Goal: Task Accomplishment & Management: Manage account settings

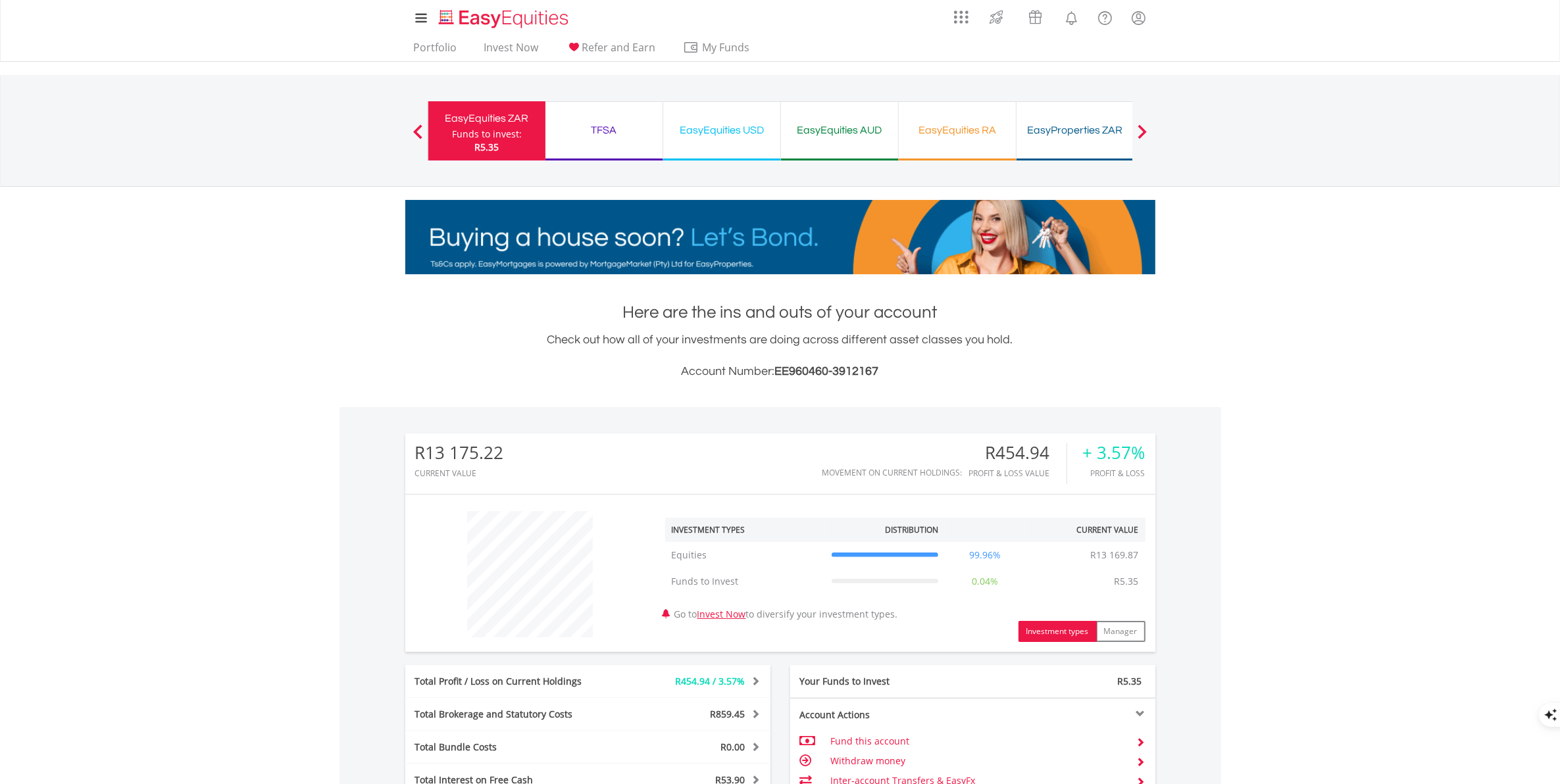
scroll to position [327, 0]
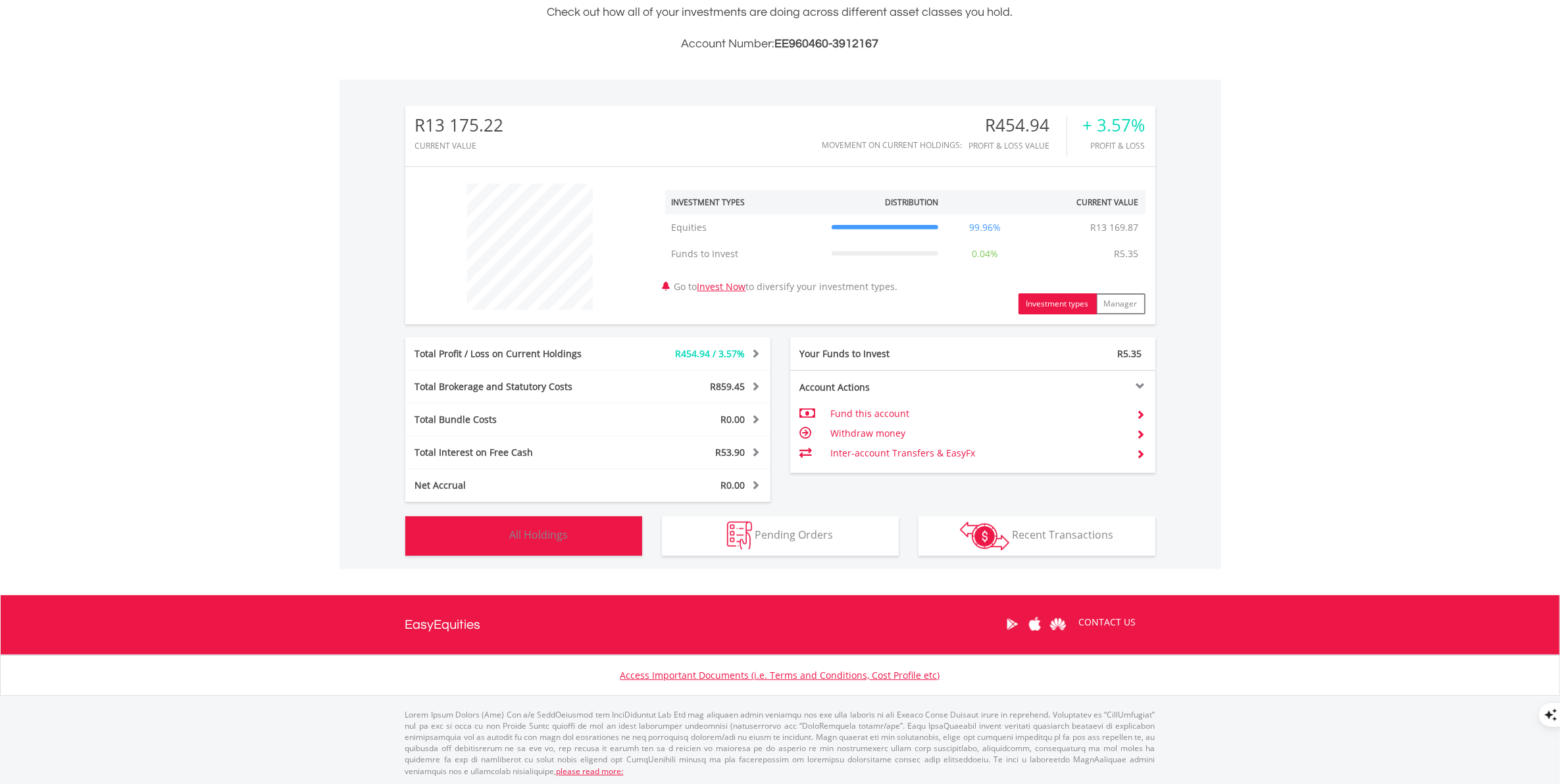
click at [556, 538] on span "All Holdings" at bounding box center [539, 535] width 58 height 15
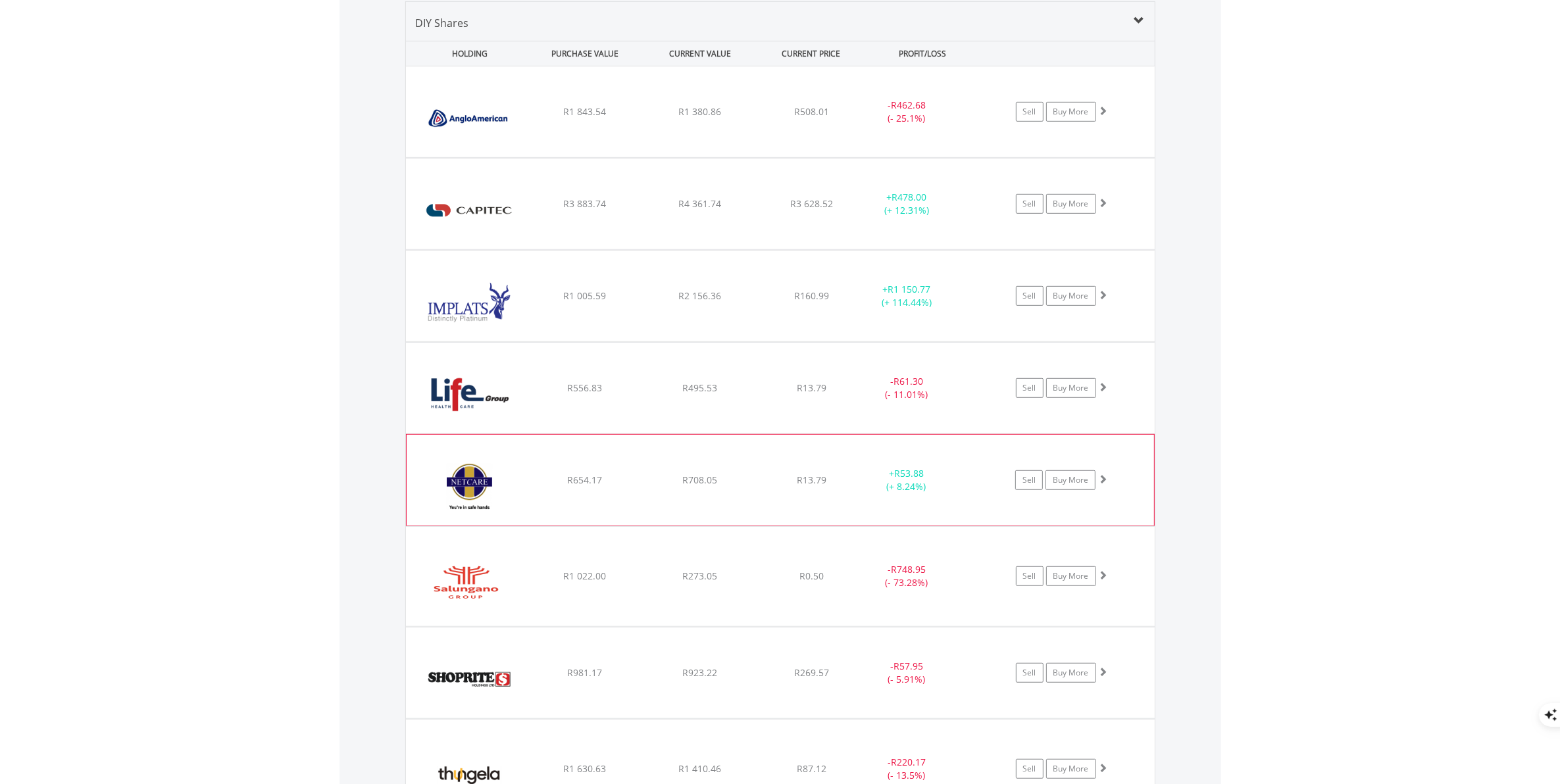
scroll to position [537, 0]
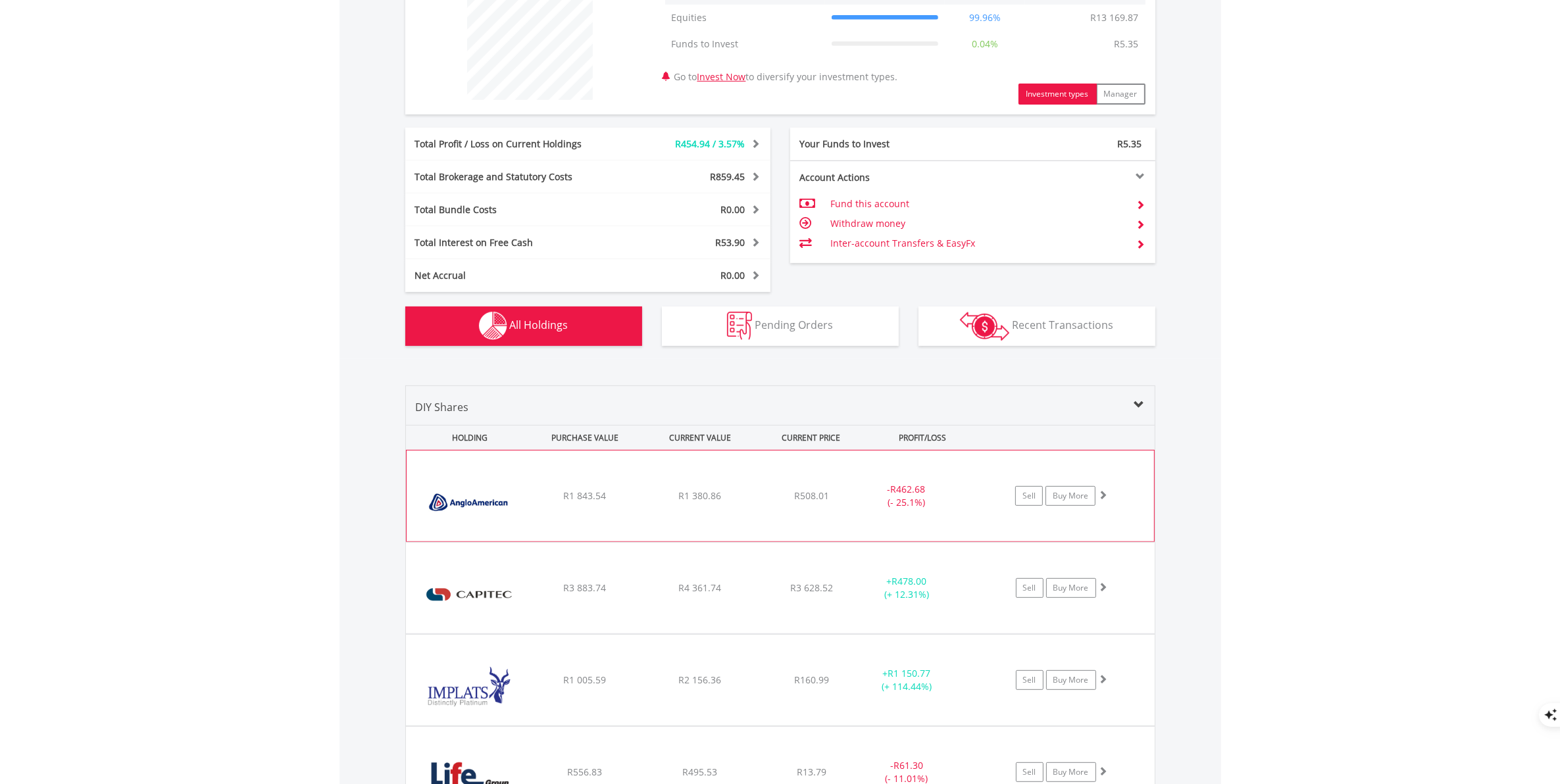
click at [617, 509] on div "﻿ Anglo American PLC R1 843.54 R1 380.86 R508.01 - R462.68 (- 25.1%) Sell Buy M…" at bounding box center [780, 496] width 747 height 91
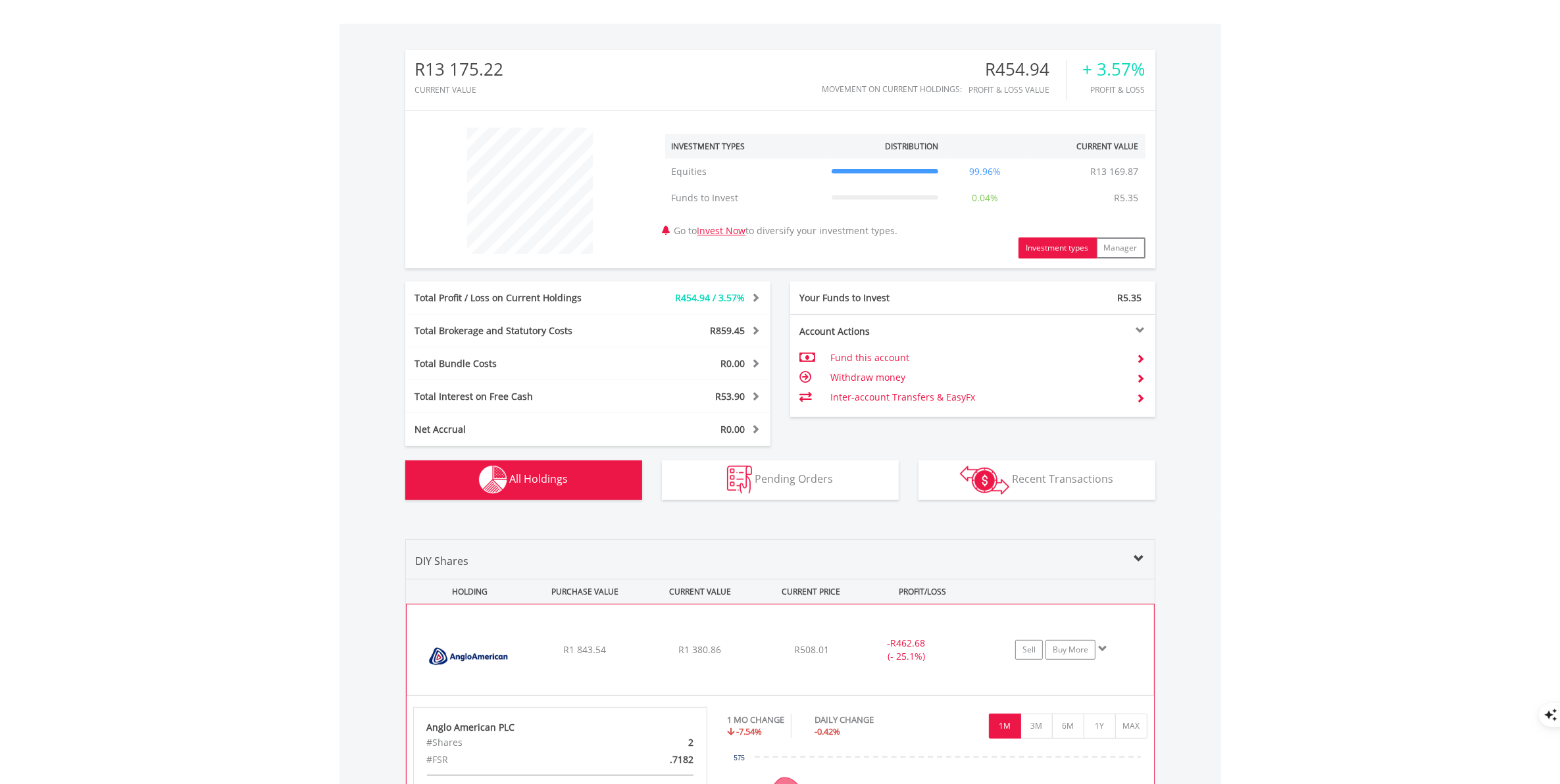
scroll to position [767, 0]
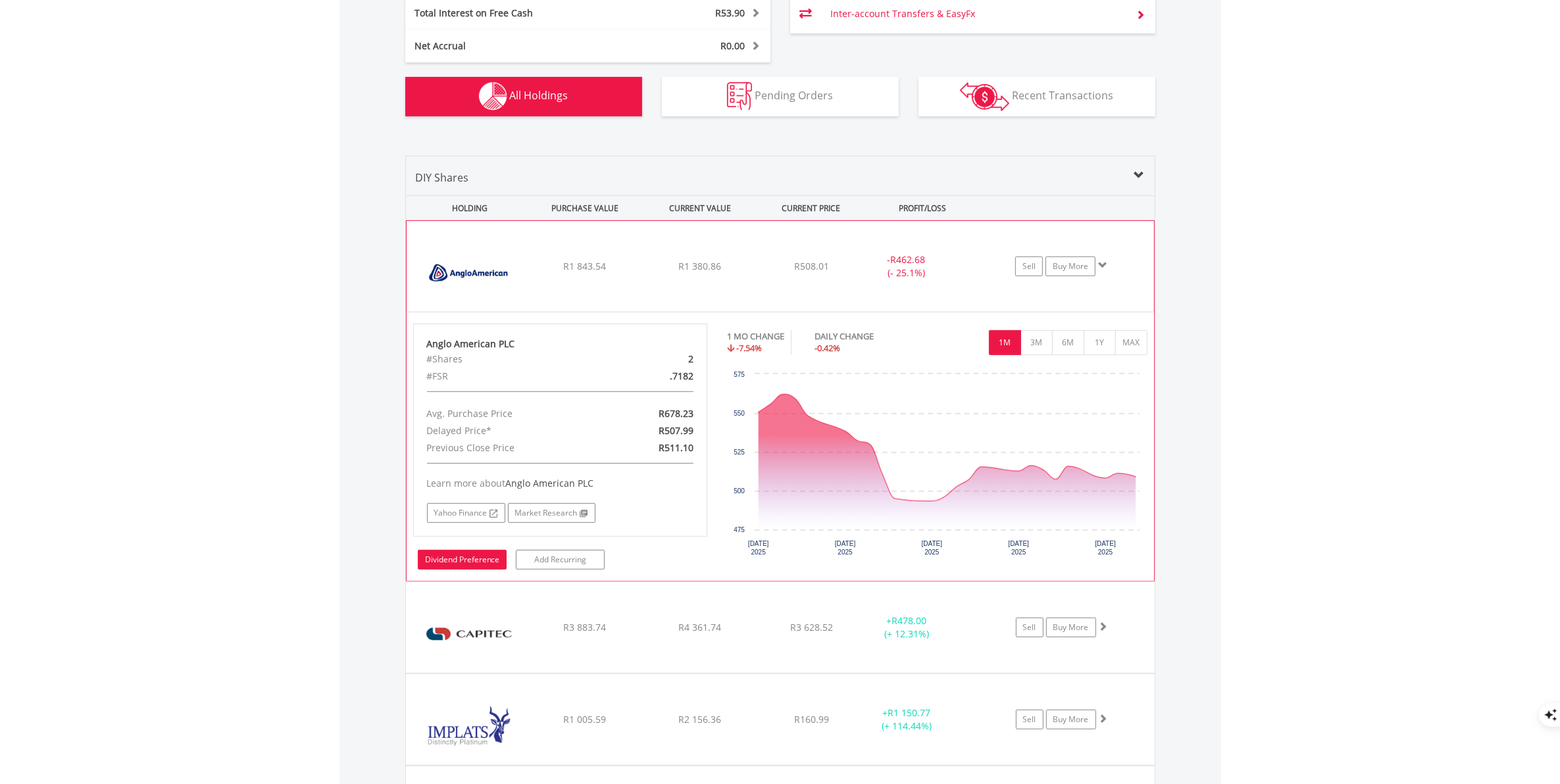
click at [471, 563] on link "Dividend Preference" at bounding box center [463, 559] width 89 height 19
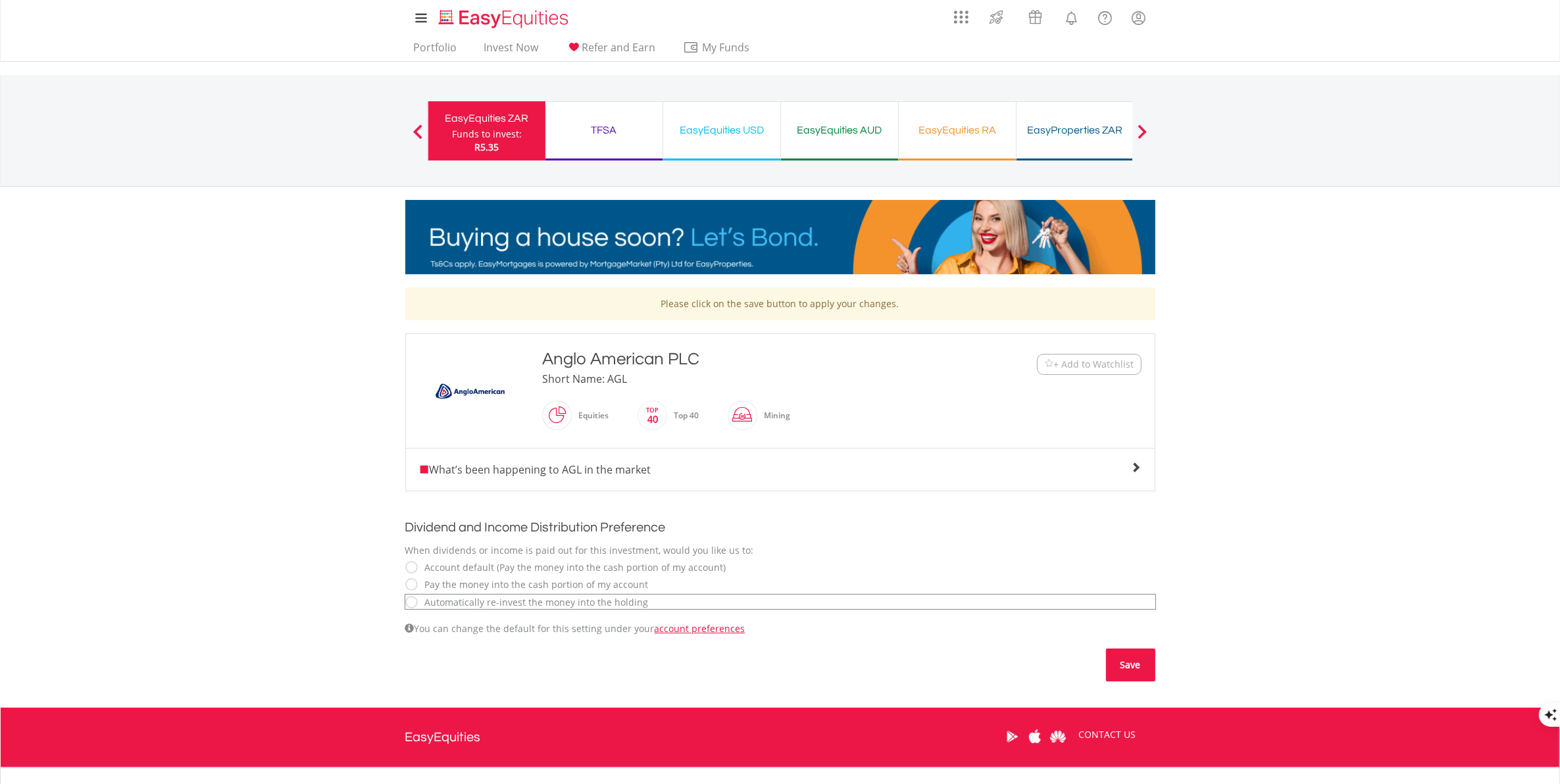
click at [1135, 665] on button "Save" at bounding box center [1130, 664] width 49 height 32
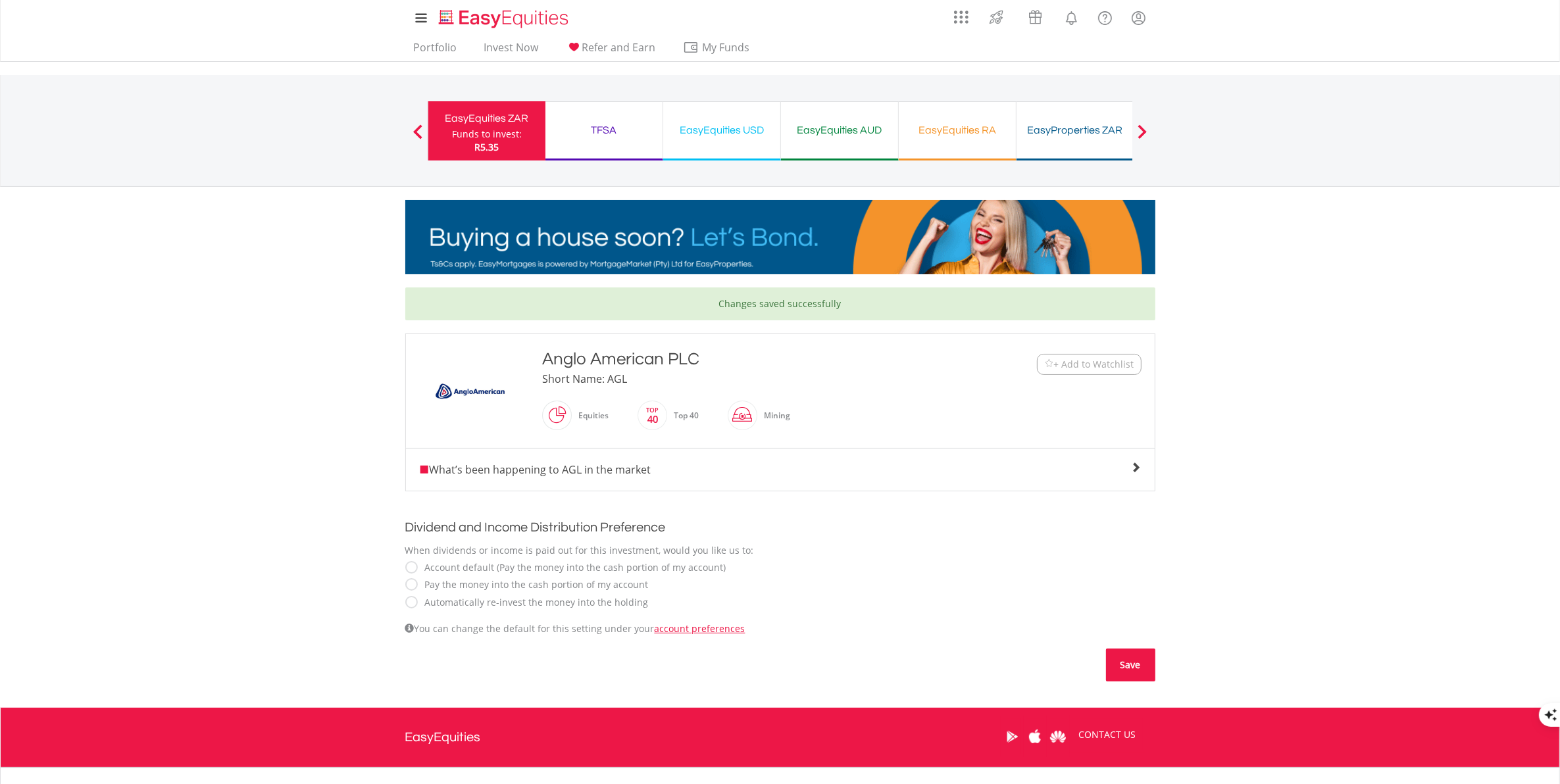
click at [1135, 665] on button "Save" at bounding box center [1130, 664] width 49 height 32
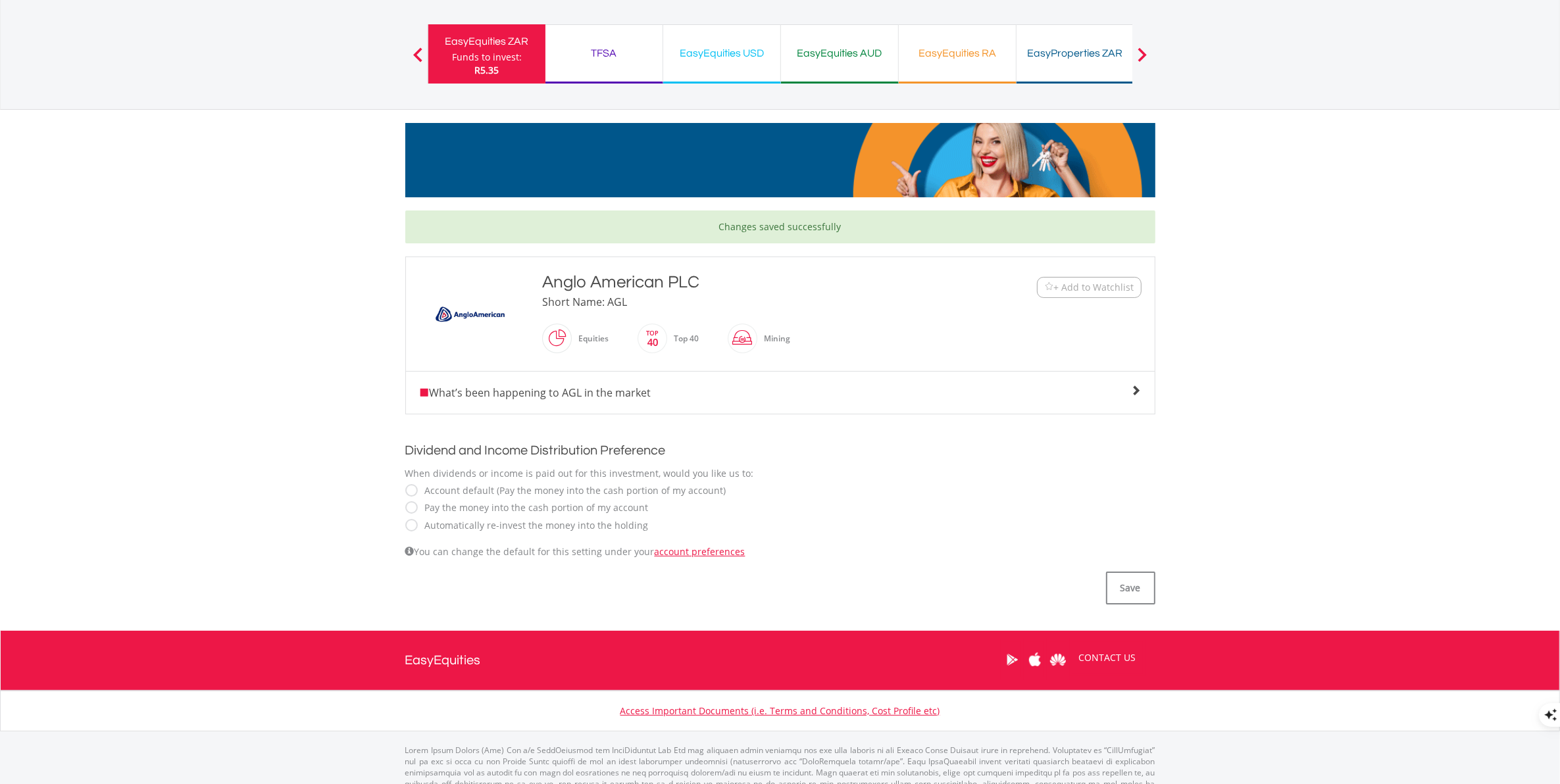
scroll to position [112, 0]
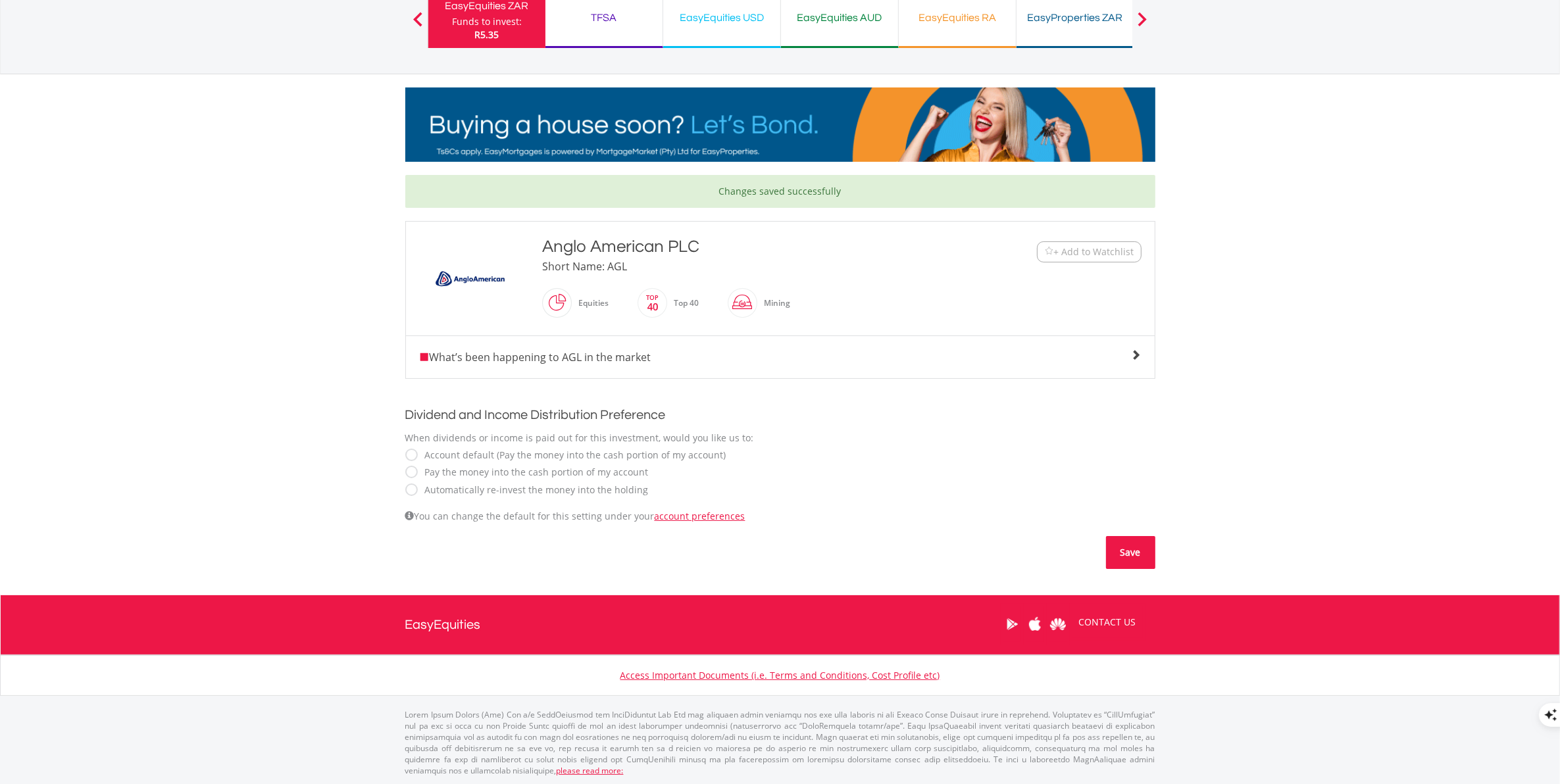
click at [1133, 550] on button "Save" at bounding box center [1130, 551] width 49 height 32
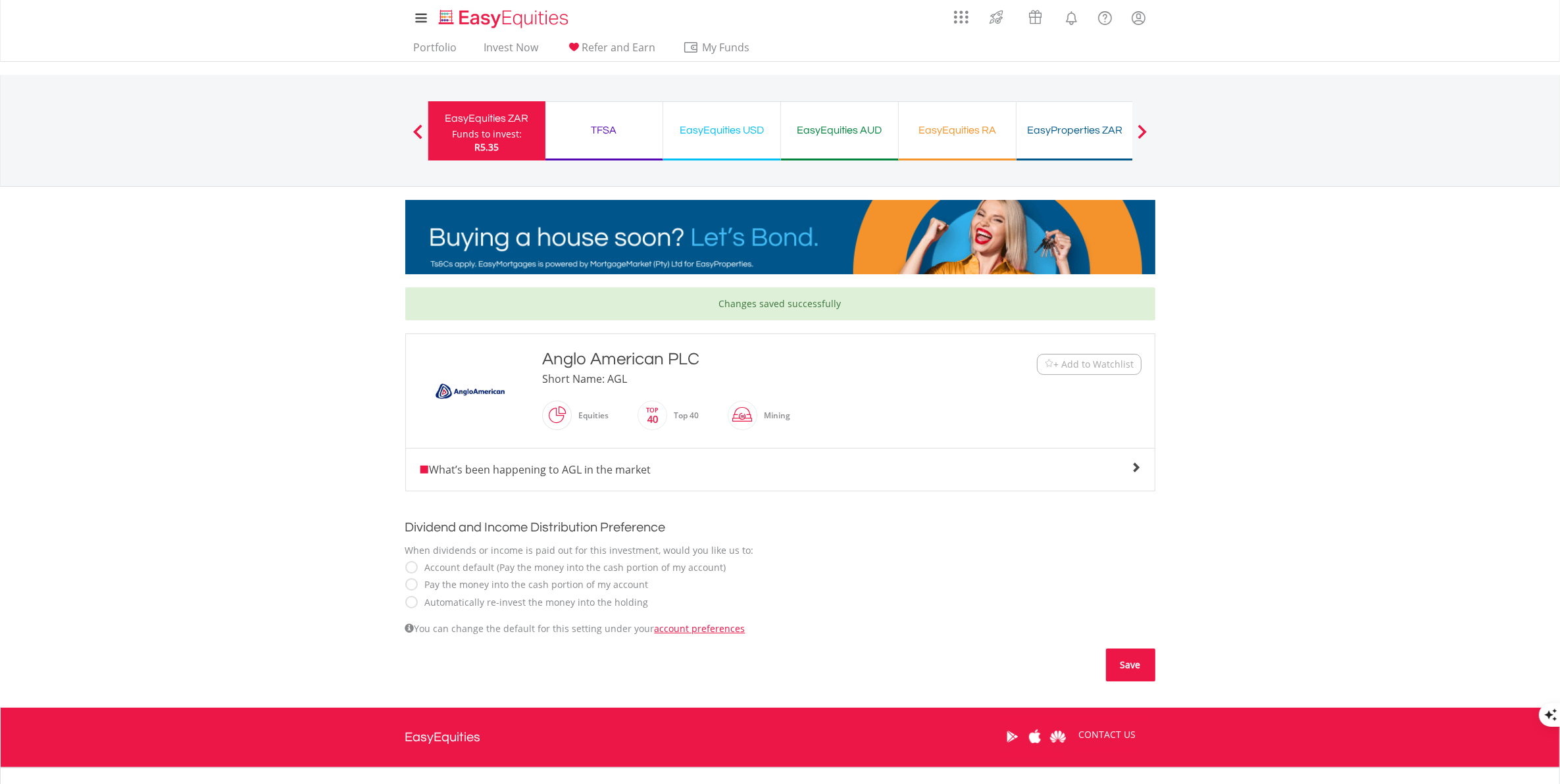
click at [1133, 665] on button "Save" at bounding box center [1130, 664] width 49 height 32
click at [475, 133] on div "Funds to invest:" at bounding box center [487, 134] width 70 height 13
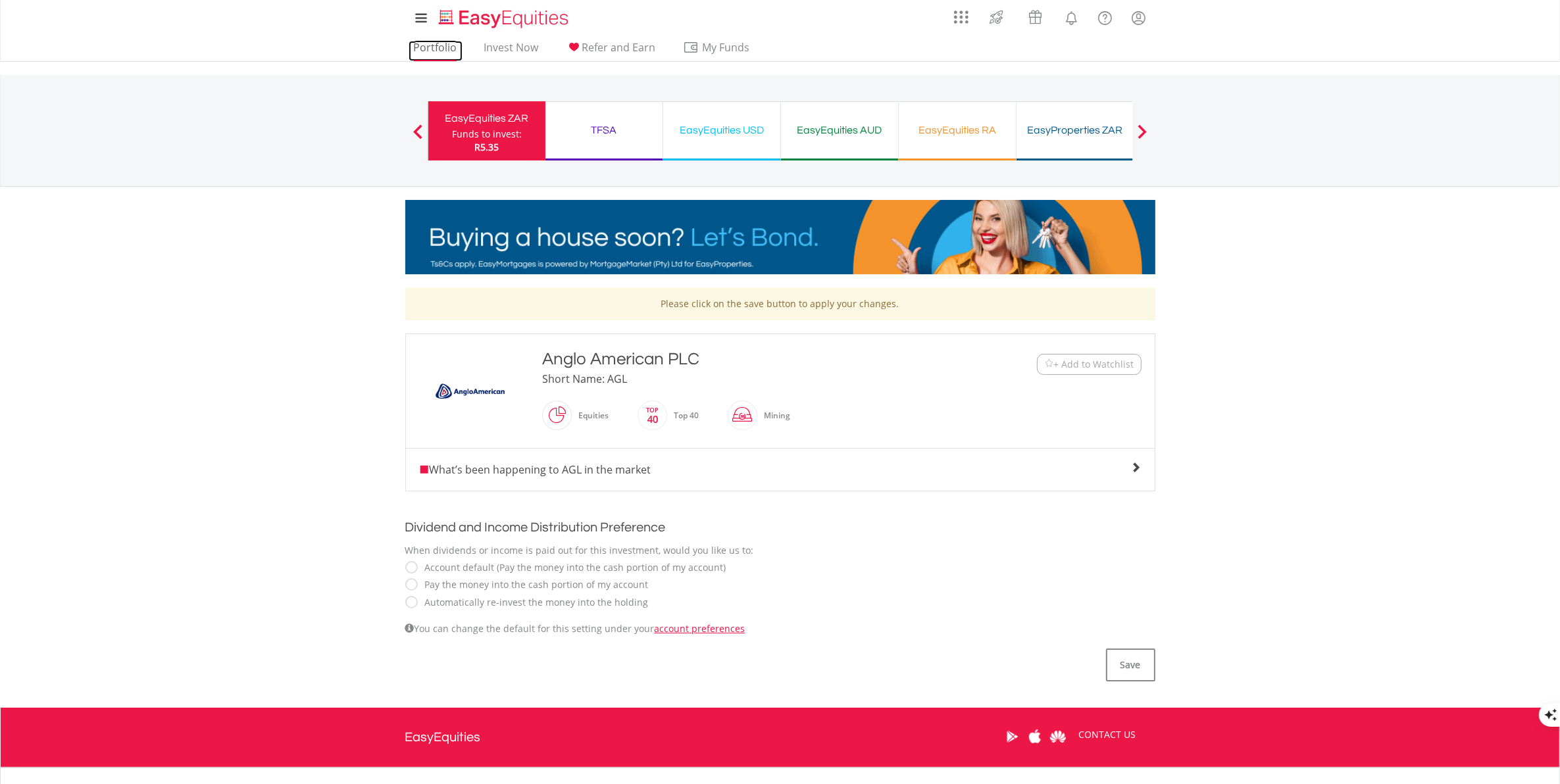
click at [438, 51] on link "Portfolio" at bounding box center [436, 51] width 54 height 20
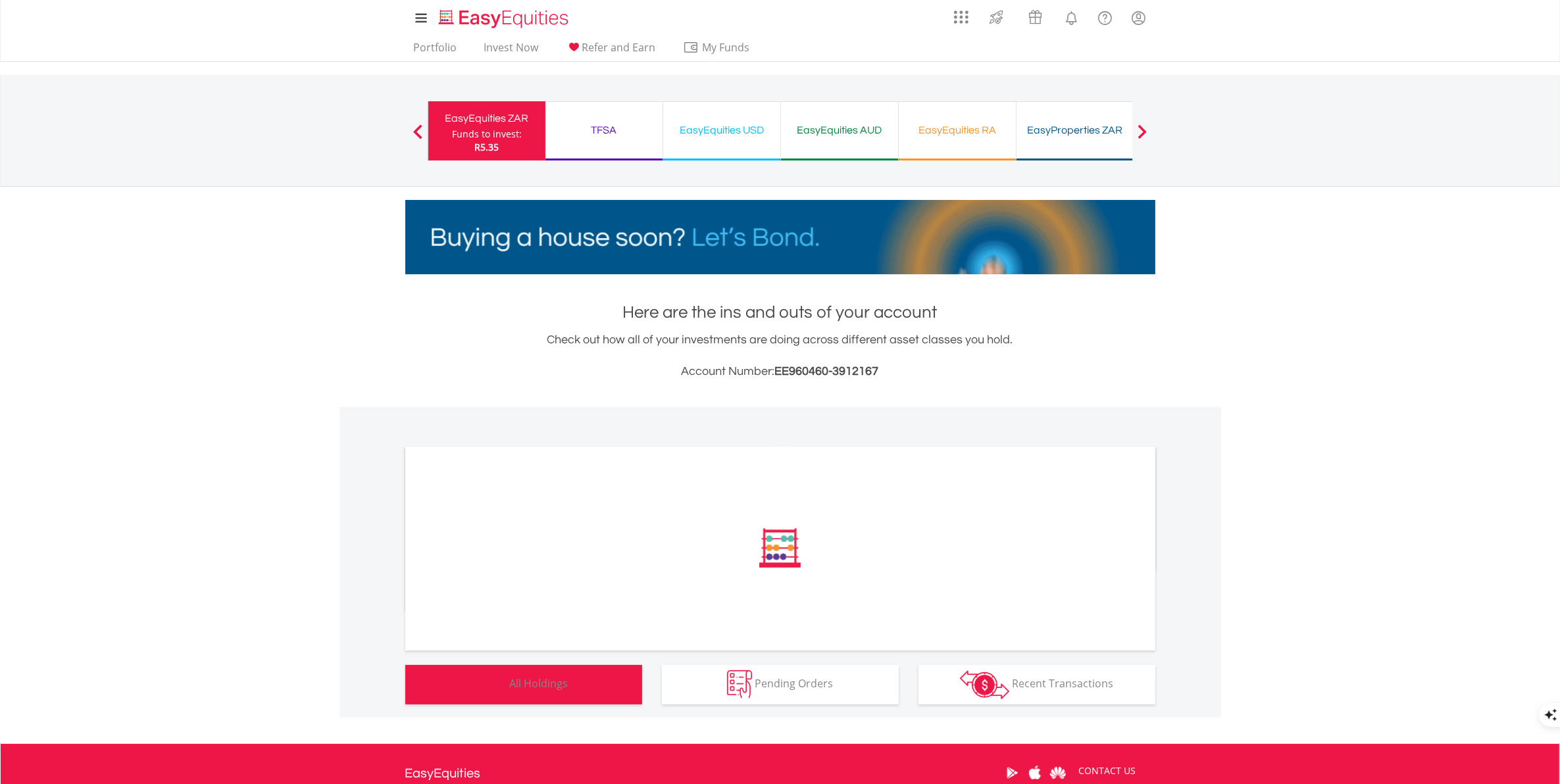
click at [545, 684] on span "All Holdings" at bounding box center [539, 684] width 58 height 15
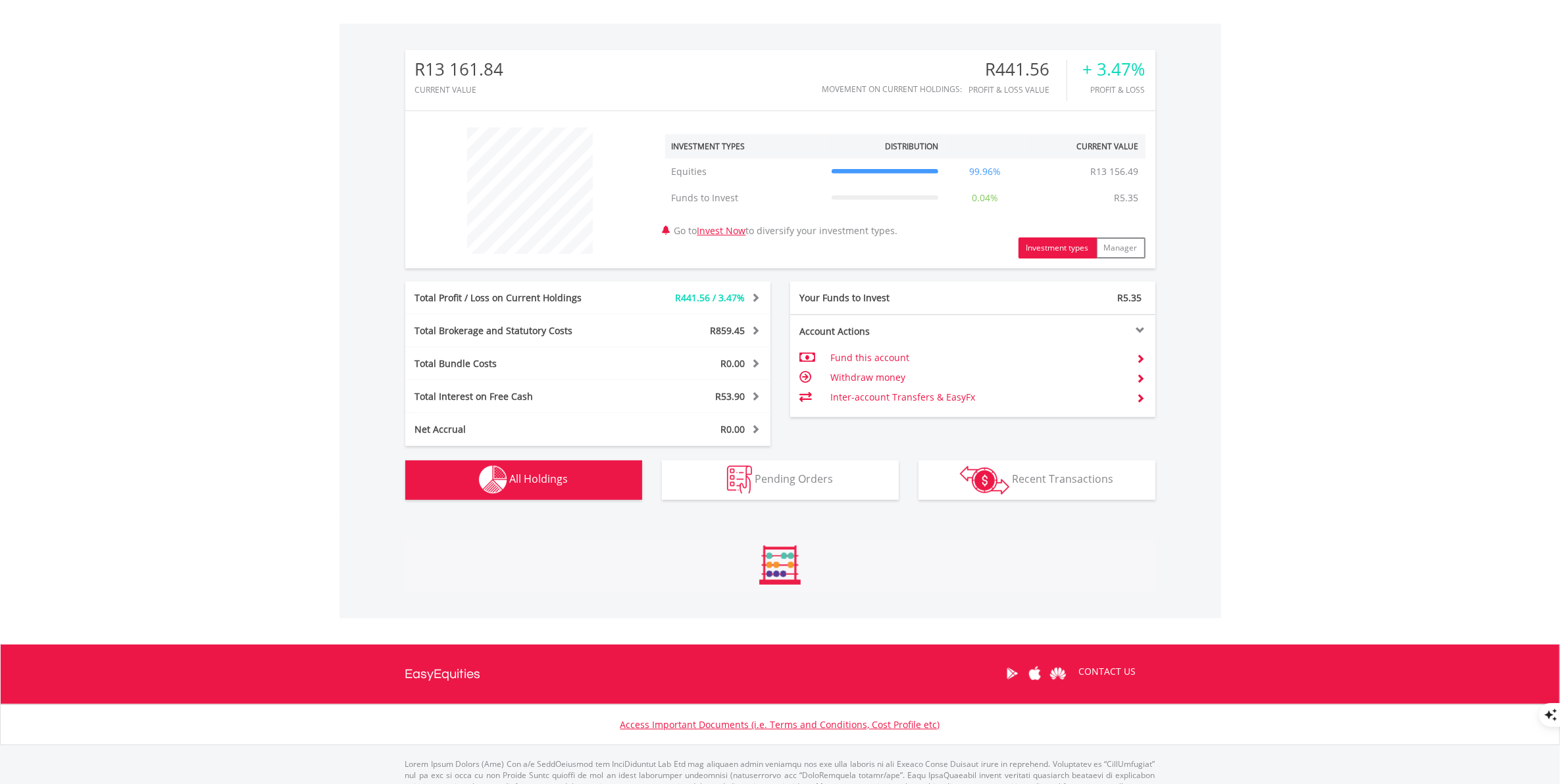
scroll to position [433, 0]
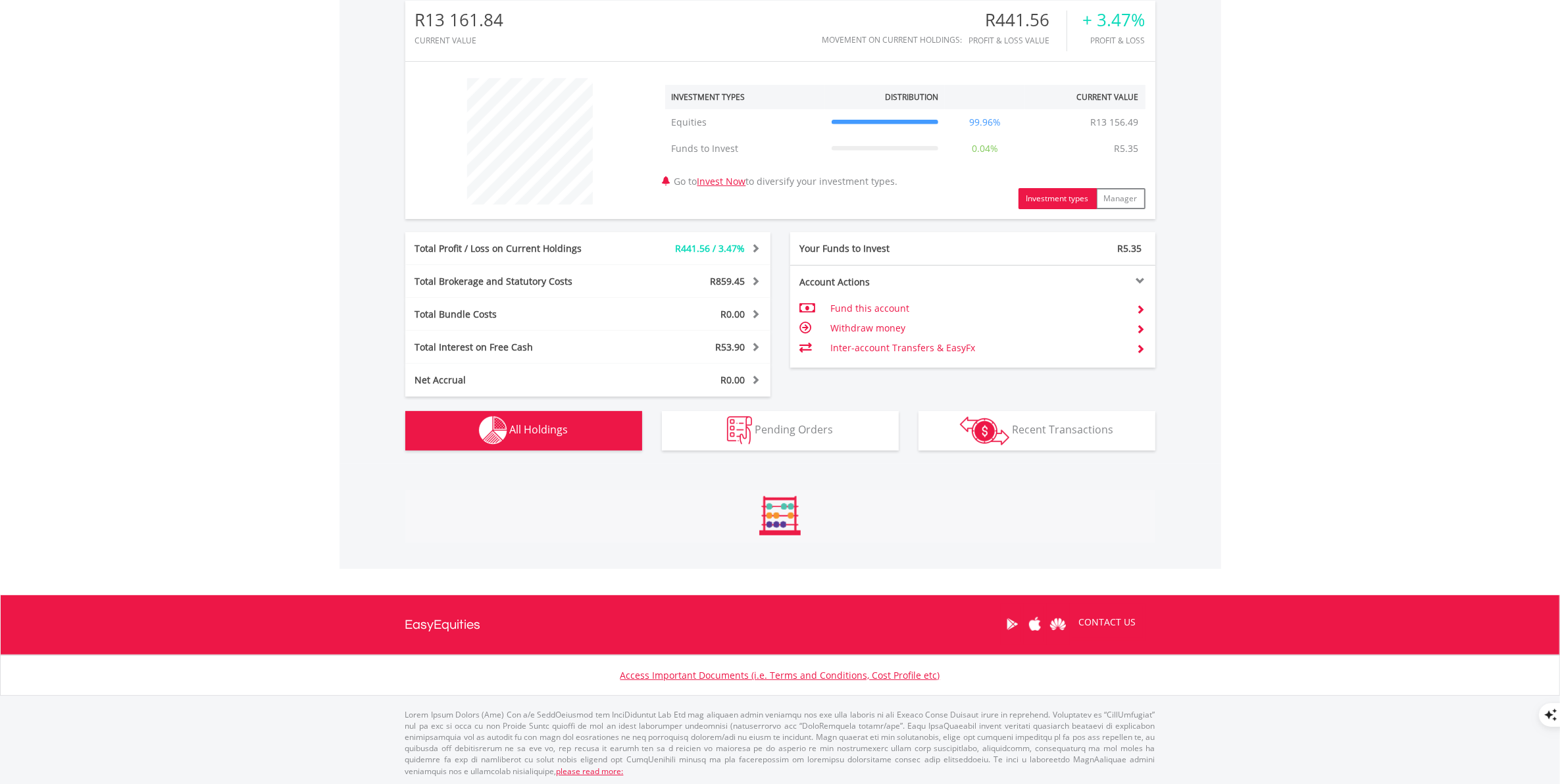
click at [543, 428] on span "All Holdings" at bounding box center [539, 430] width 58 height 15
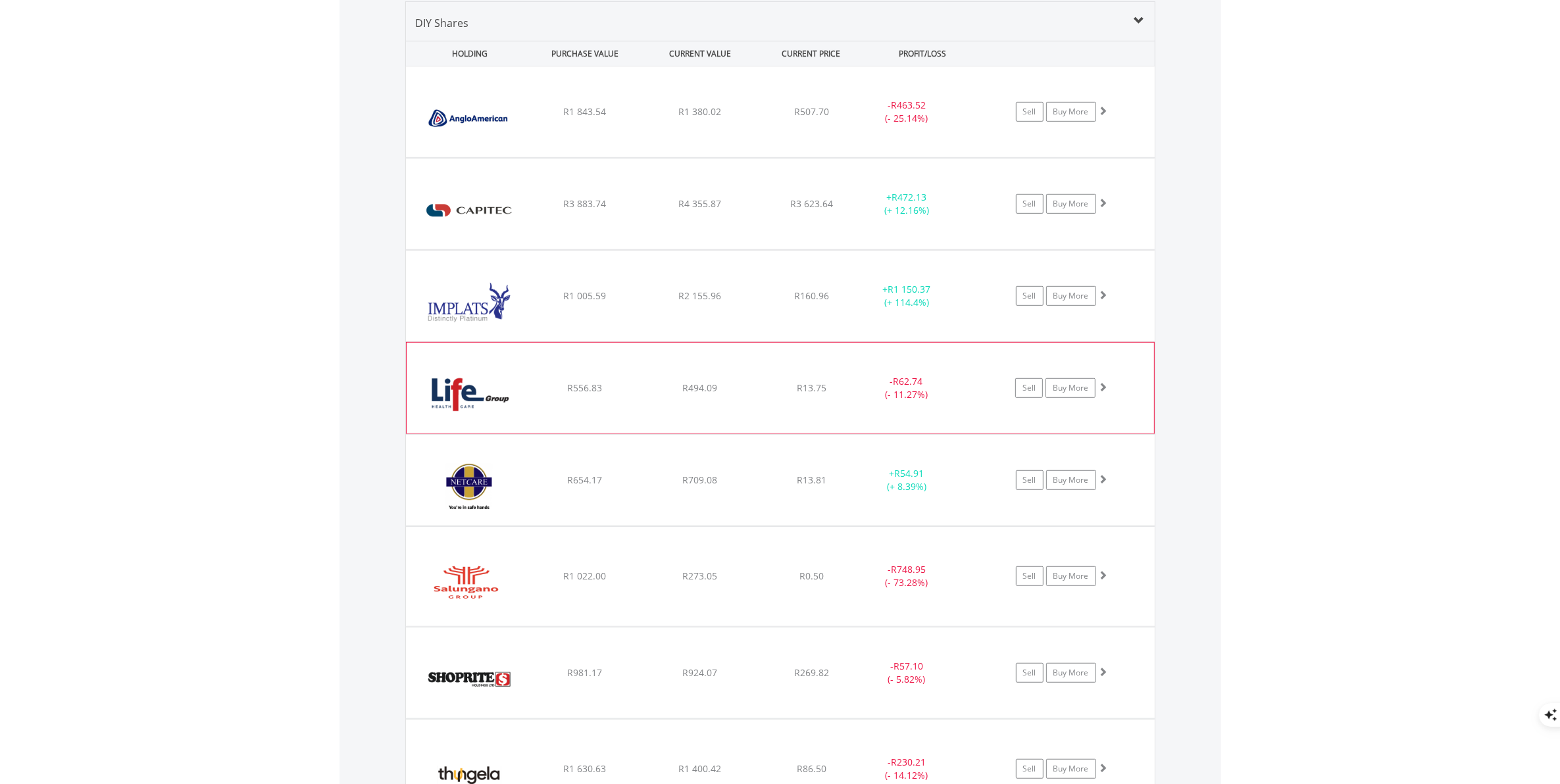
scroll to position [537, 0]
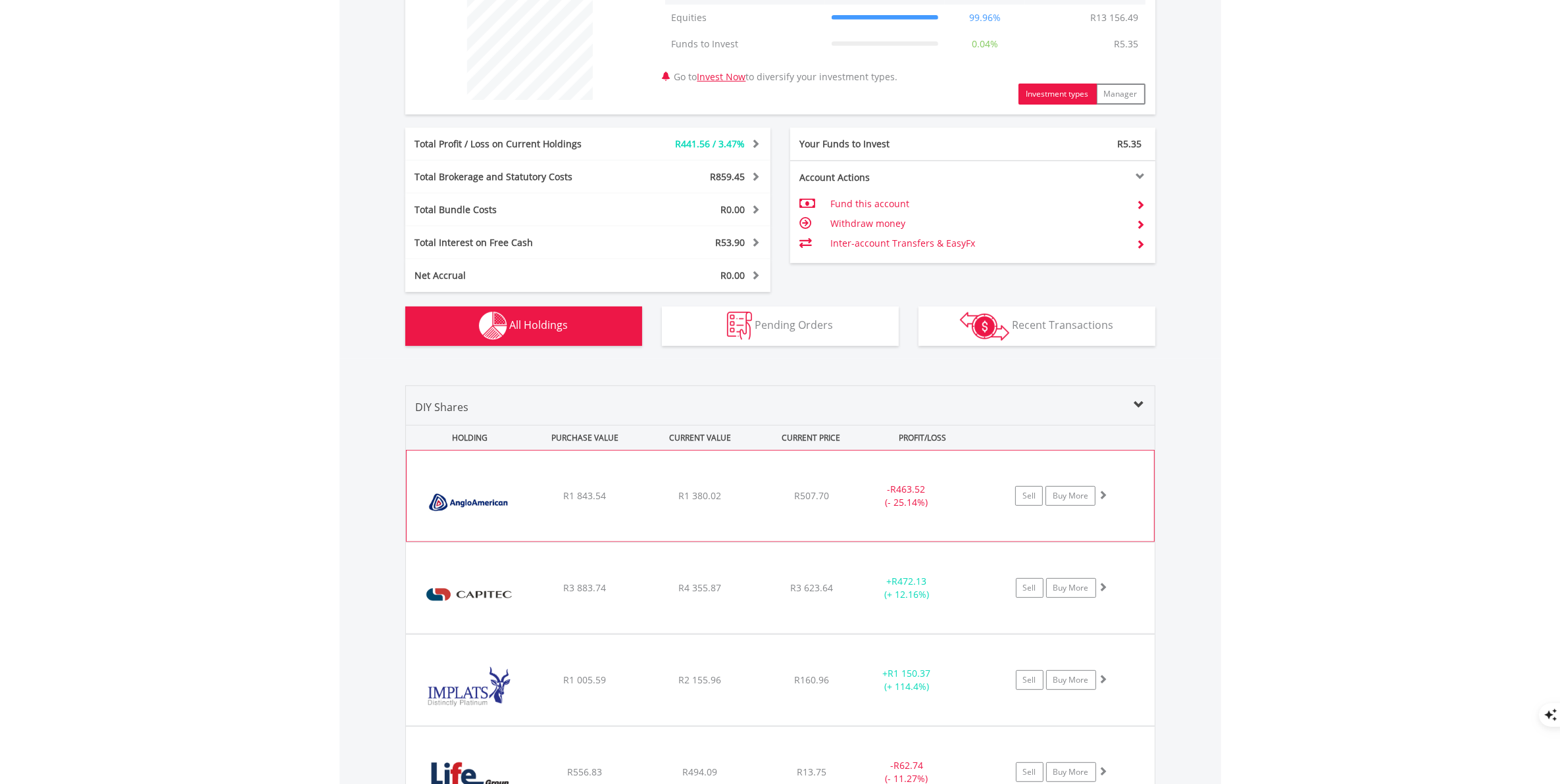
click at [675, 500] on div "R1 380.02" at bounding box center [700, 496] width 112 height 13
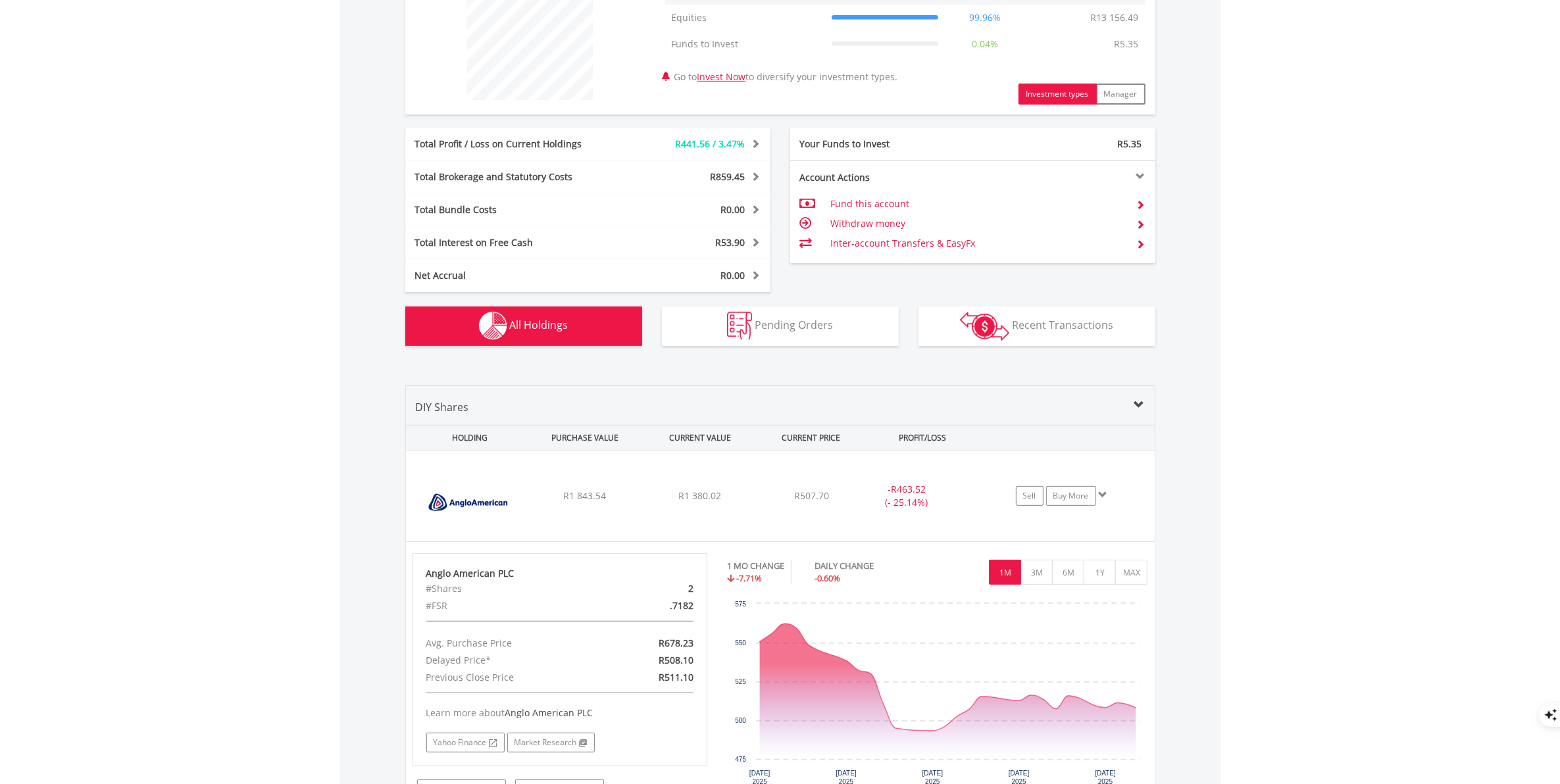
scroll to position [921, 0]
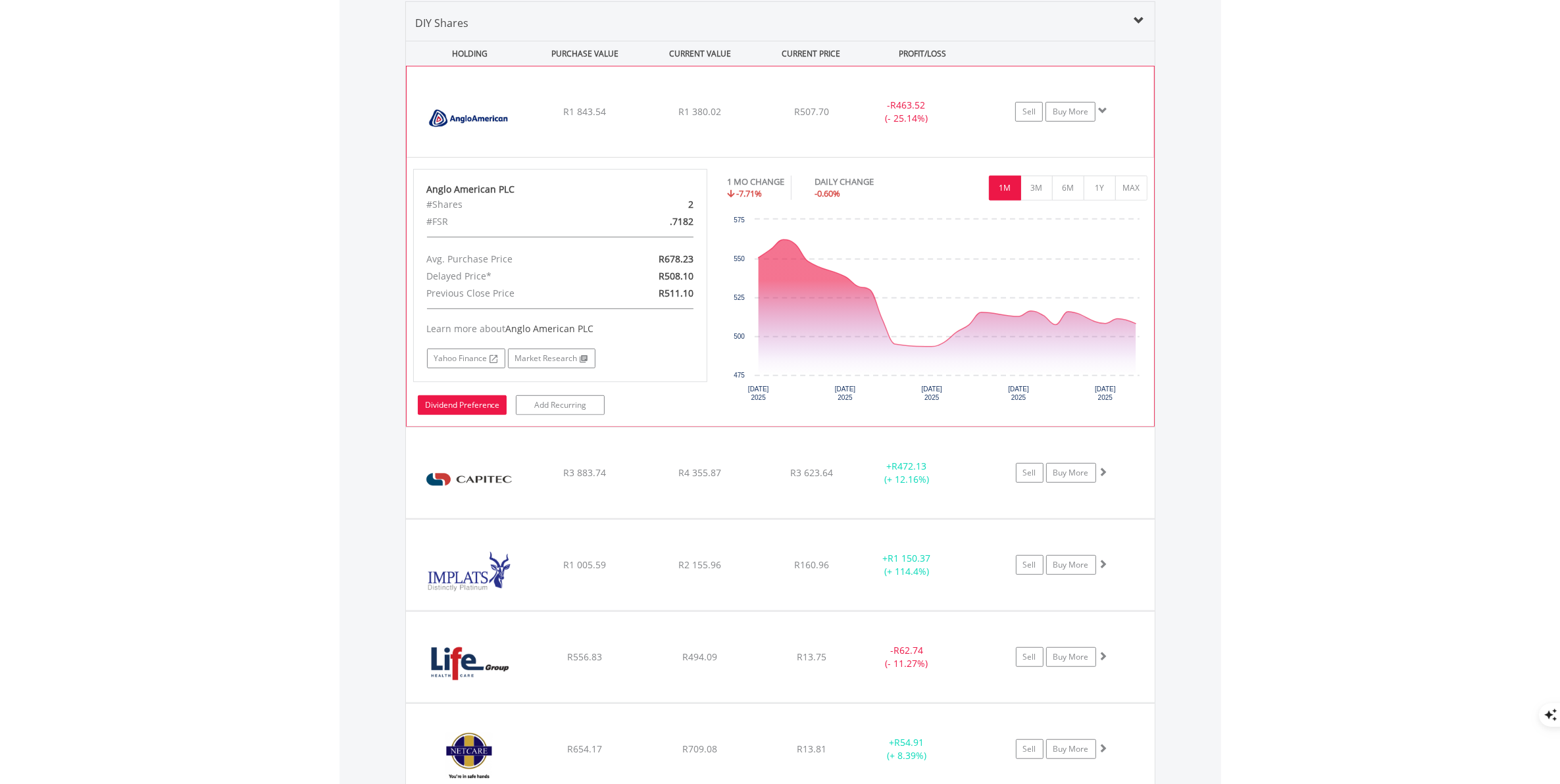
click at [465, 408] on link "Dividend Preference" at bounding box center [463, 405] width 89 height 19
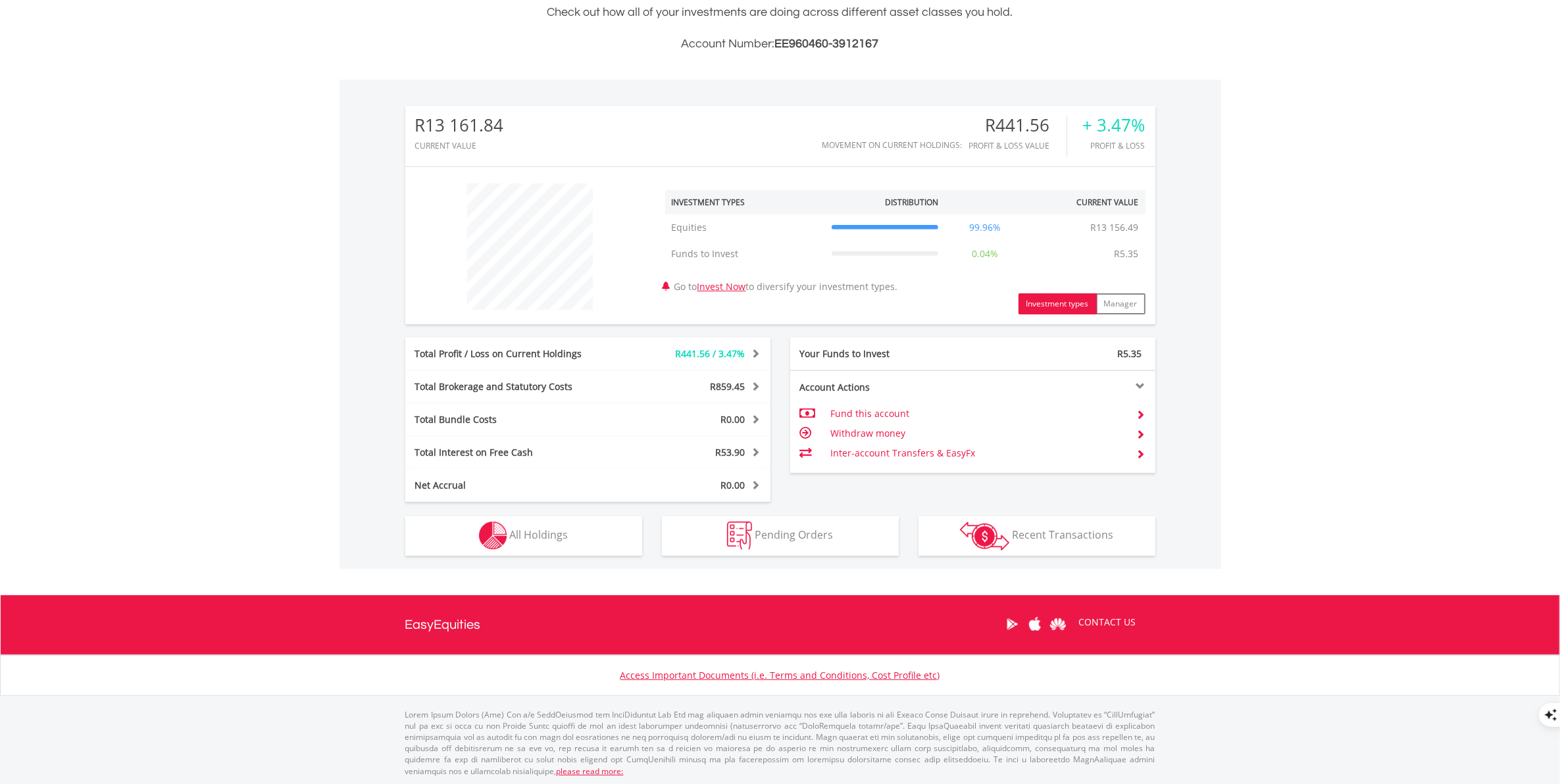
scroll to position [126, 250]
click at [538, 535] on span "All Holdings" at bounding box center [539, 535] width 58 height 15
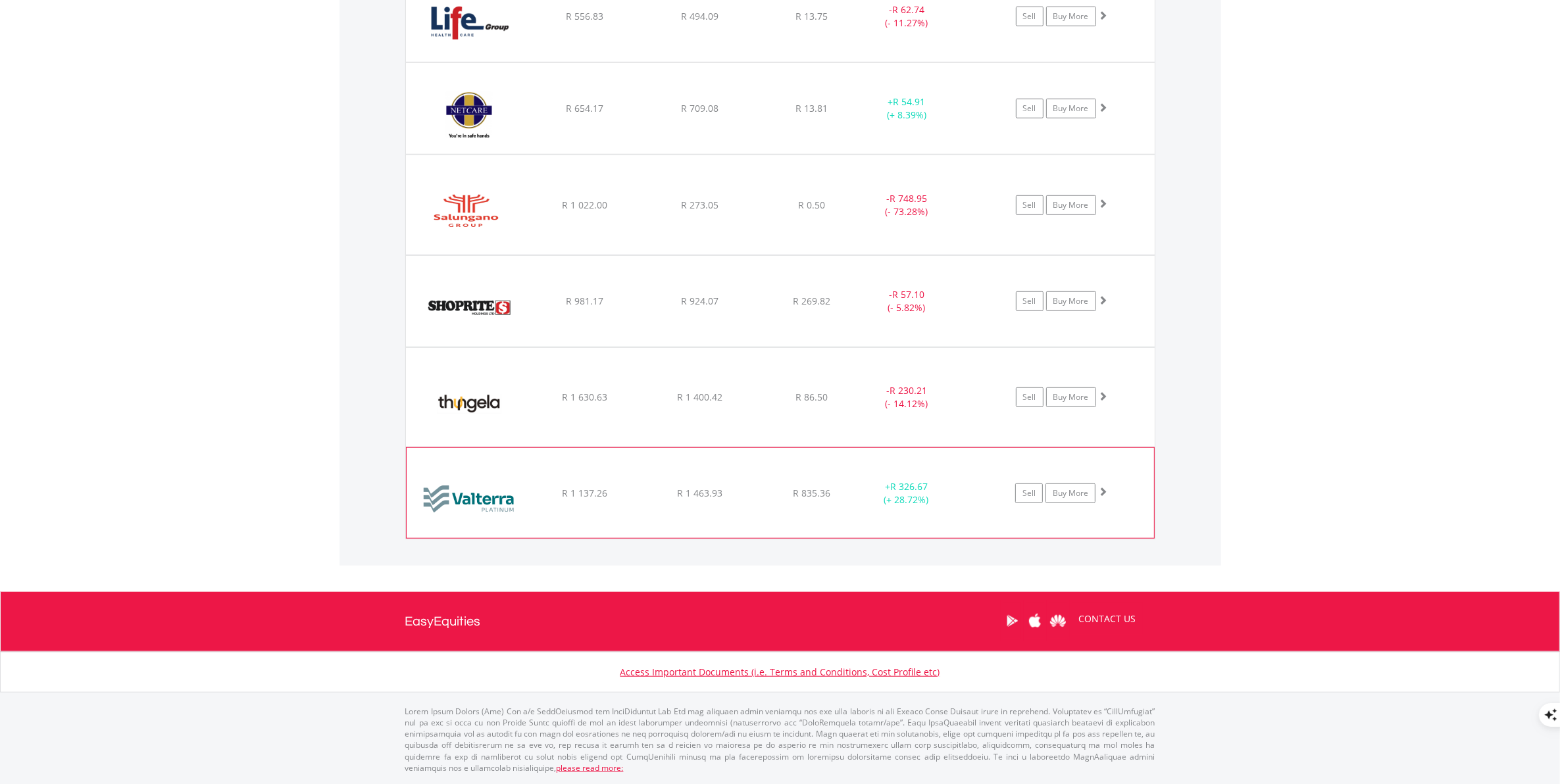
scroll to position [909, 0]
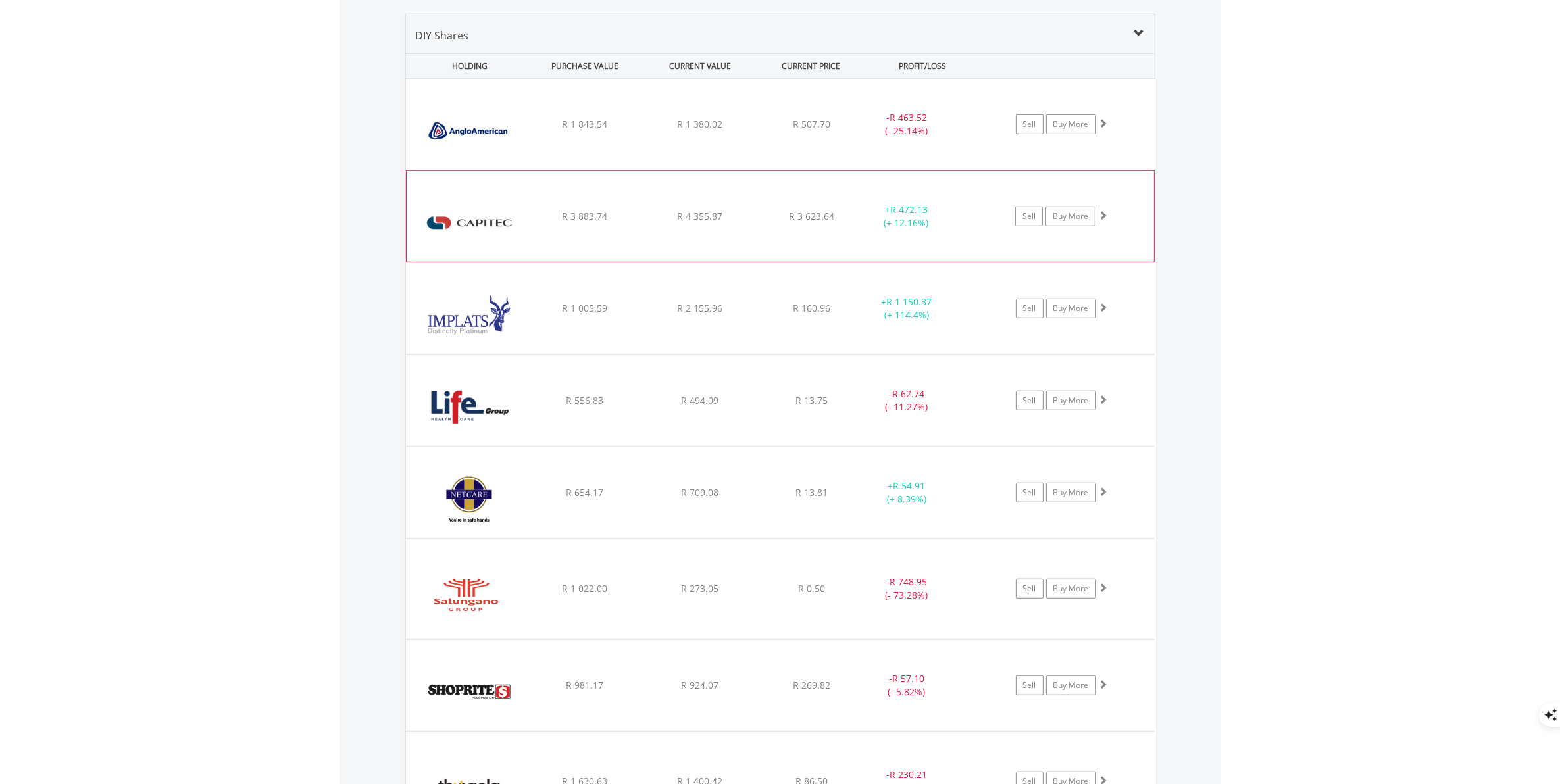
click at [589, 170] on div "﻿ Capitec Bank Holdings Limited R 3 883.74 R 4 355.87 R 3 623.64 + R 472.13 (+ …" at bounding box center [780, 124] width 749 height 91
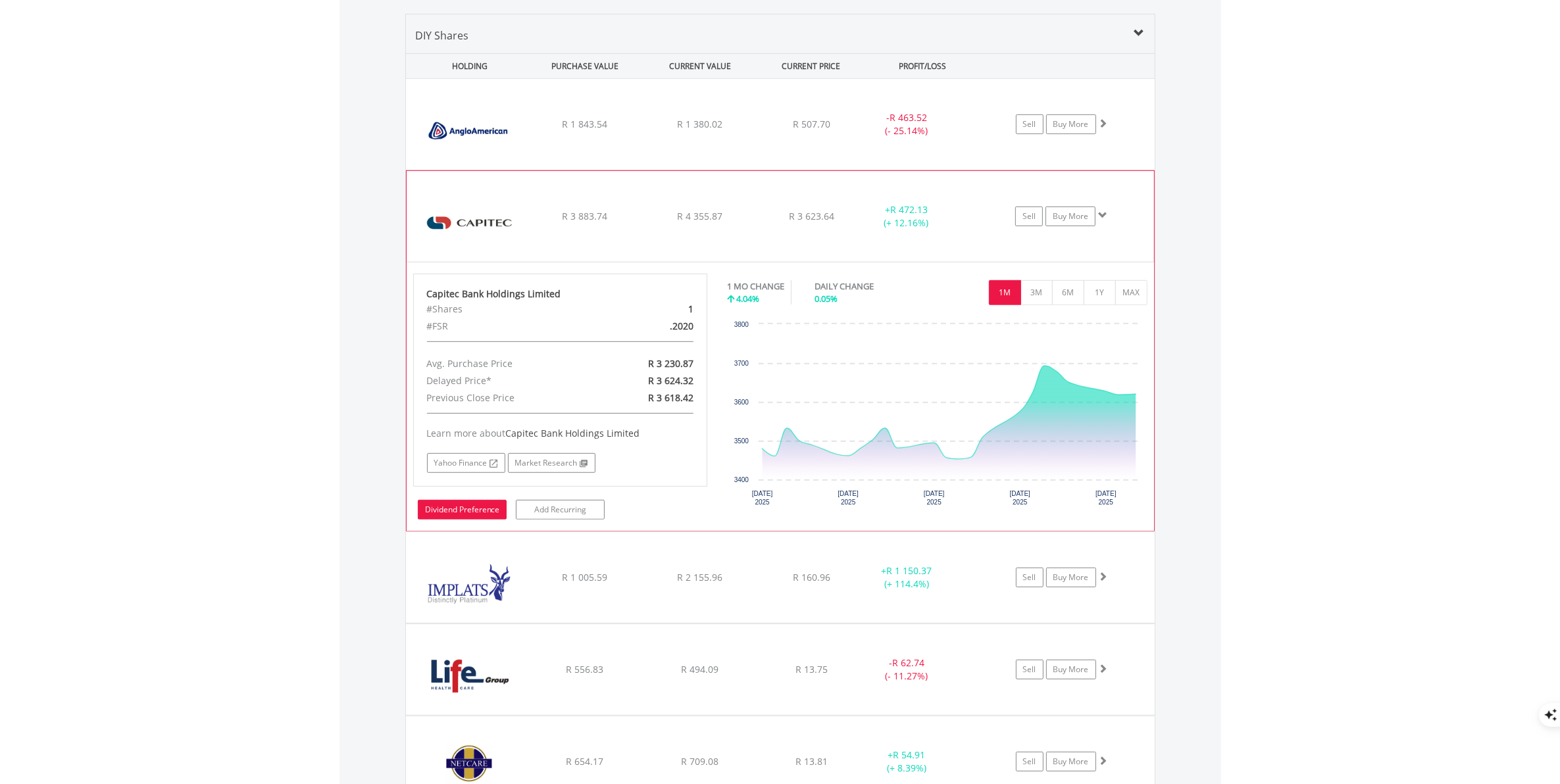
click at [473, 513] on link "Dividend Preference" at bounding box center [463, 509] width 89 height 19
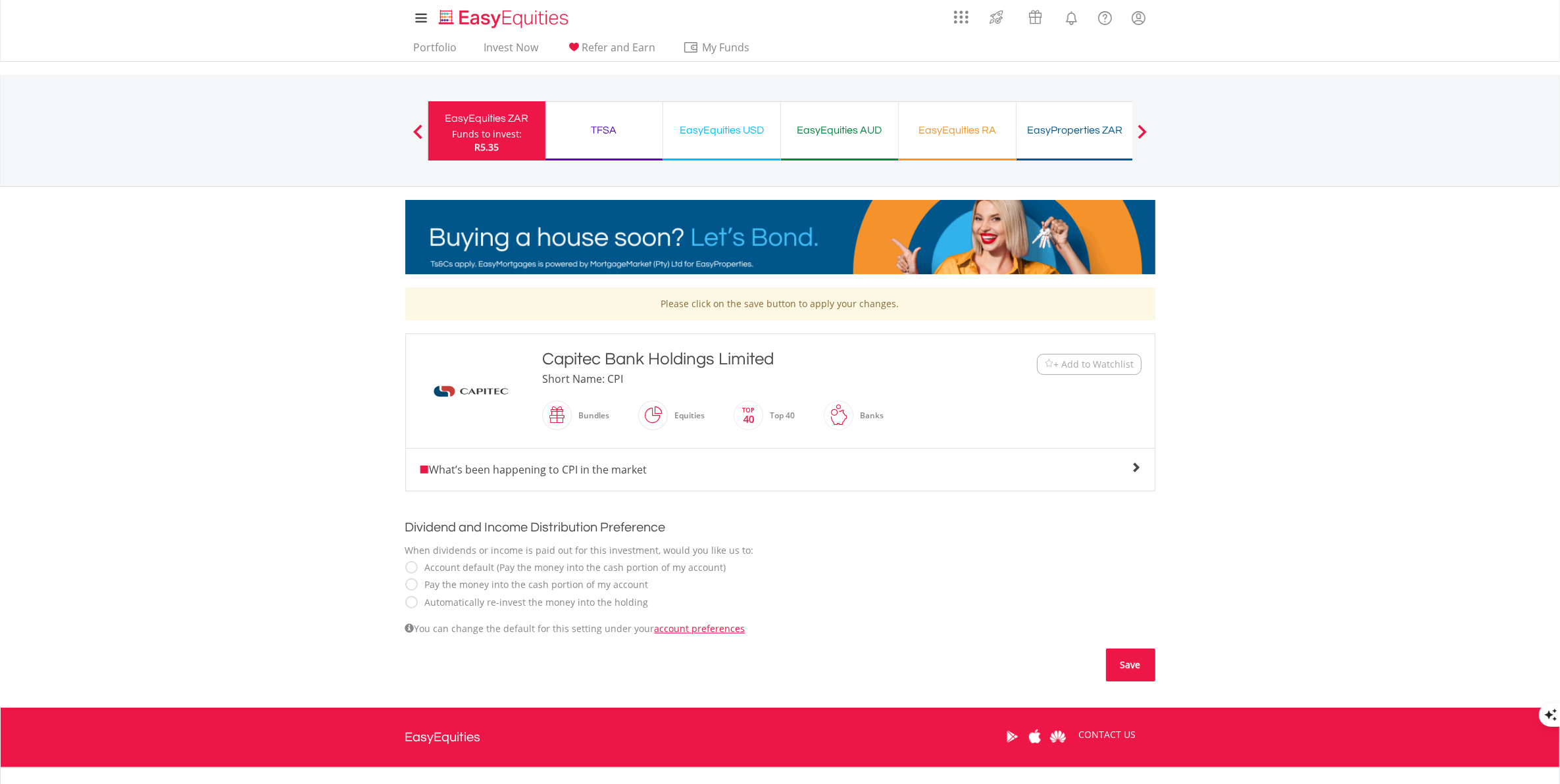
click at [1132, 666] on button "Save" at bounding box center [1130, 664] width 49 height 32
click at [484, 121] on div "EasyEquities ZAR" at bounding box center [487, 119] width 101 height 19
click at [443, 49] on link "Portfolio" at bounding box center [436, 51] width 54 height 20
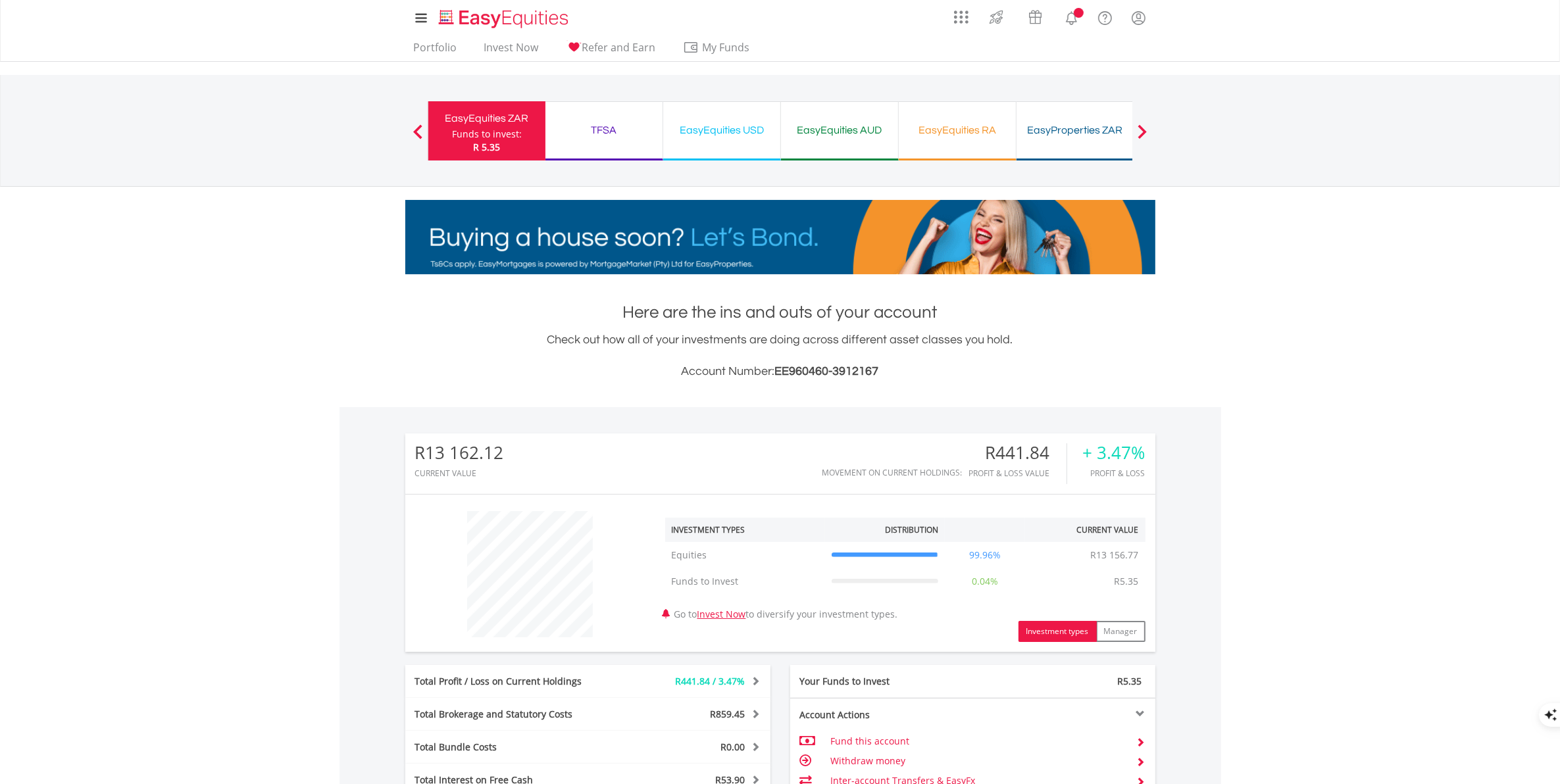
click at [559, 685] on div "Total Profit / Loss on Current Holdings" at bounding box center [512, 681] width 213 height 13
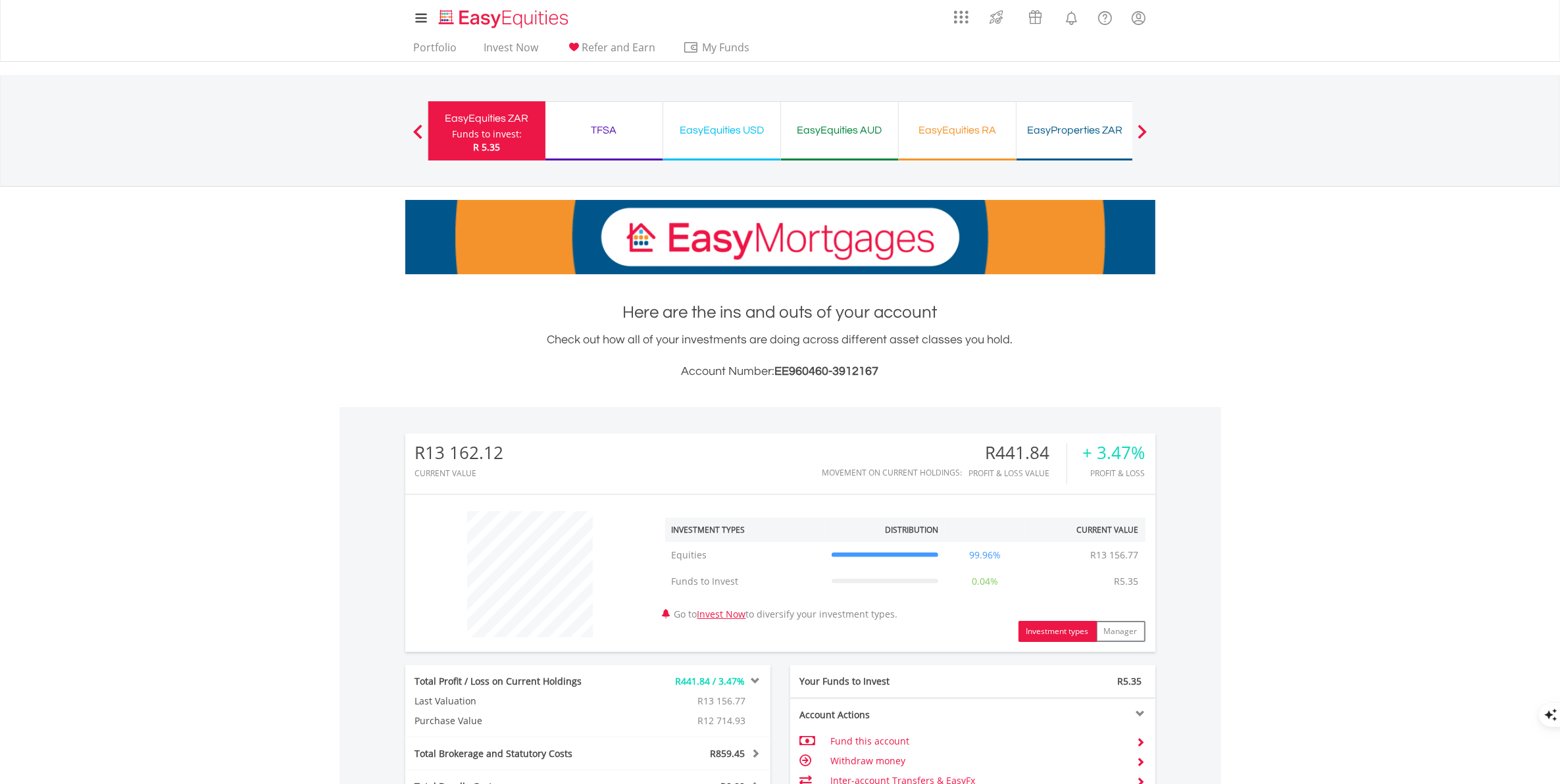
scroll to position [367, 0]
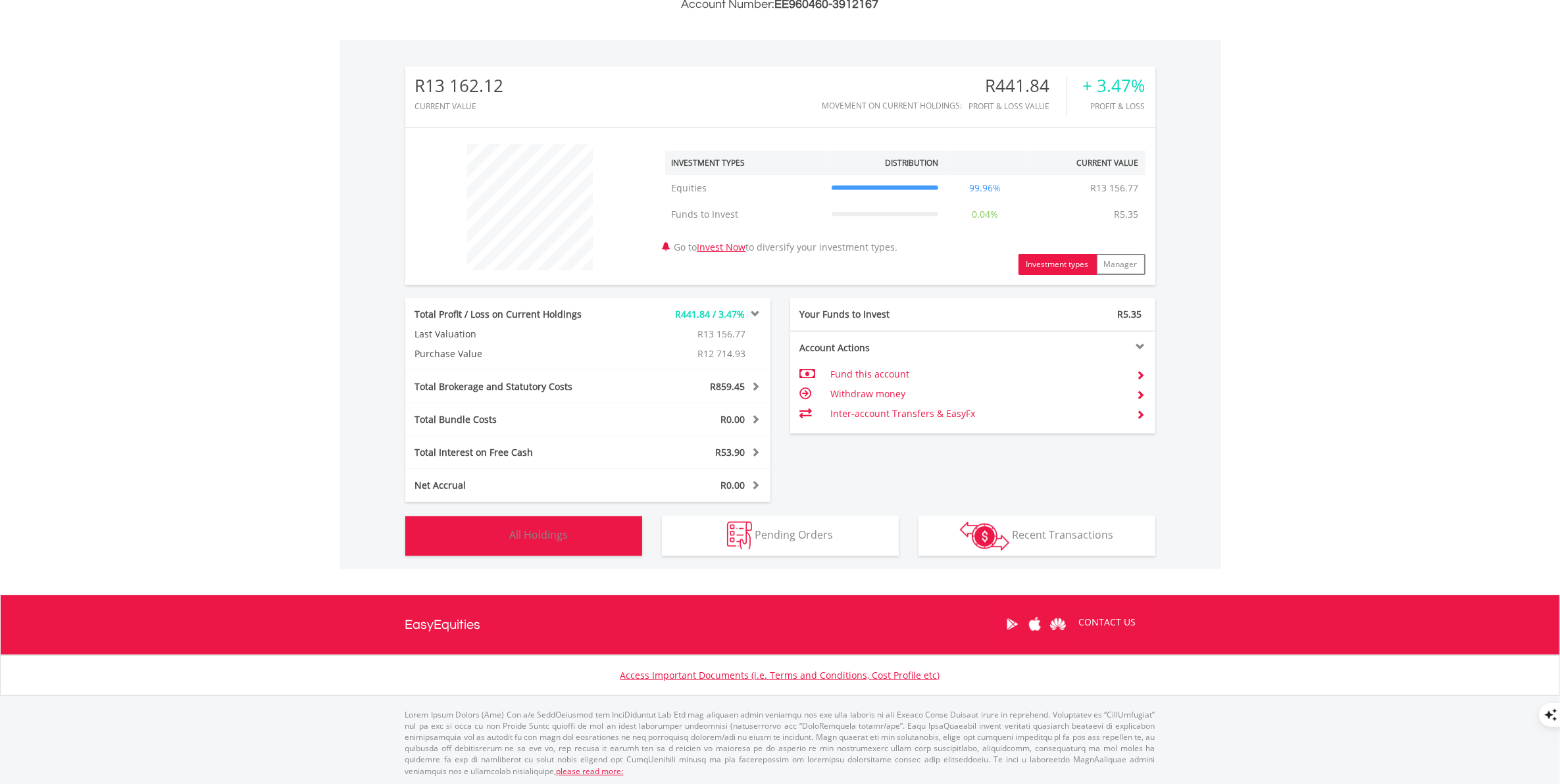
click at [532, 531] on span "All Holdings" at bounding box center [539, 535] width 58 height 15
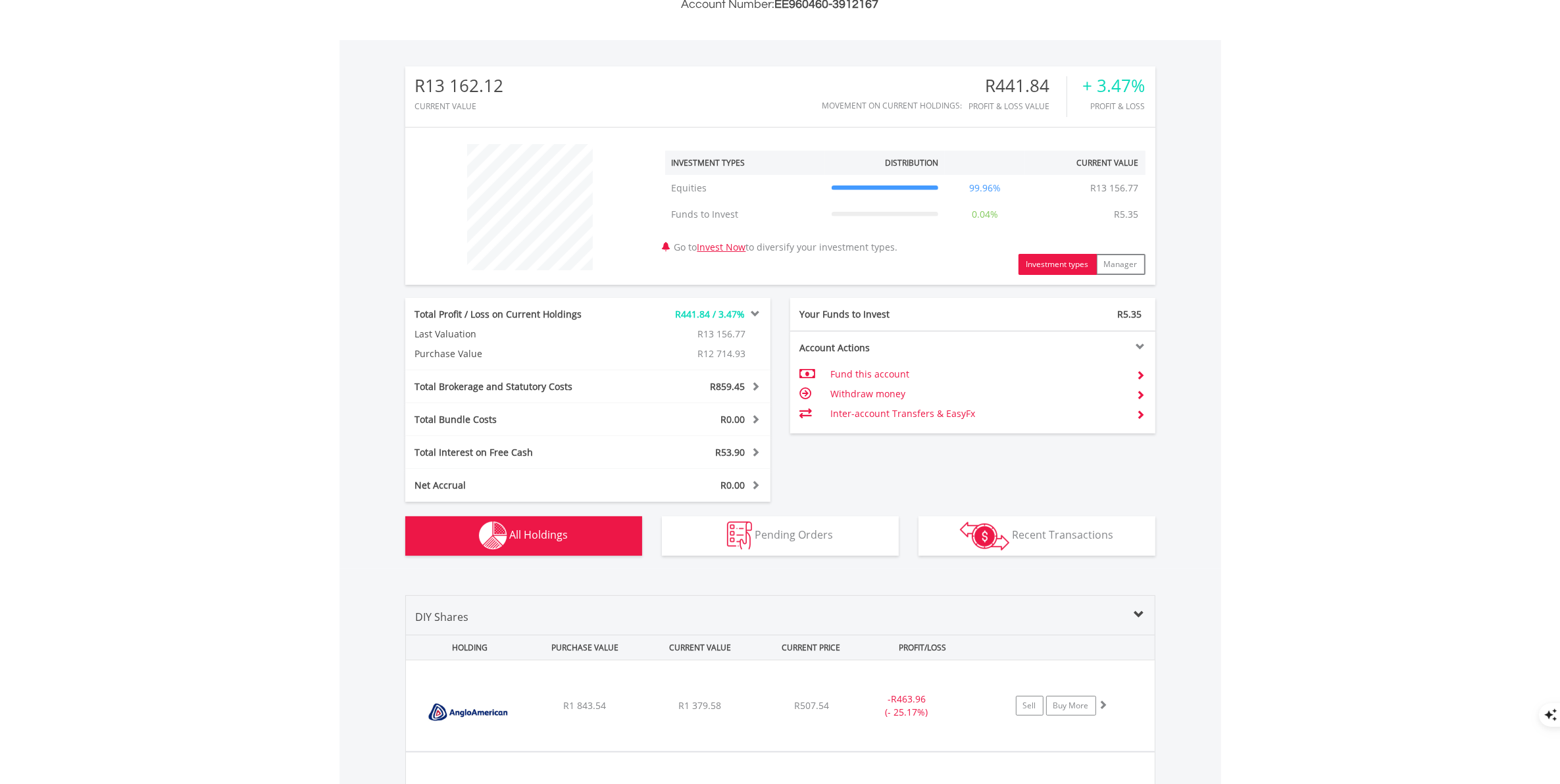
scroll to position [961, 0]
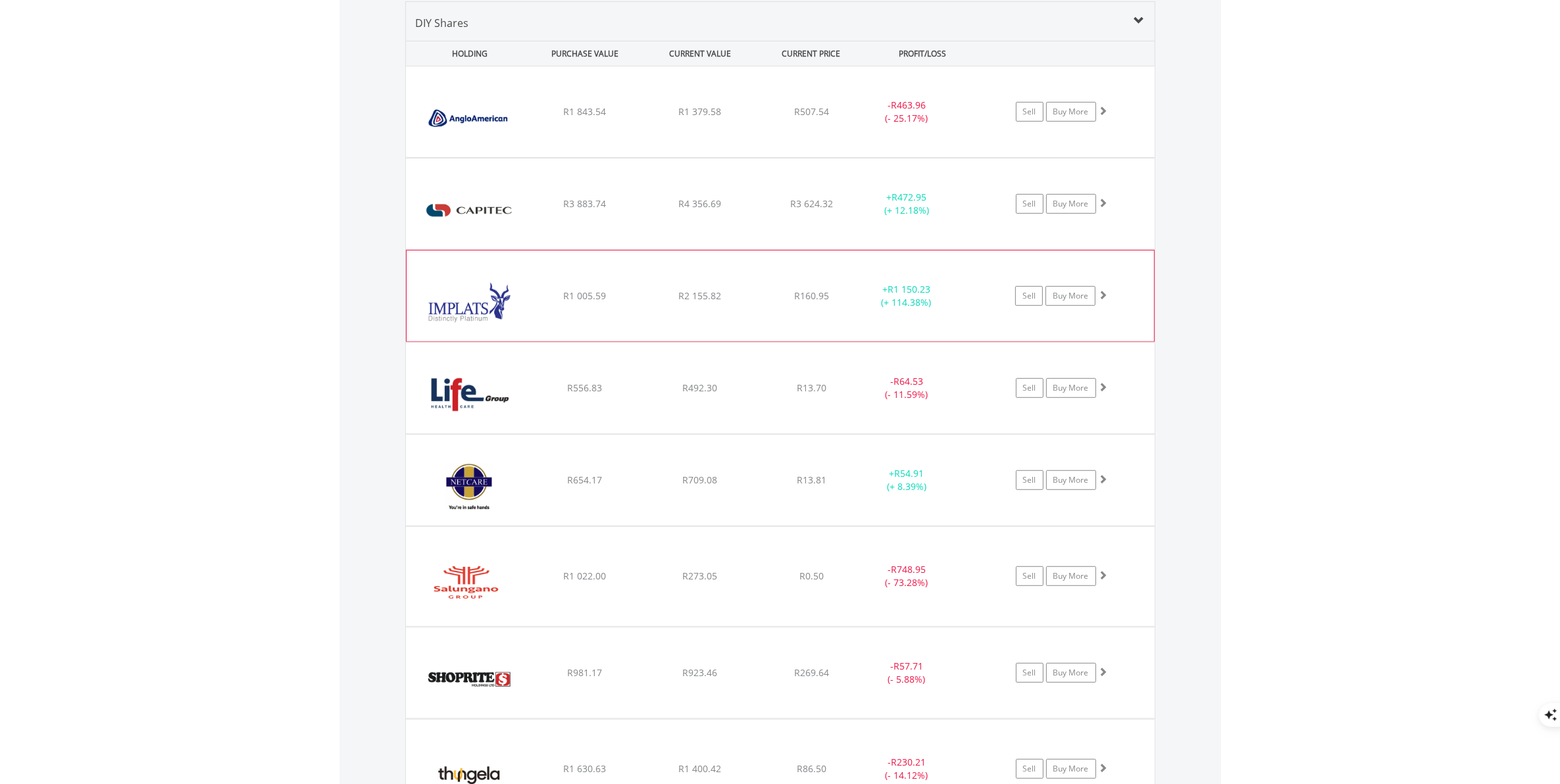
click at [691, 118] on span "R2 155.82" at bounding box center [700, 111] width 43 height 12
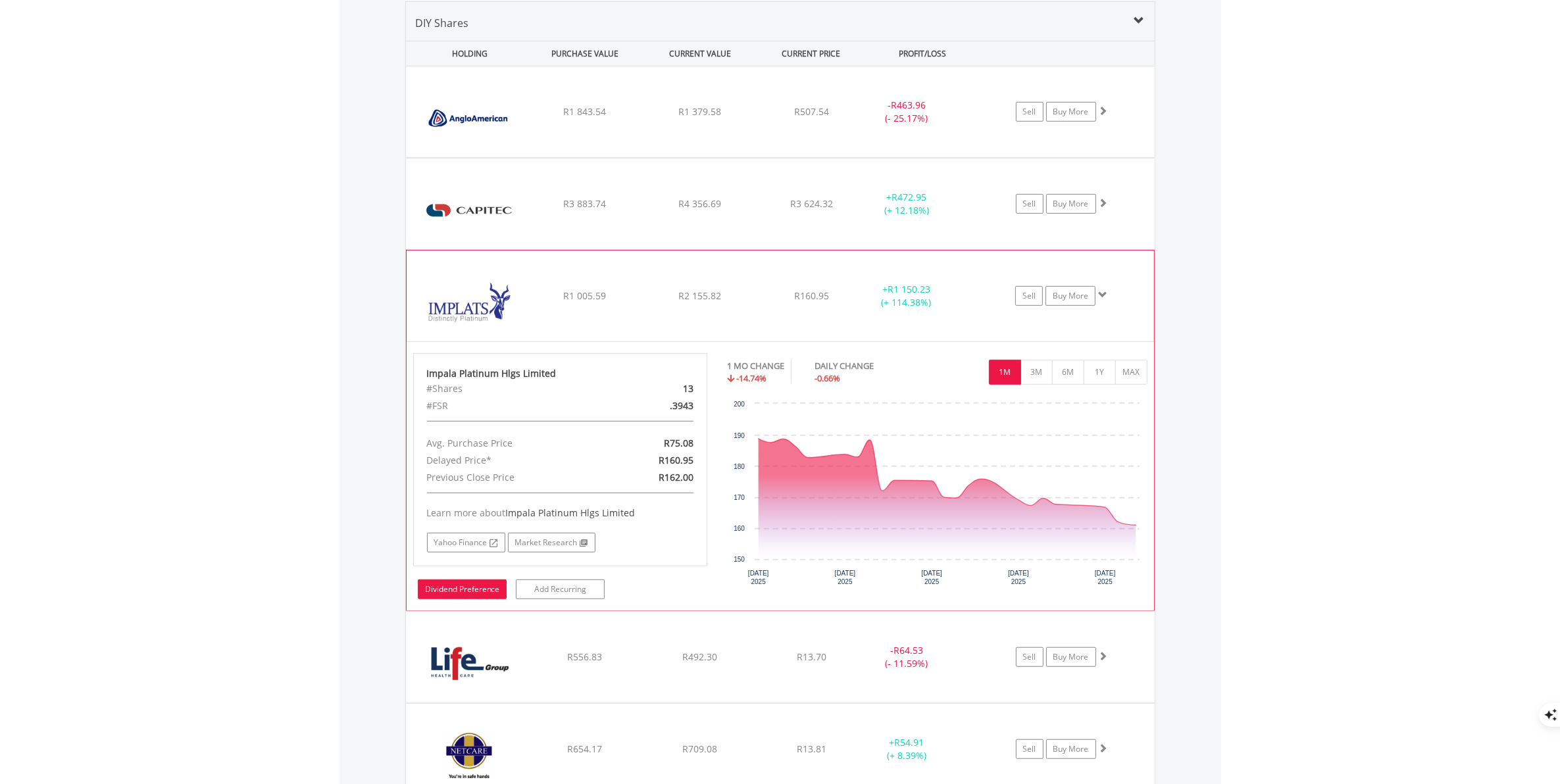
click at [458, 587] on link "Dividend Preference" at bounding box center [463, 588] width 89 height 19
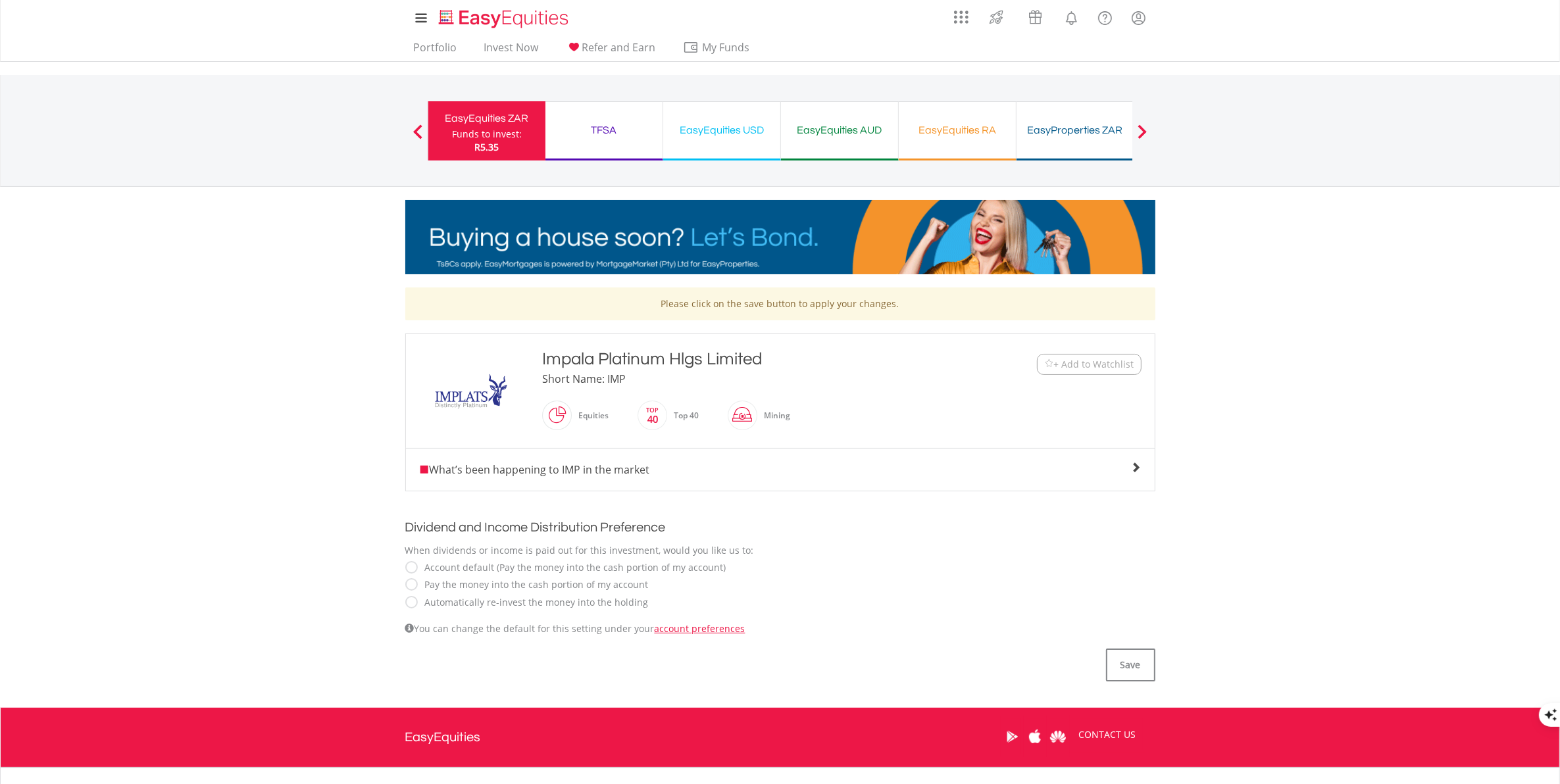
click at [418, 605] on label "Automatically re-invest the money into the holding" at bounding box center [533, 602] width 230 height 13
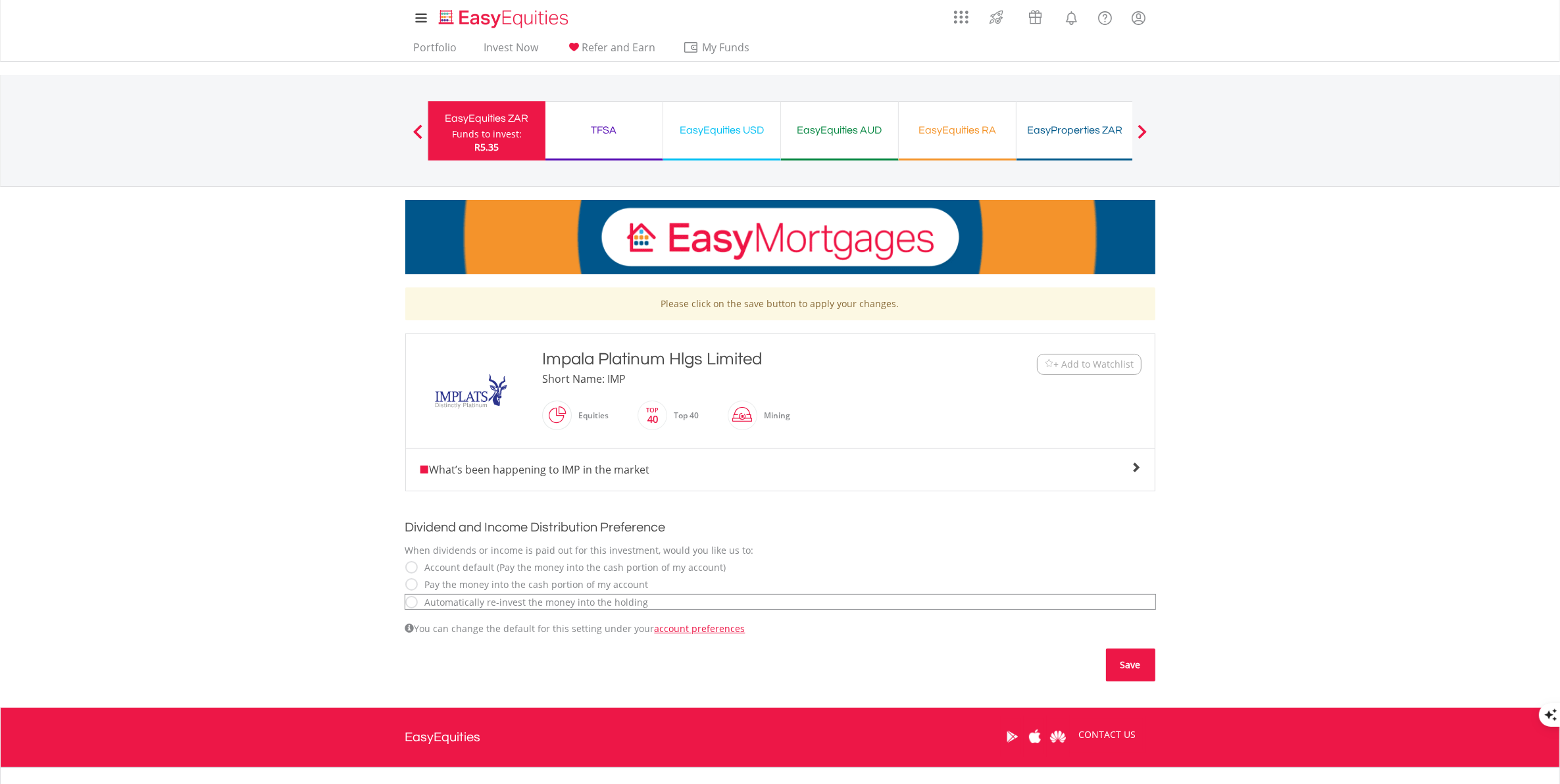
click at [1127, 665] on button "Save" at bounding box center [1130, 664] width 49 height 32
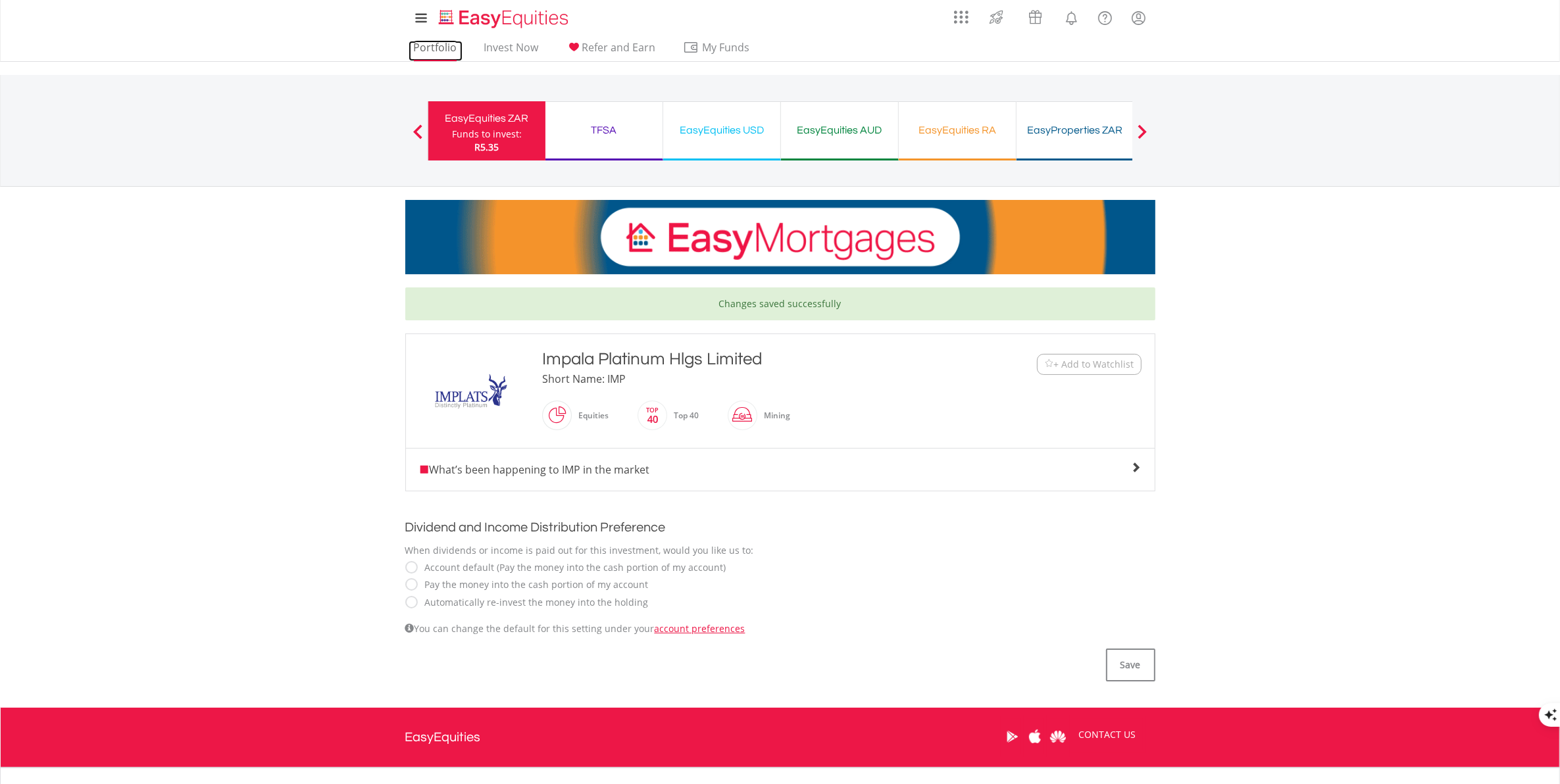
click at [434, 51] on link "Portfolio" at bounding box center [436, 51] width 54 height 20
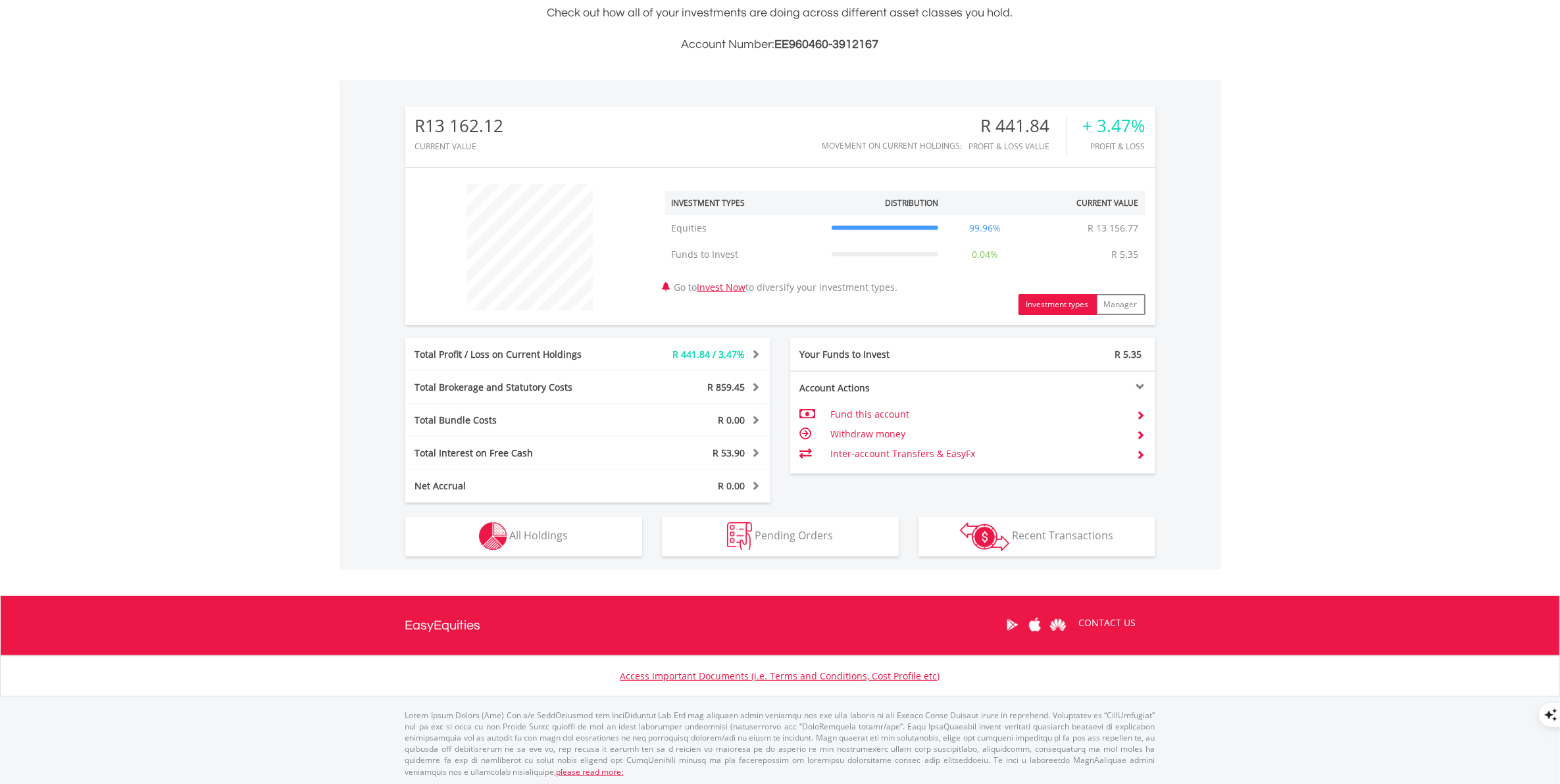
scroll to position [327, 0]
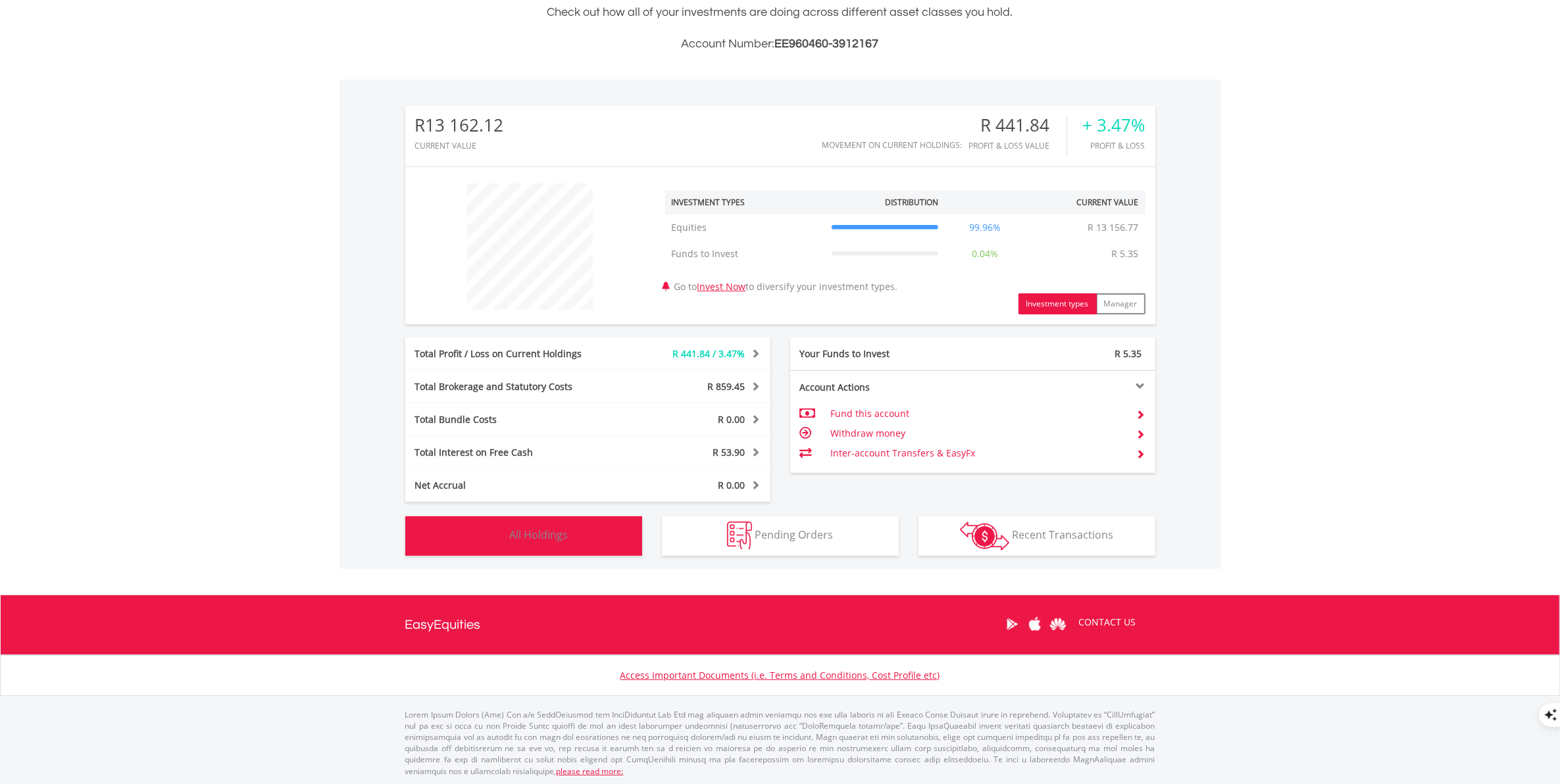
click at [545, 531] on span "All Holdings" at bounding box center [539, 535] width 58 height 15
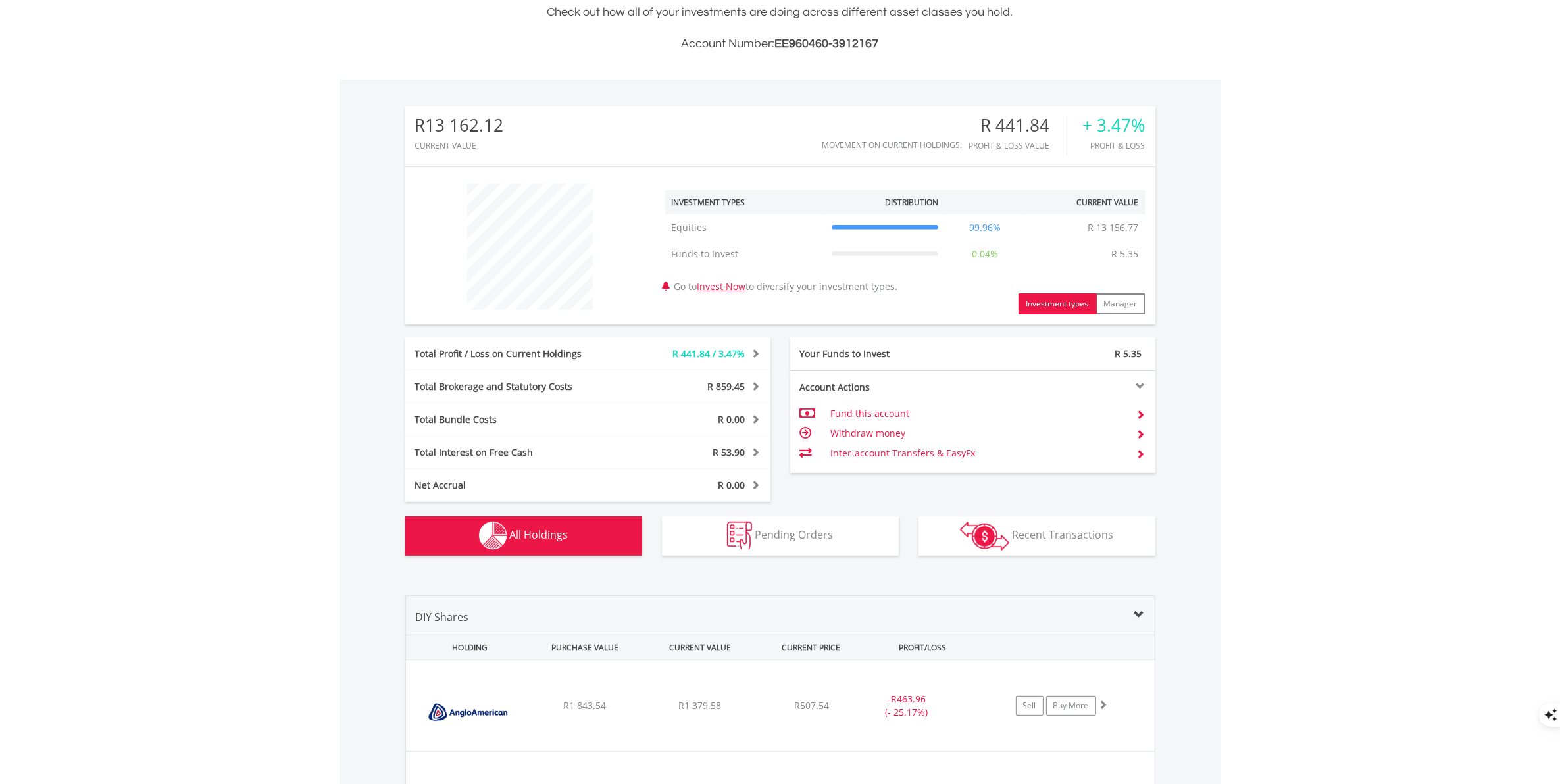
scroll to position [921, 0]
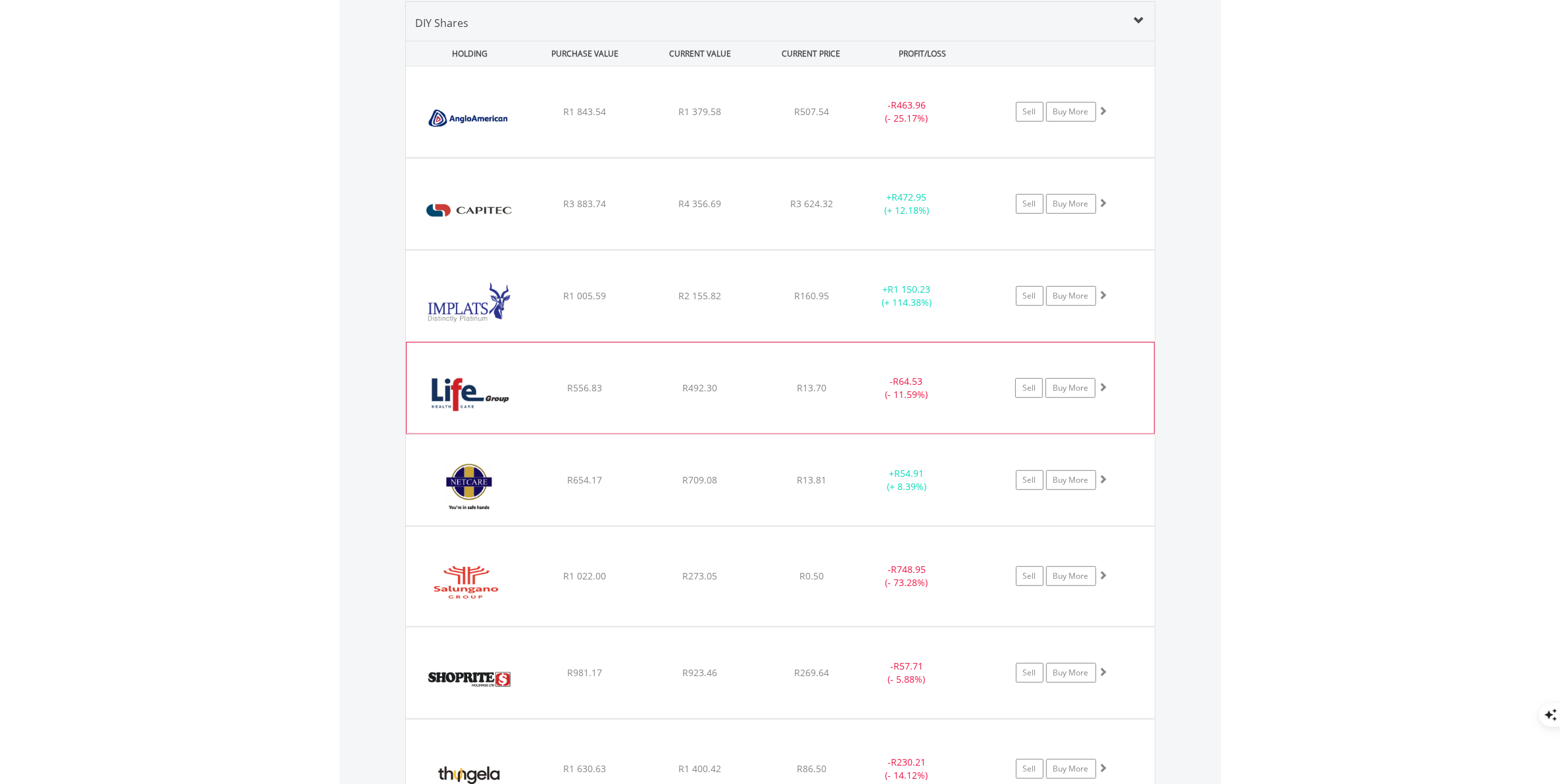
click at [536, 158] on div "﻿ Life Healthcare Group R556.83 R492.30 R13.70 - R64.53 (- 11.59%) Sell Buy More" at bounding box center [780, 112] width 749 height 91
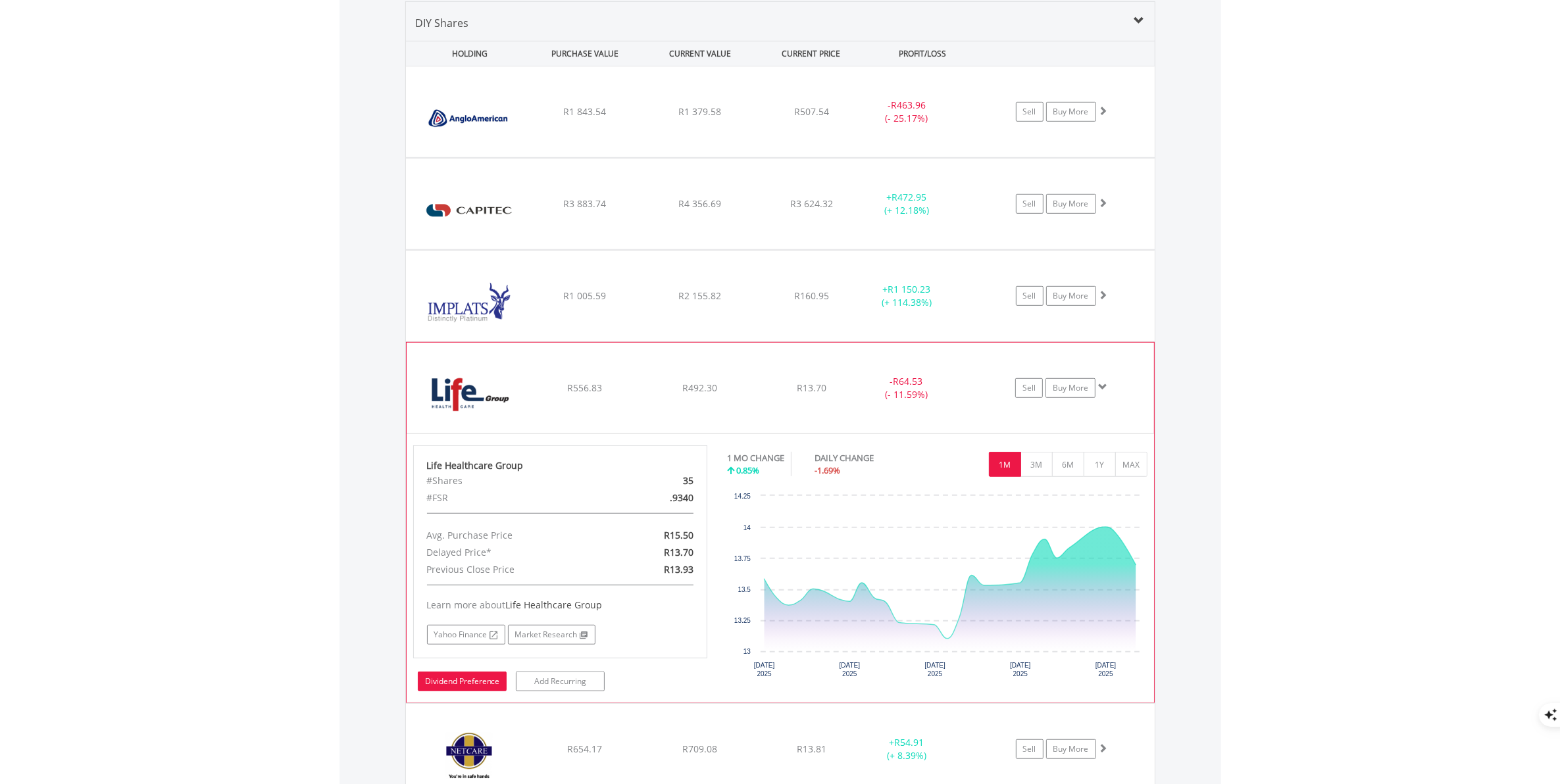
click at [472, 686] on link "Dividend Preference" at bounding box center [463, 681] width 89 height 19
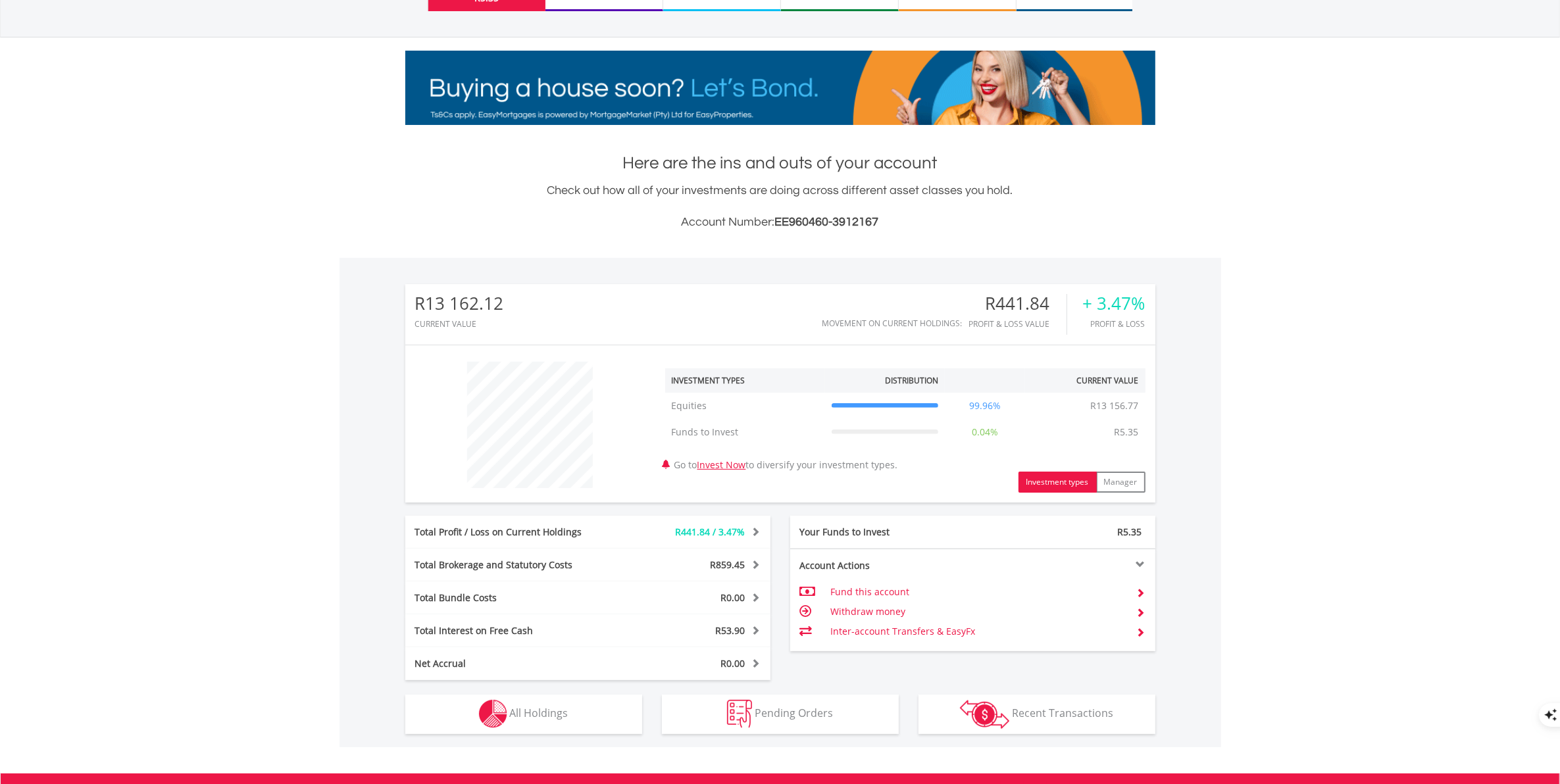
scroll to position [126, 250]
click at [541, 717] on span "All Holdings" at bounding box center [539, 714] width 58 height 15
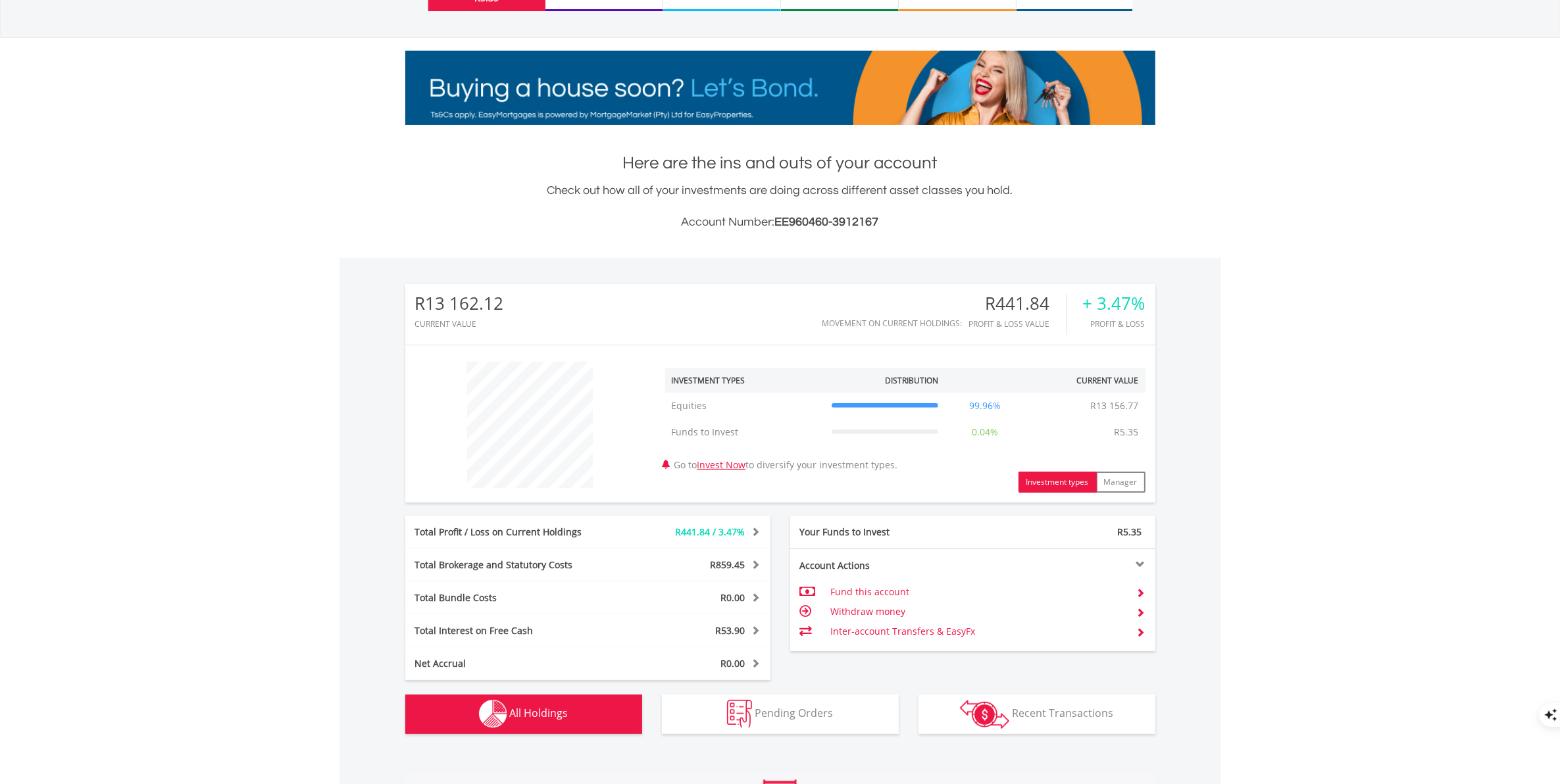
scroll to position [921, 0]
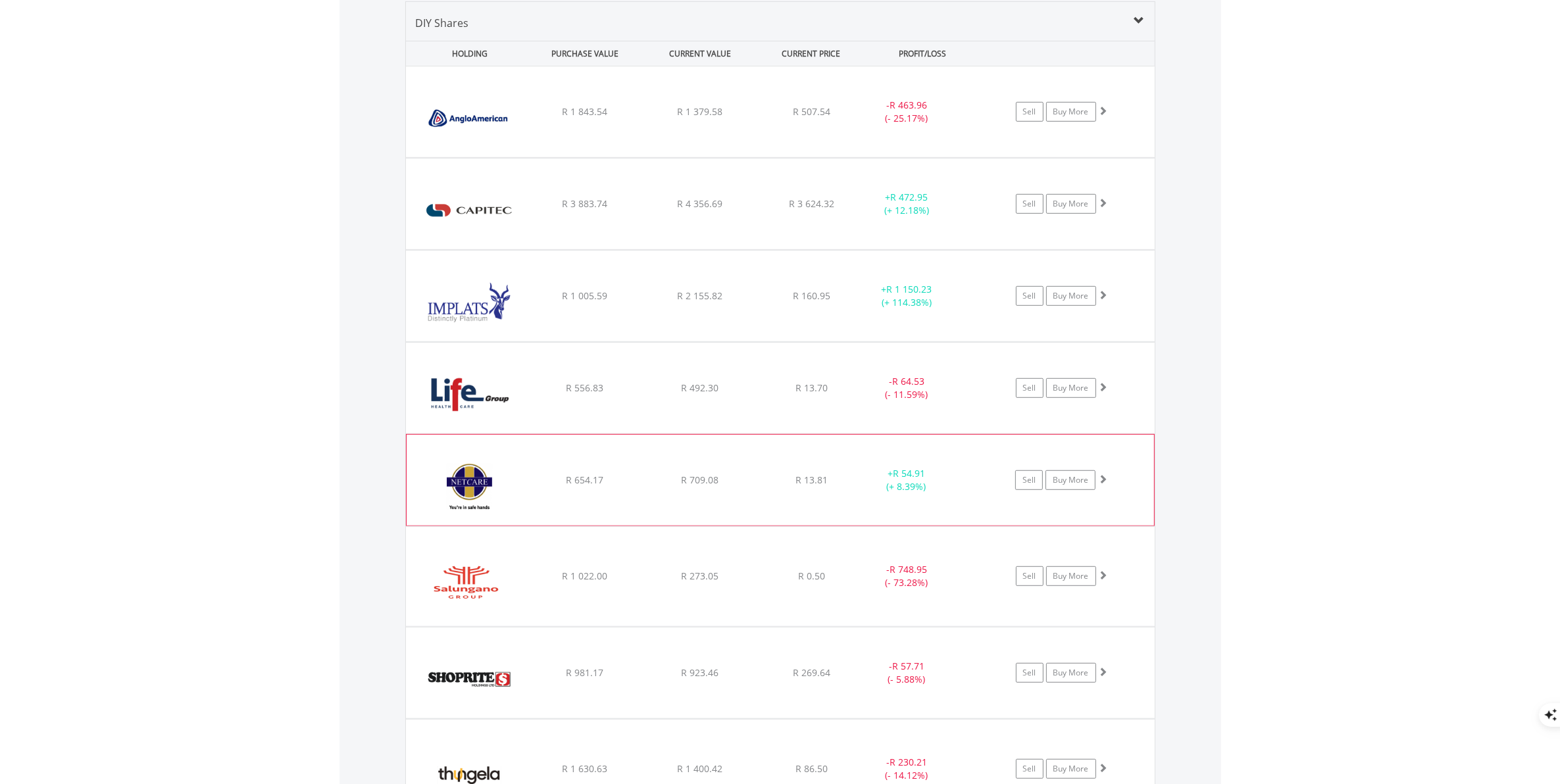
click at [514, 474] on img at bounding box center [470, 487] width 113 height 71
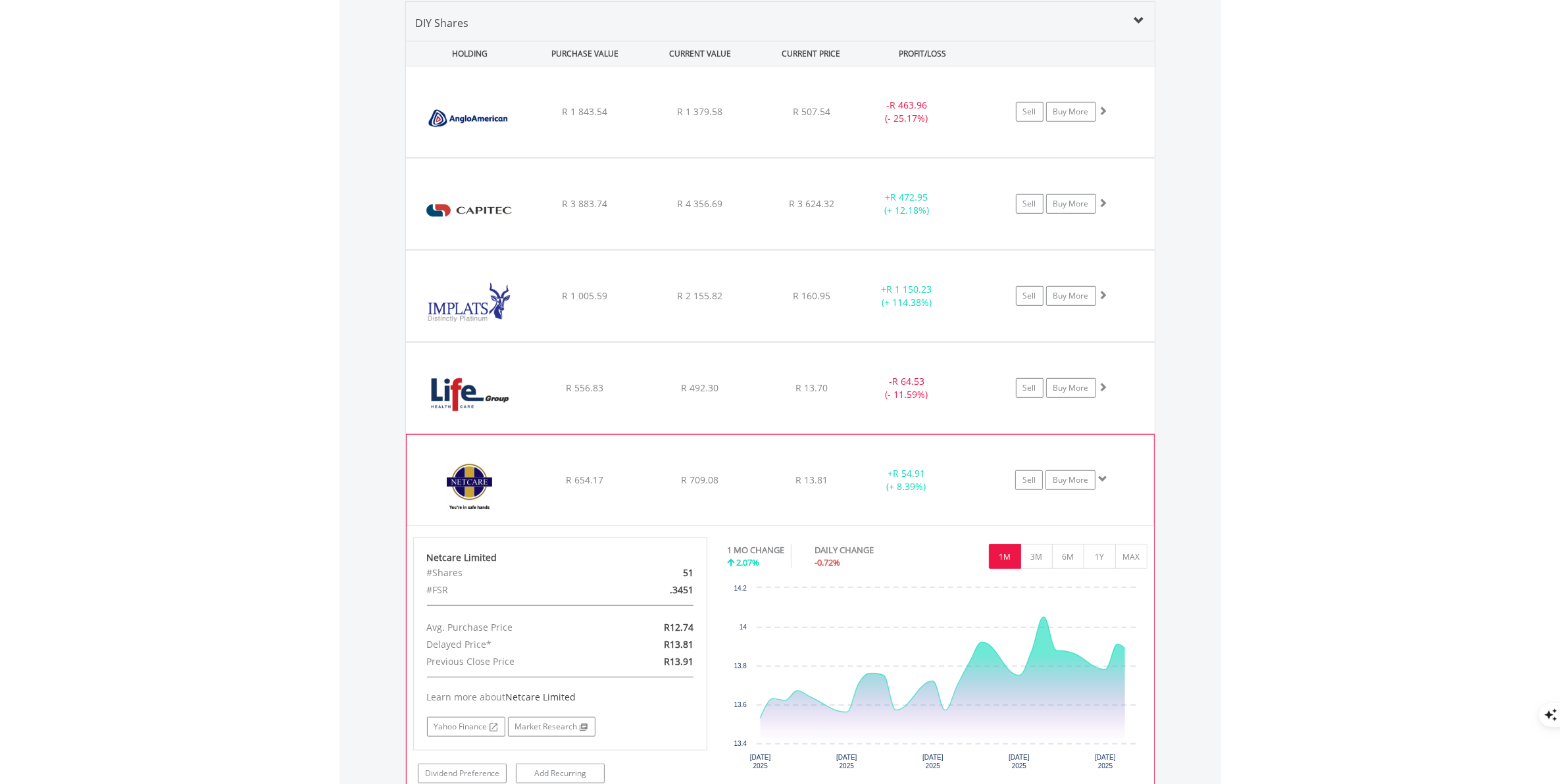
scroll to position [1306, 0]
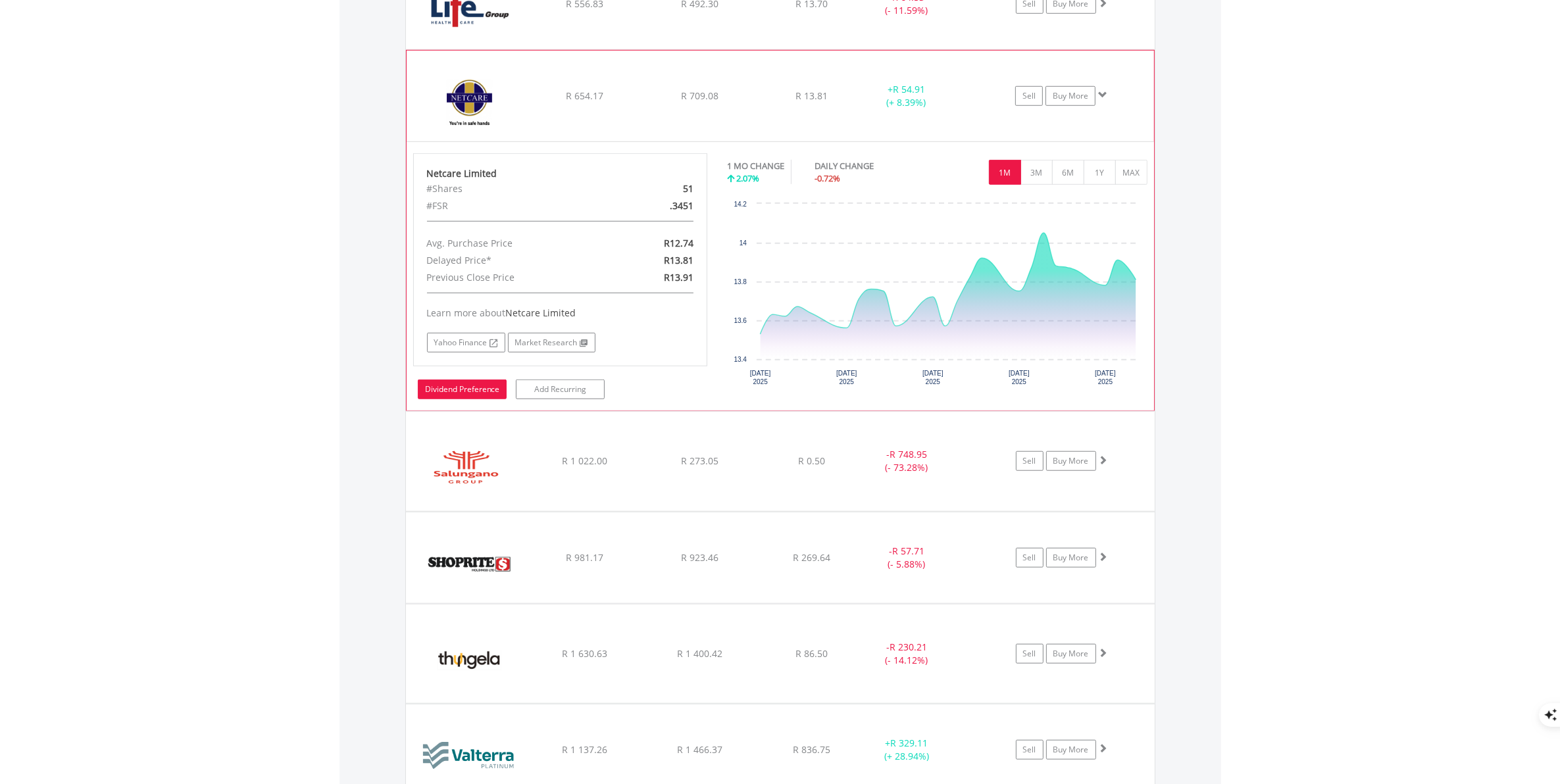
click at [467, 388] on link "Dividend Preference" at bounding box center [463, 389] width 89 height 19
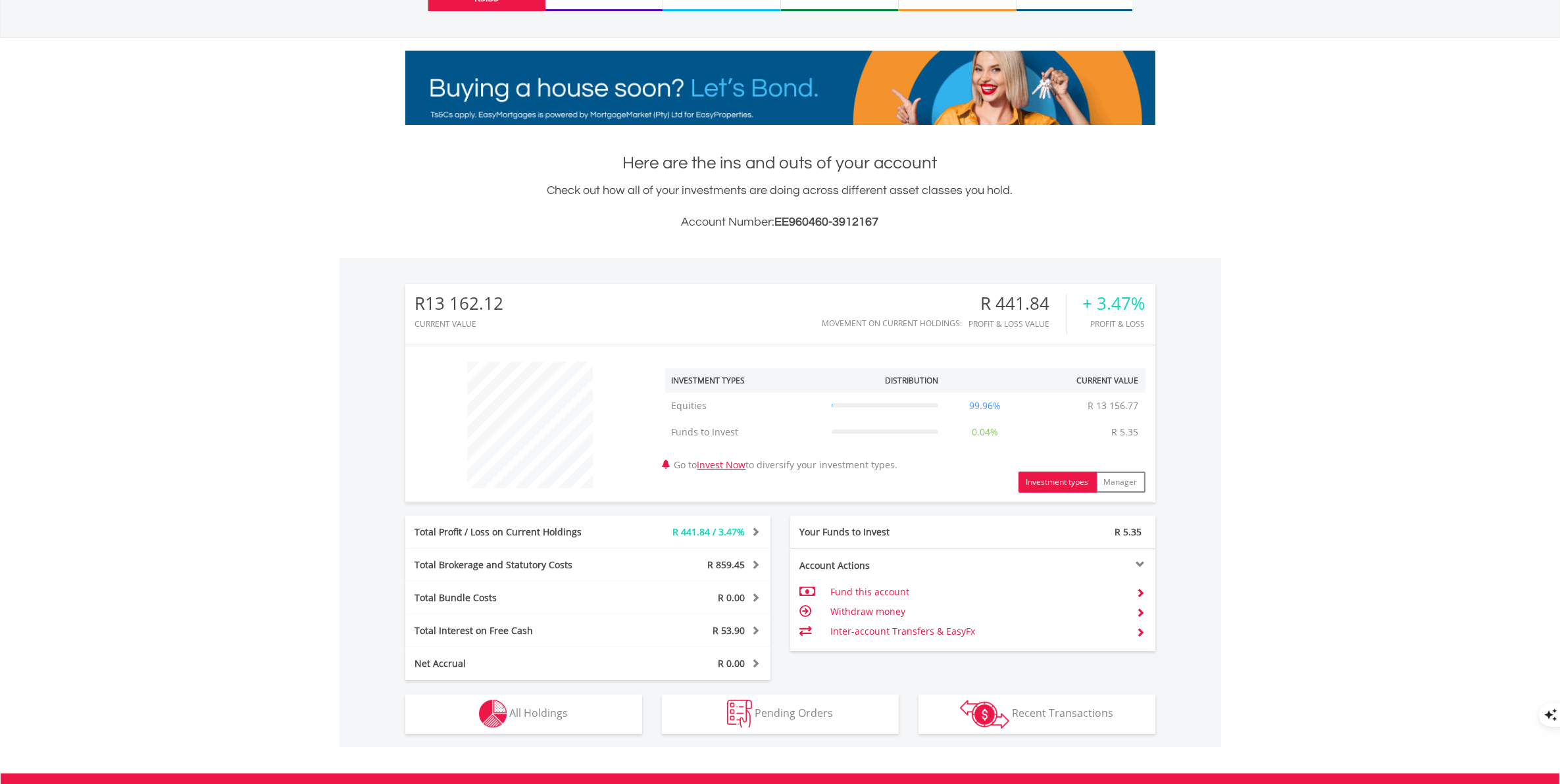
scroll to position [126, 250]
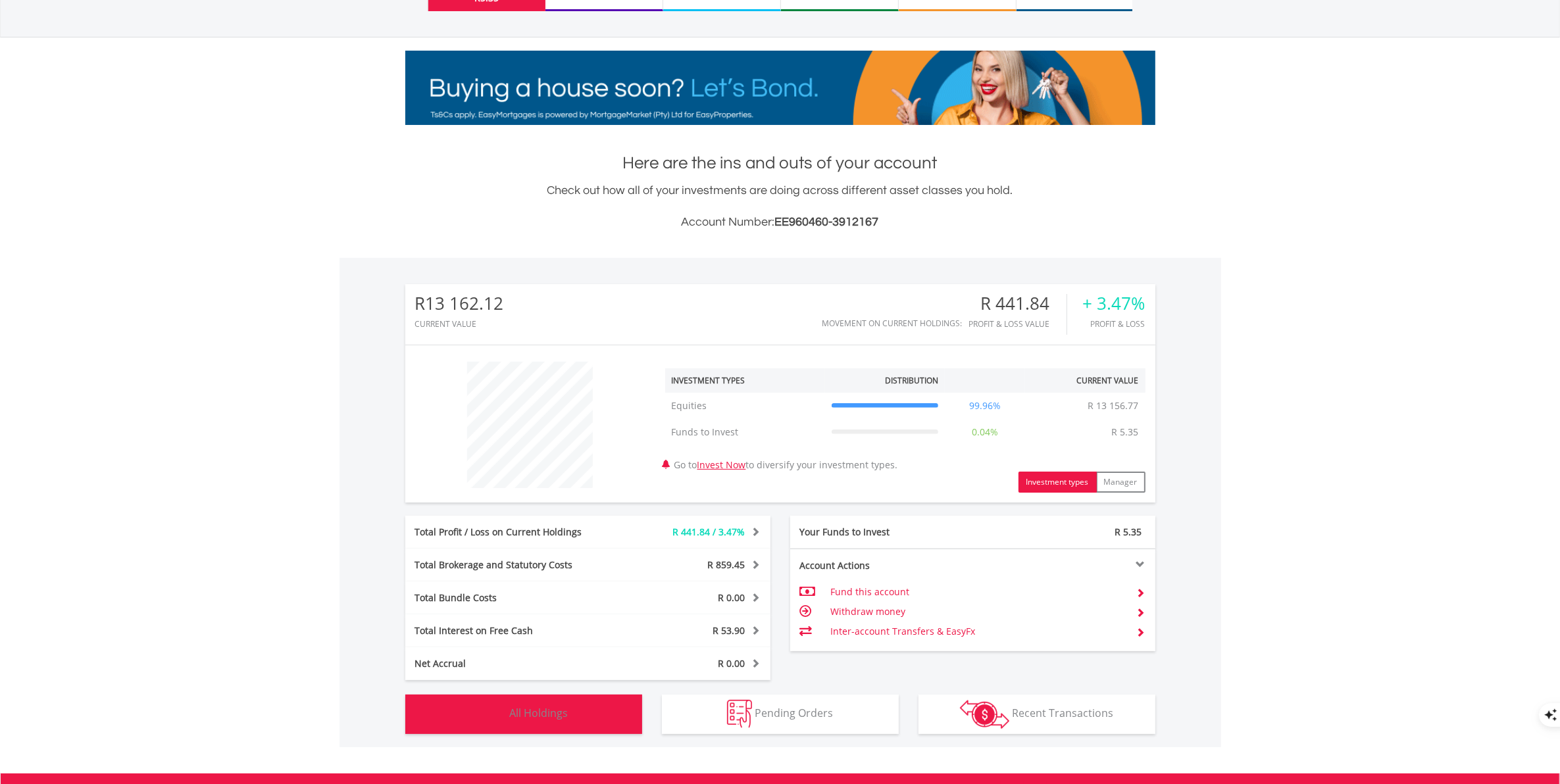
click at [540, 711] on span "All Holdings" at bounding box center [539, 714] width 58 height 15
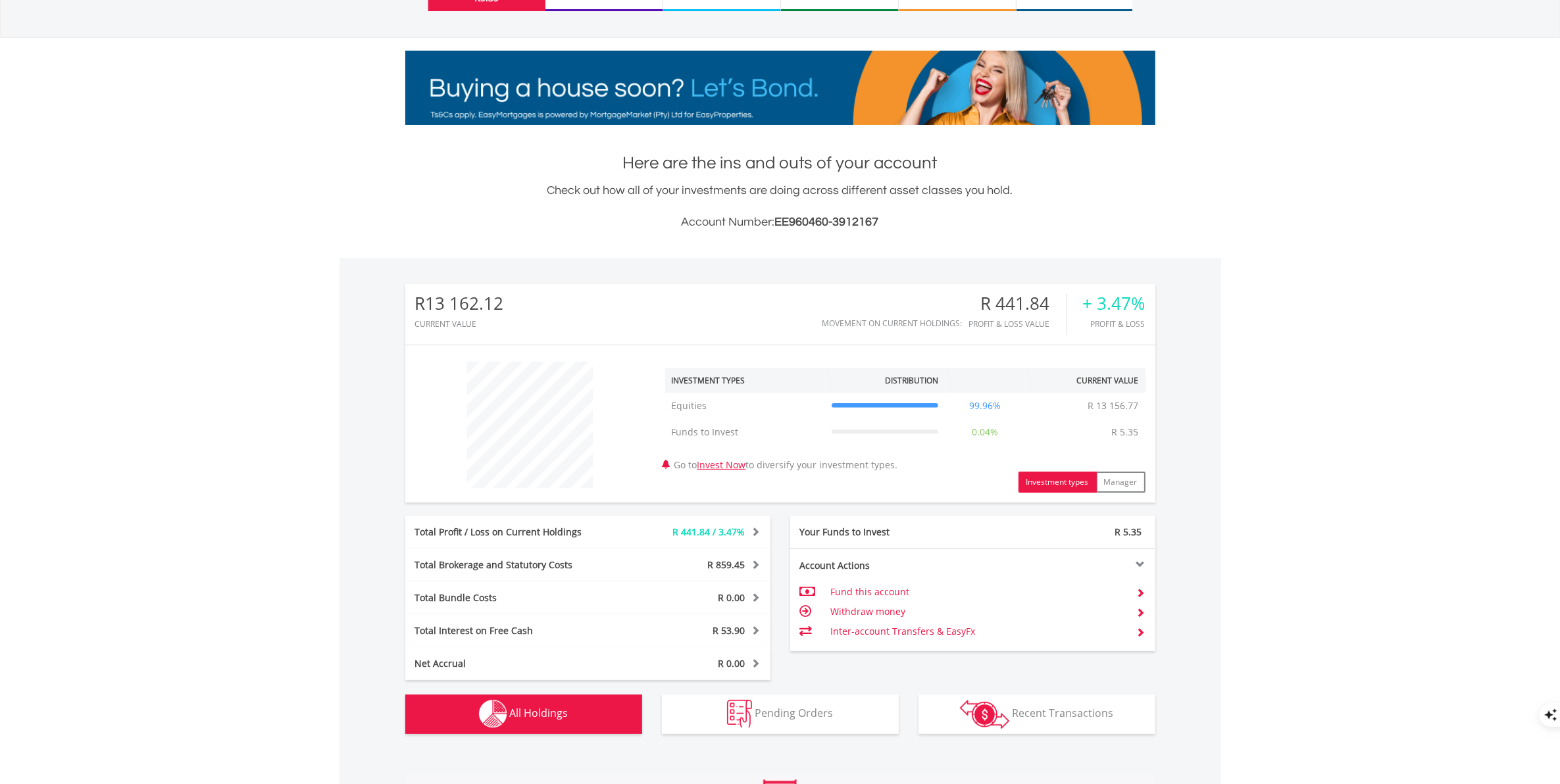
scroll to position [921, 0]
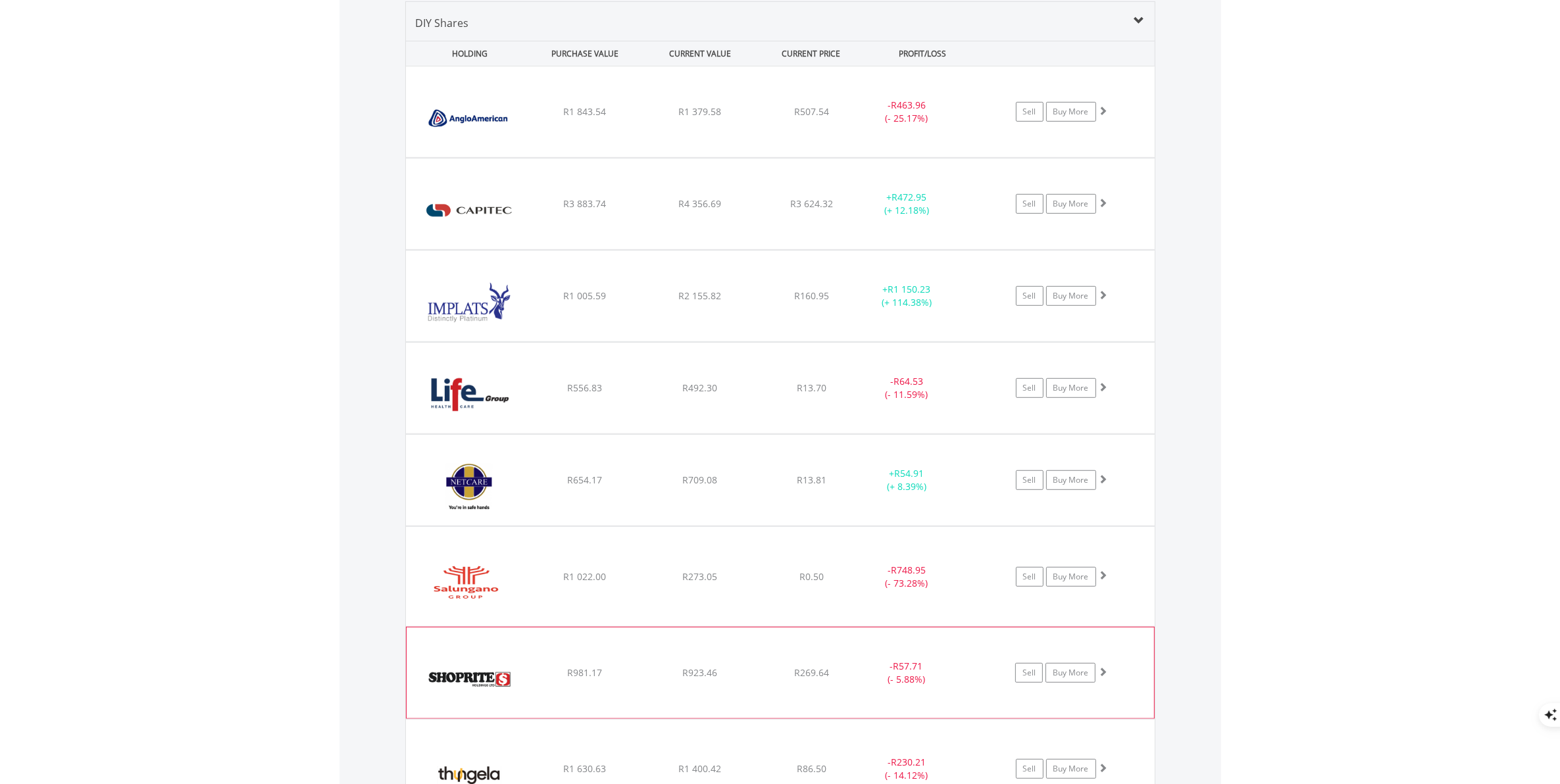
click at [554, 158] on div "﻿ Shoprite Holdings Limited R981.17 R923.46 R269.64 - R57.71 (- 5.88%) Sell Buy…" at bounding box center [780, 112] width 749 height 91
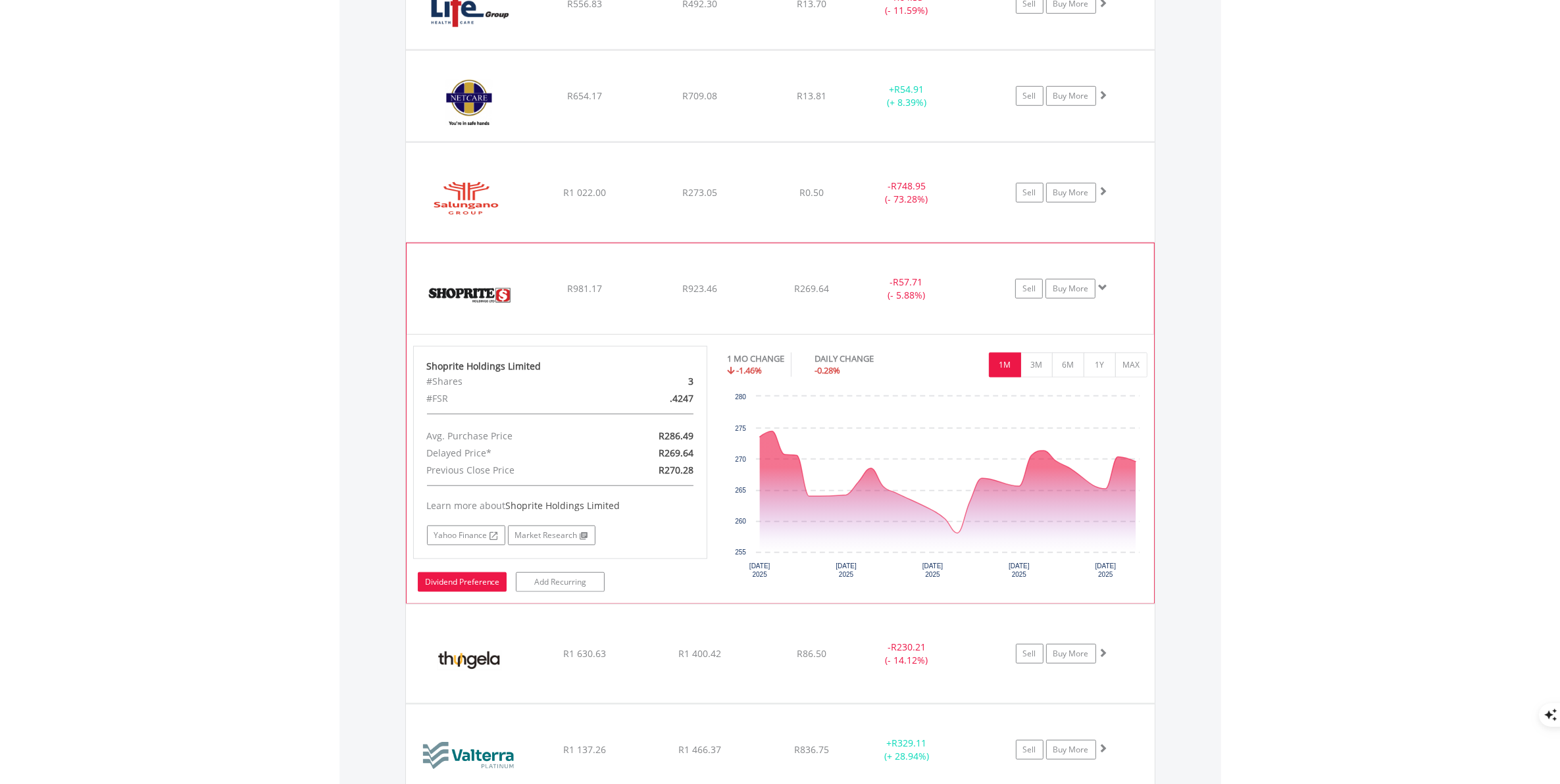
click at [462, 588] on link "Dividend Preference" at bounding box center [463, 582] width 89 height 19
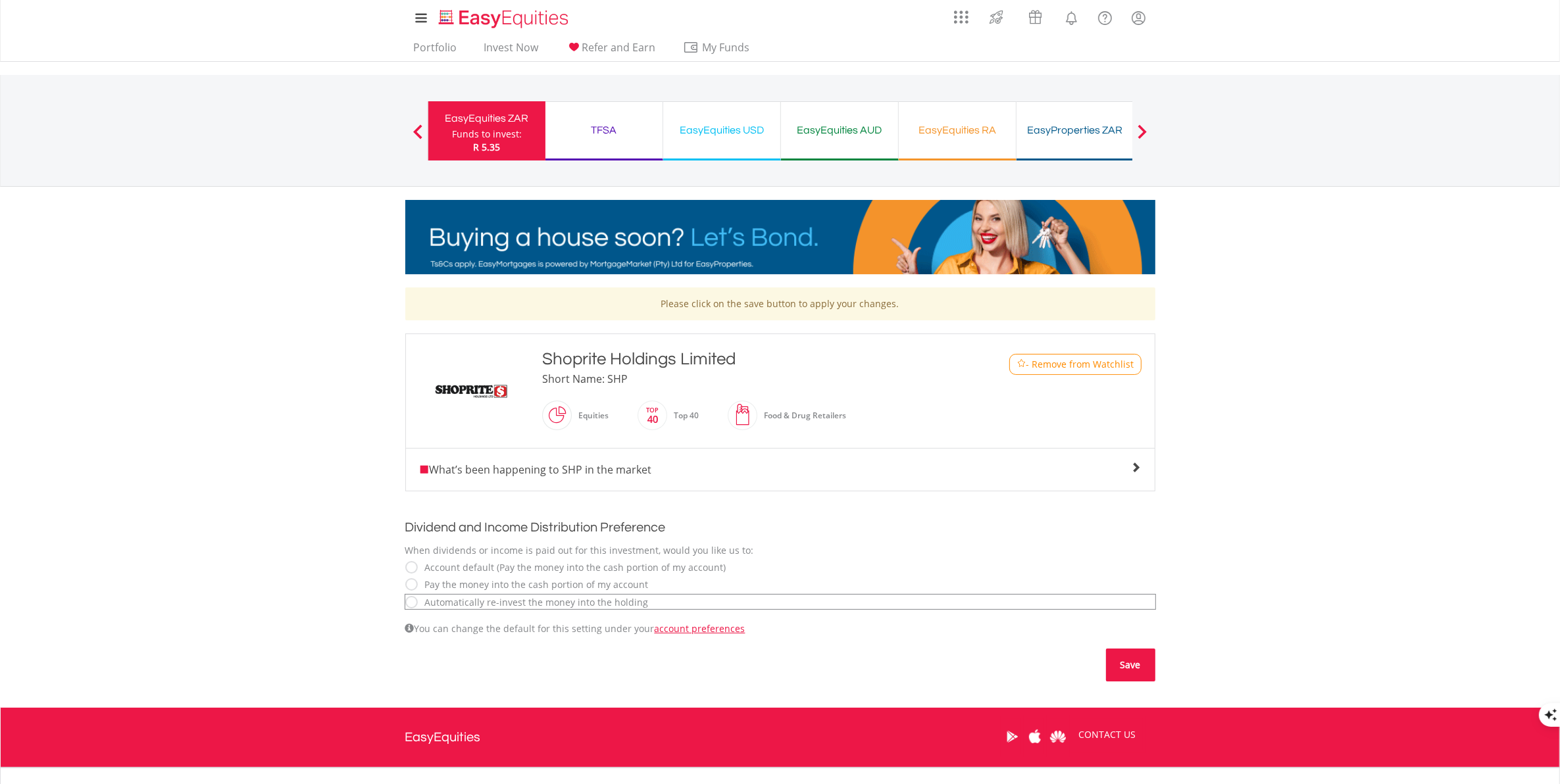
click at [1128, 663] on button "Save" at bounding box center [1130, 664] width 49 height 32
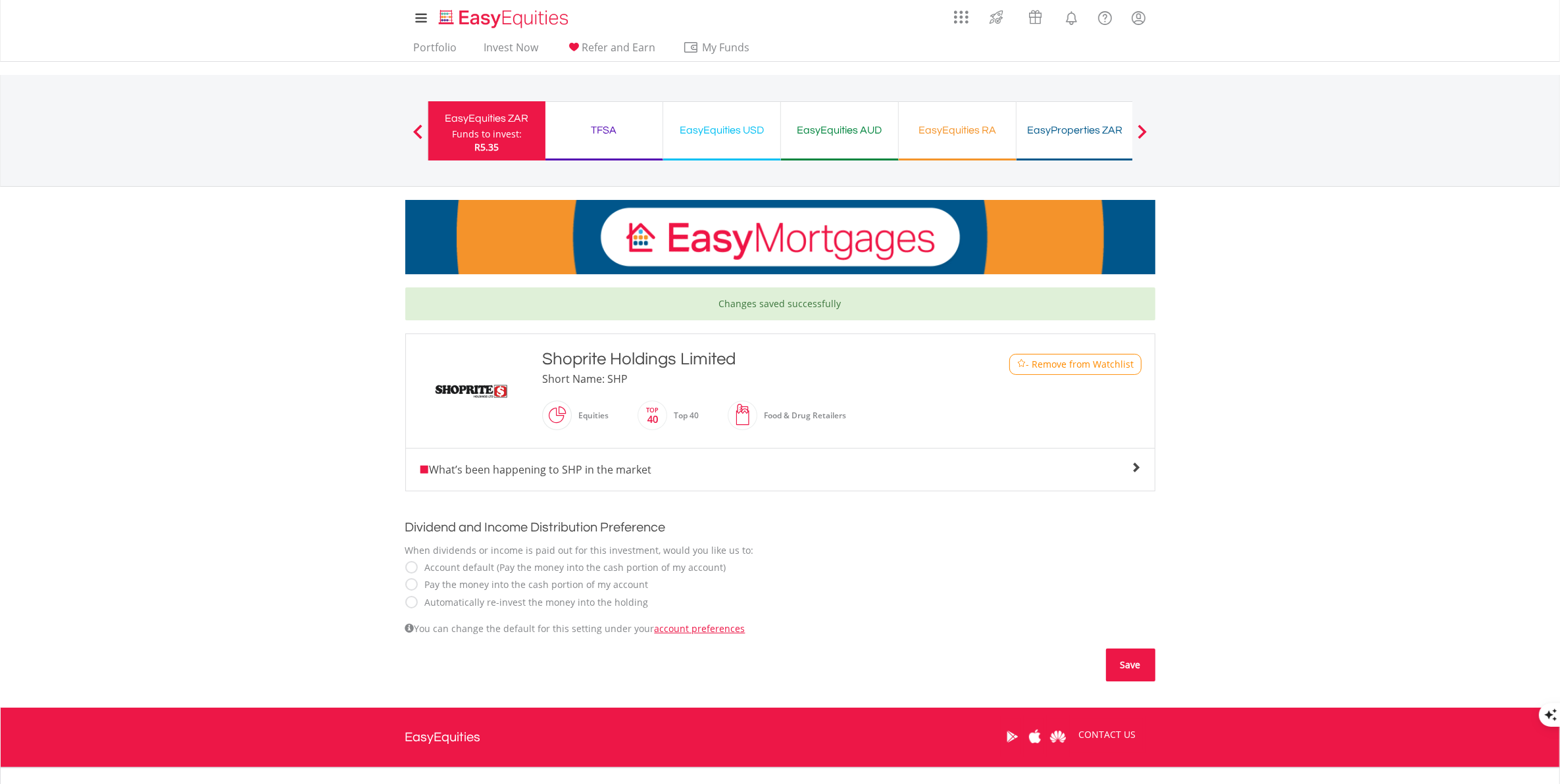
click at [1142, 663] on button "Save" at bounding box center [1130, 664] width 49 height 32
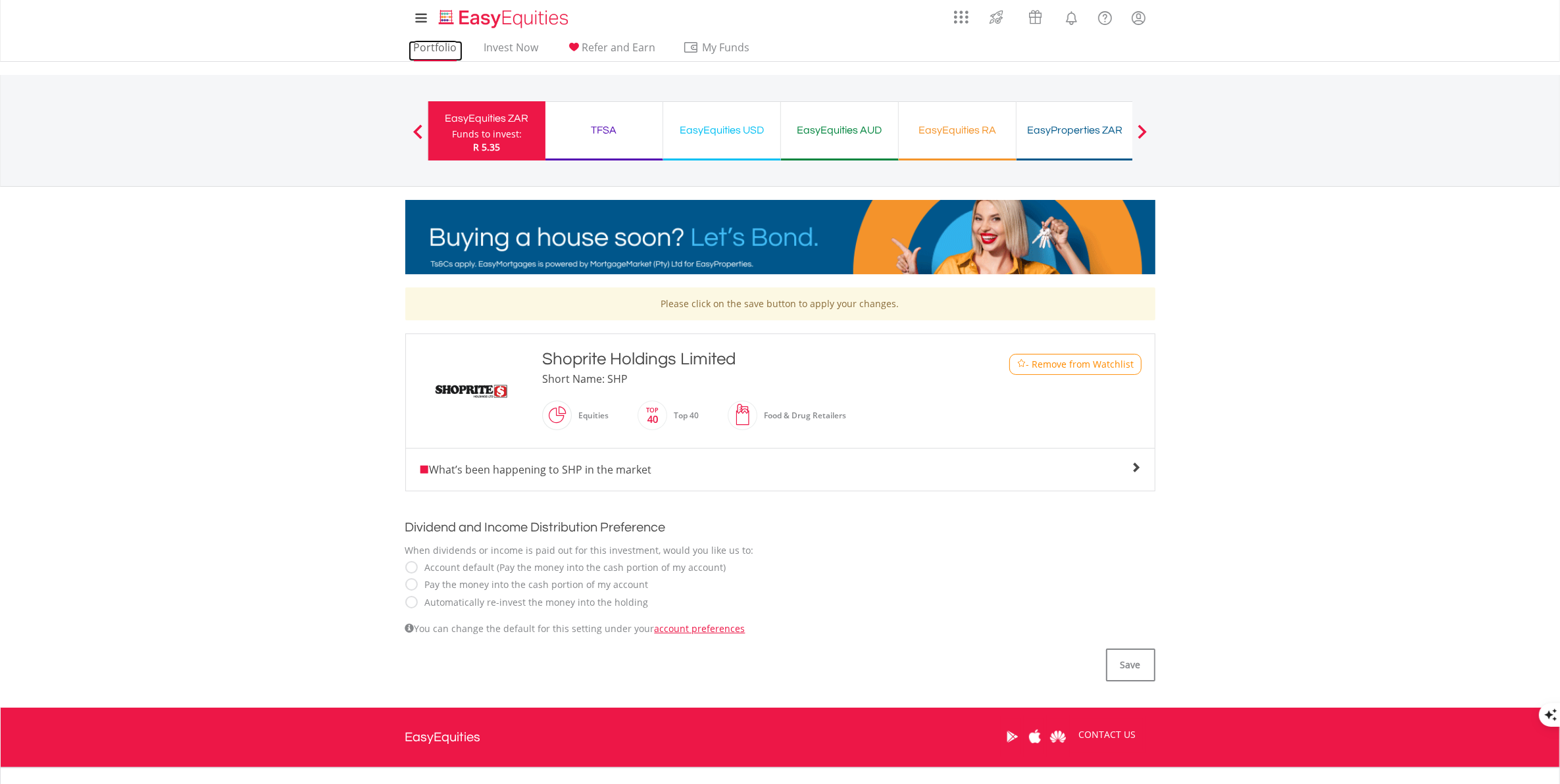
click at [437, 46] on link "Portfolio" at bounding box center [436, 51] width 54 height 20
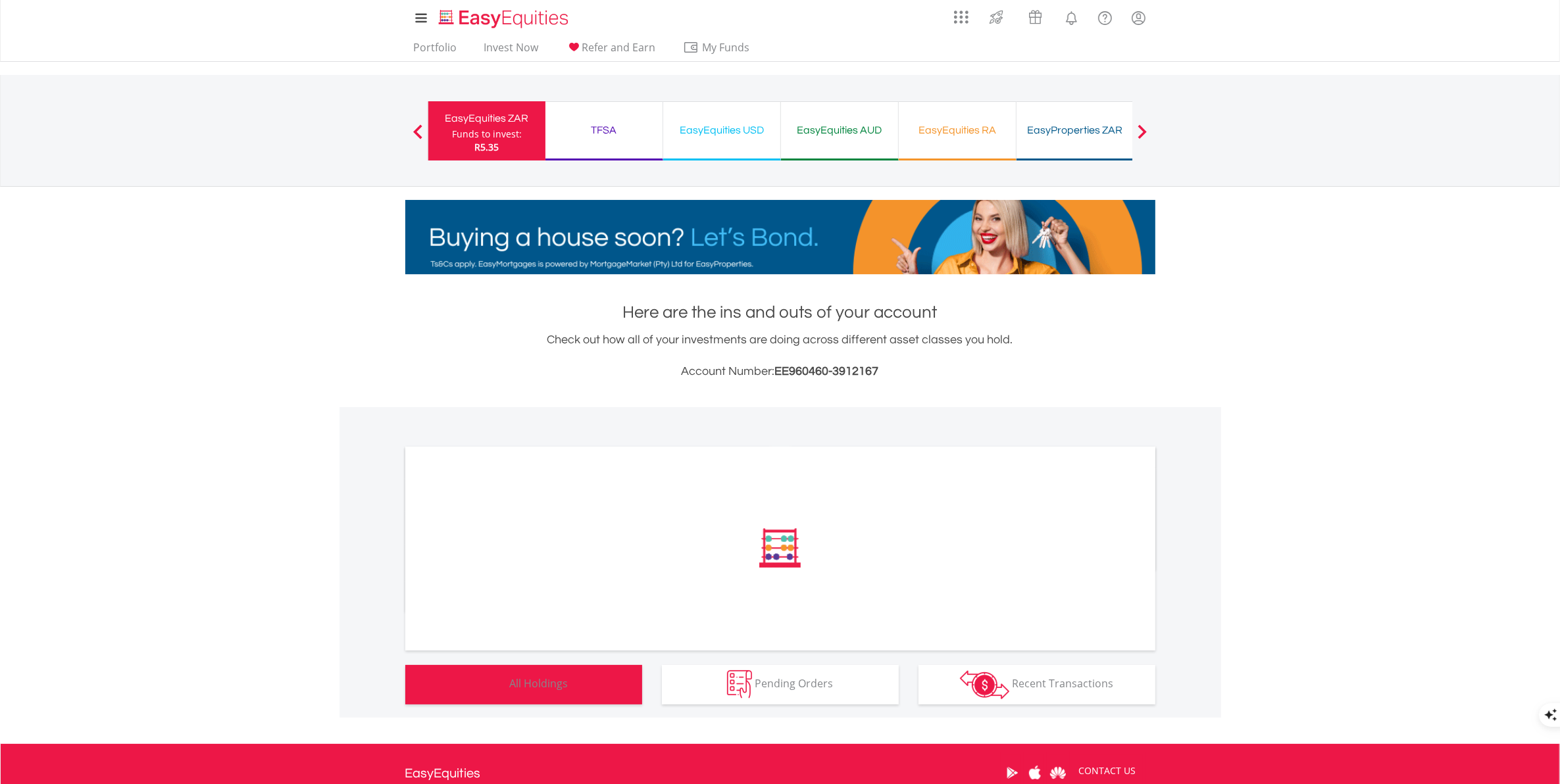
click at [544, 690] on span "All Holdings" at bounding box center [539, 684] width 58 height 15
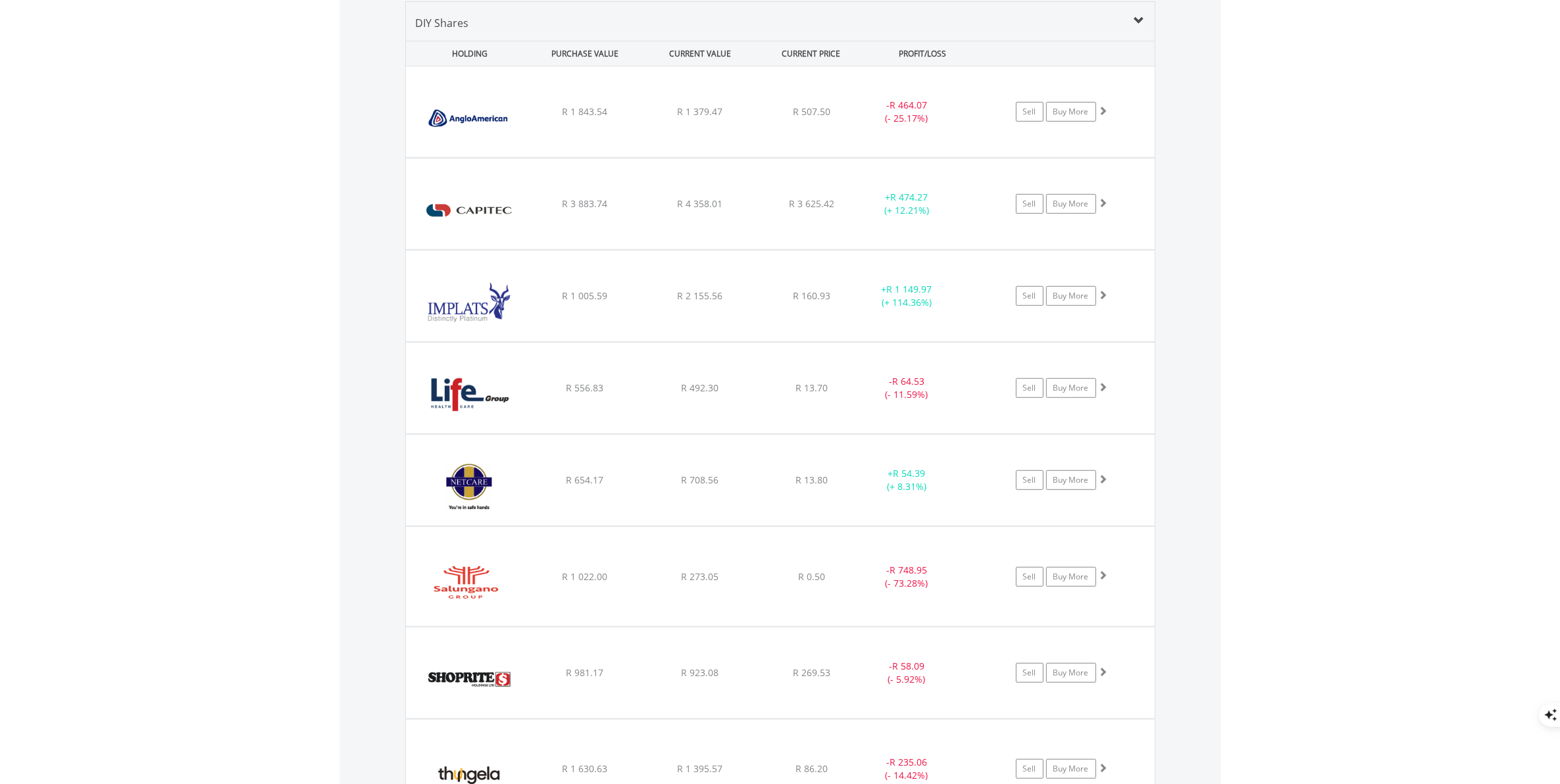
scroll to position [1293, 0]
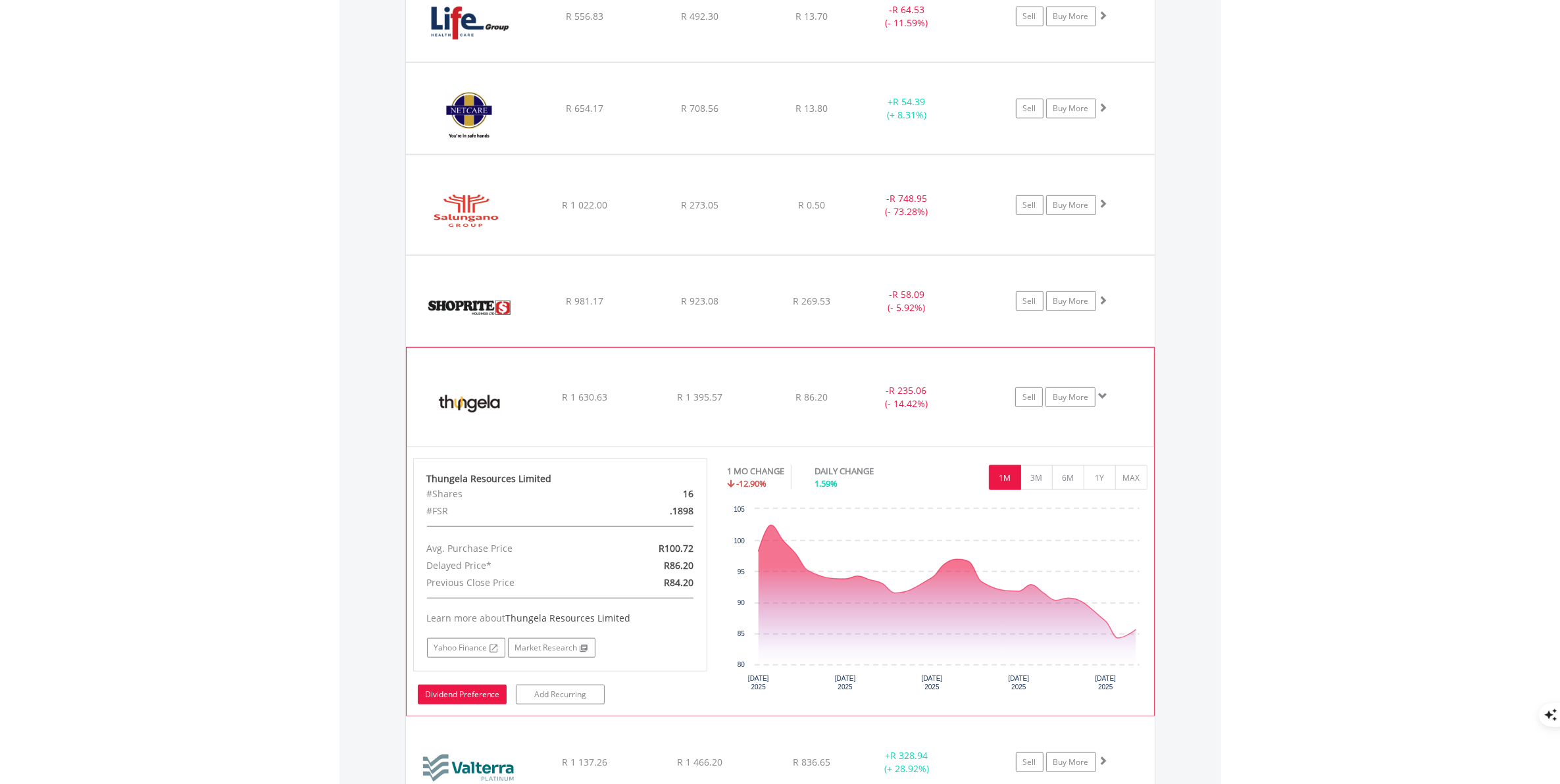
click at [461, 700] on link "Dividend Preference" at bounding box center [463, 694] width 89 height 19
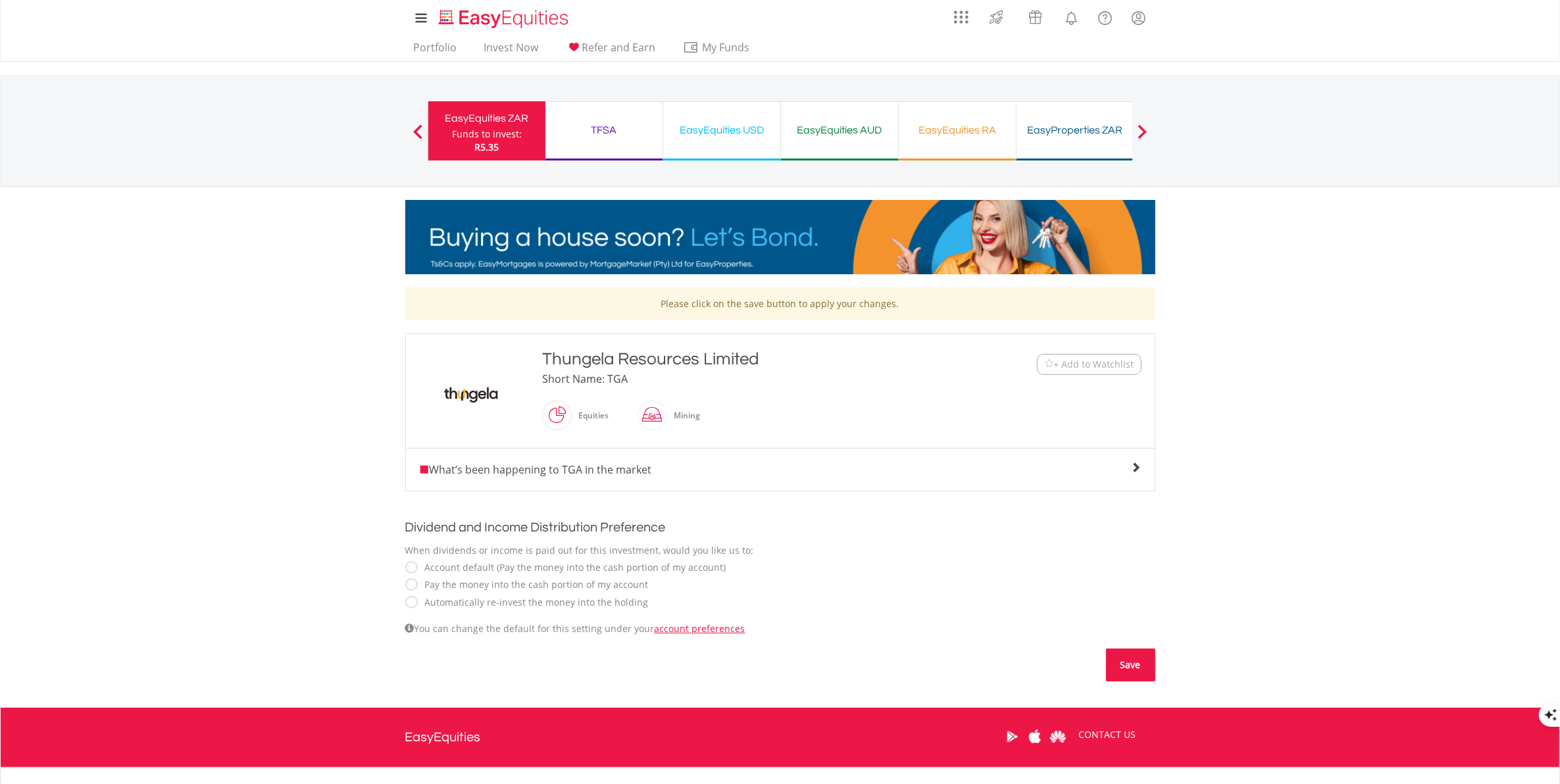
click at [1133, 665] on button "Save" at bounding box center [1130, 664] width 49 height 32
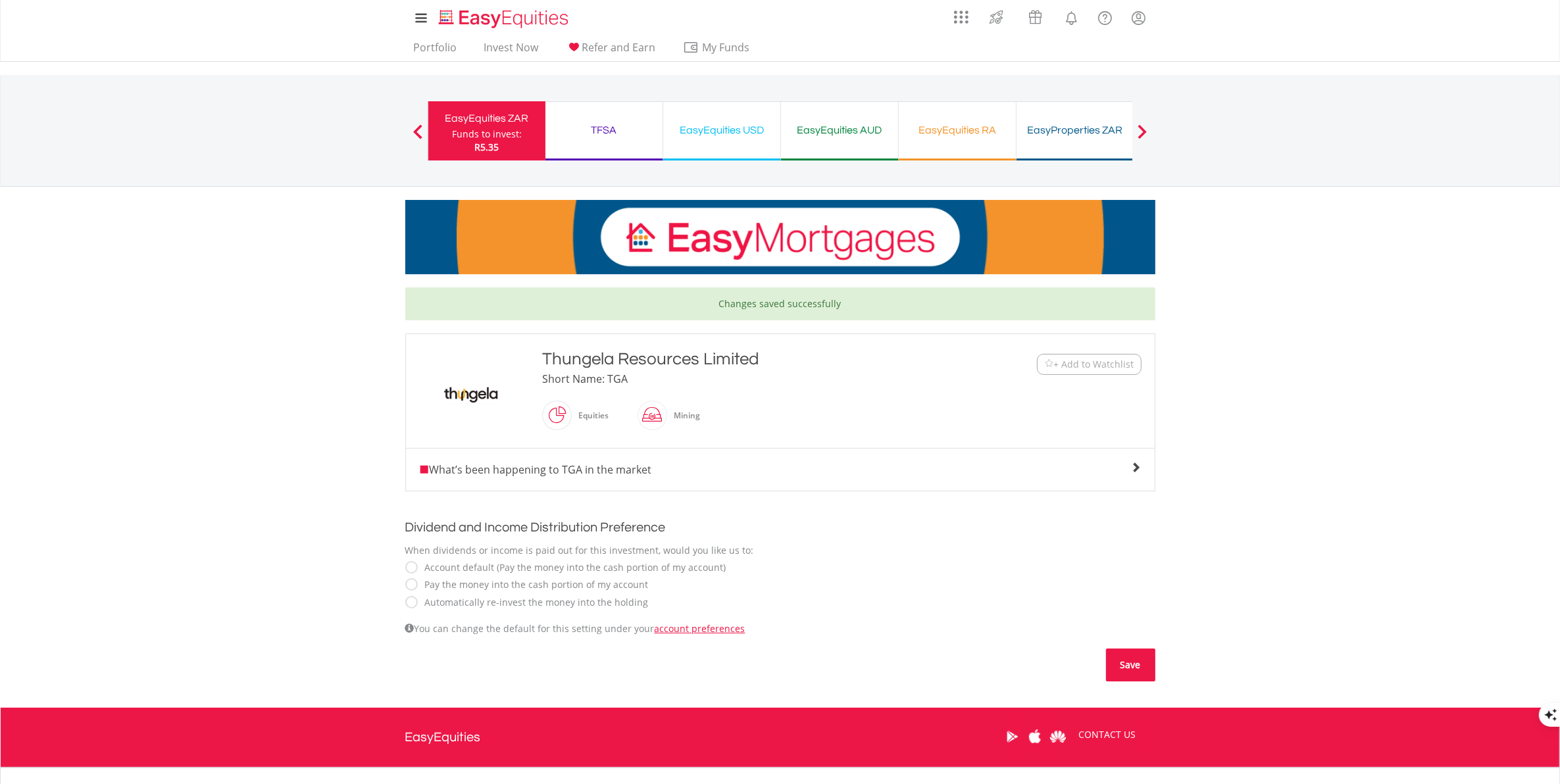
click at [1135, 667] on button "Save" at bounding box center [1130, 664] width 49 height 32
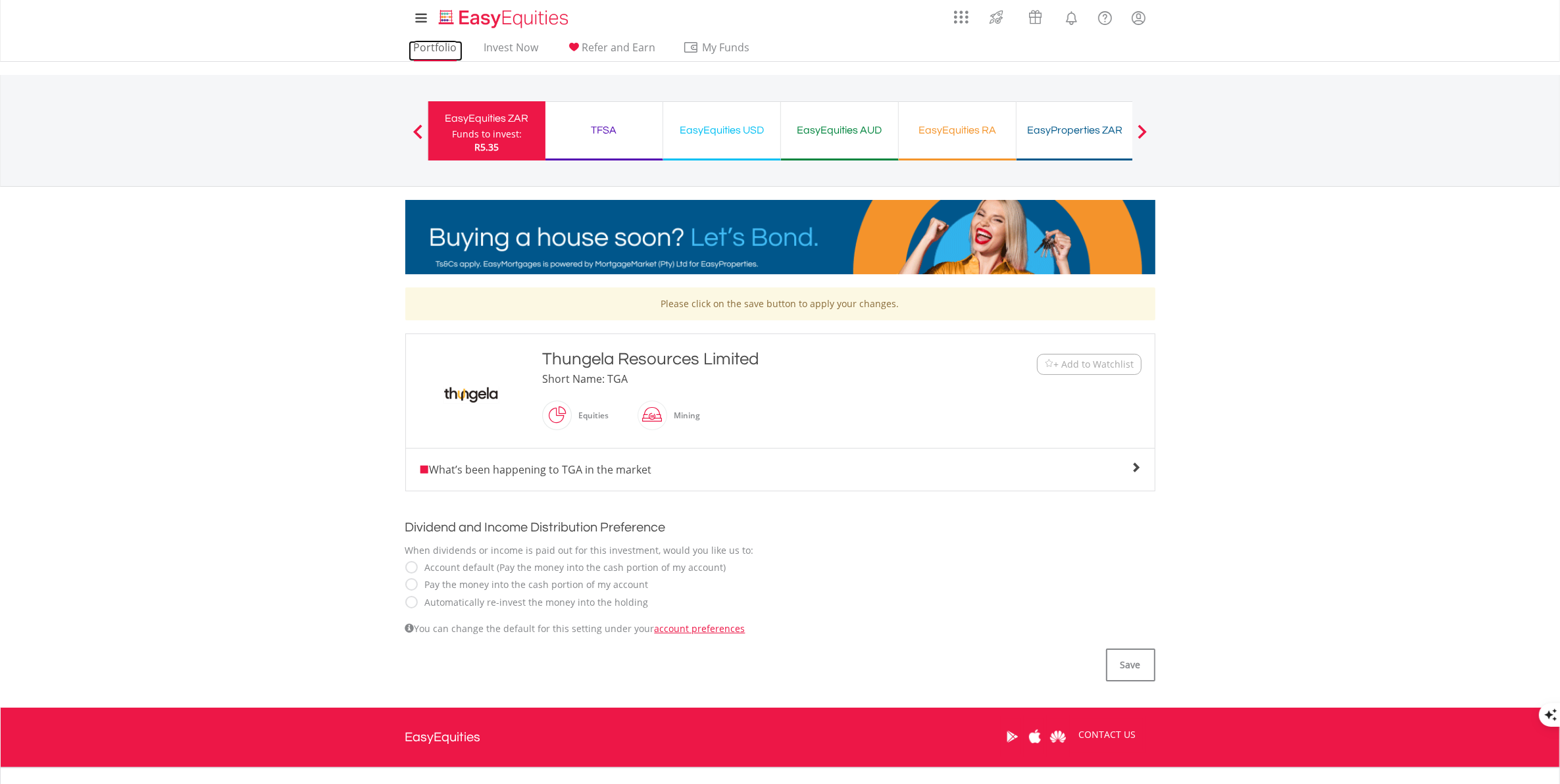
click at [438, 51] on link "Portfolio" at bounding box center [436, 51] width 54 height 20
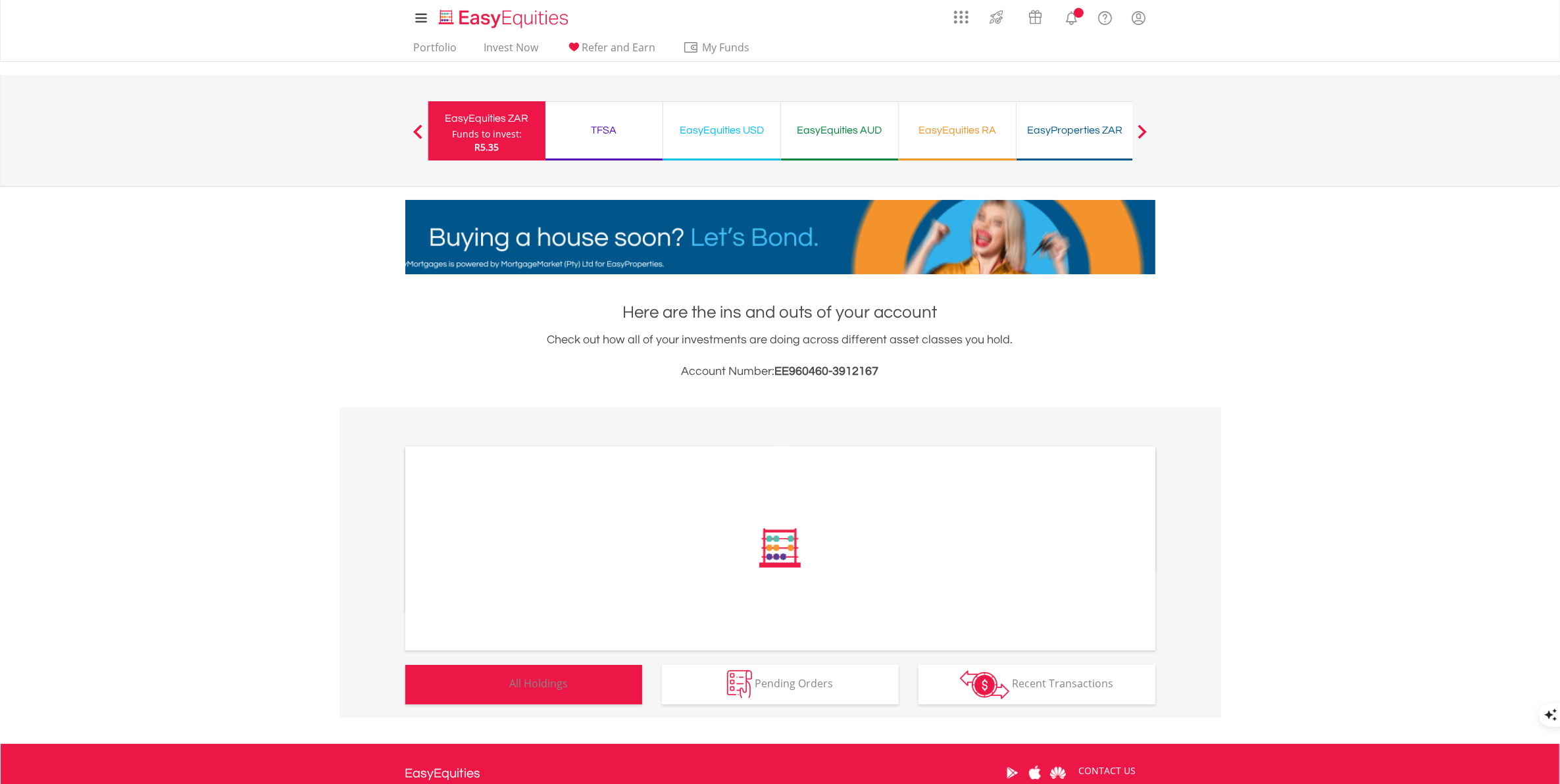
click at [517, 688] on span "All Holdings" at bounding box center [539, 684] width 58 height 15
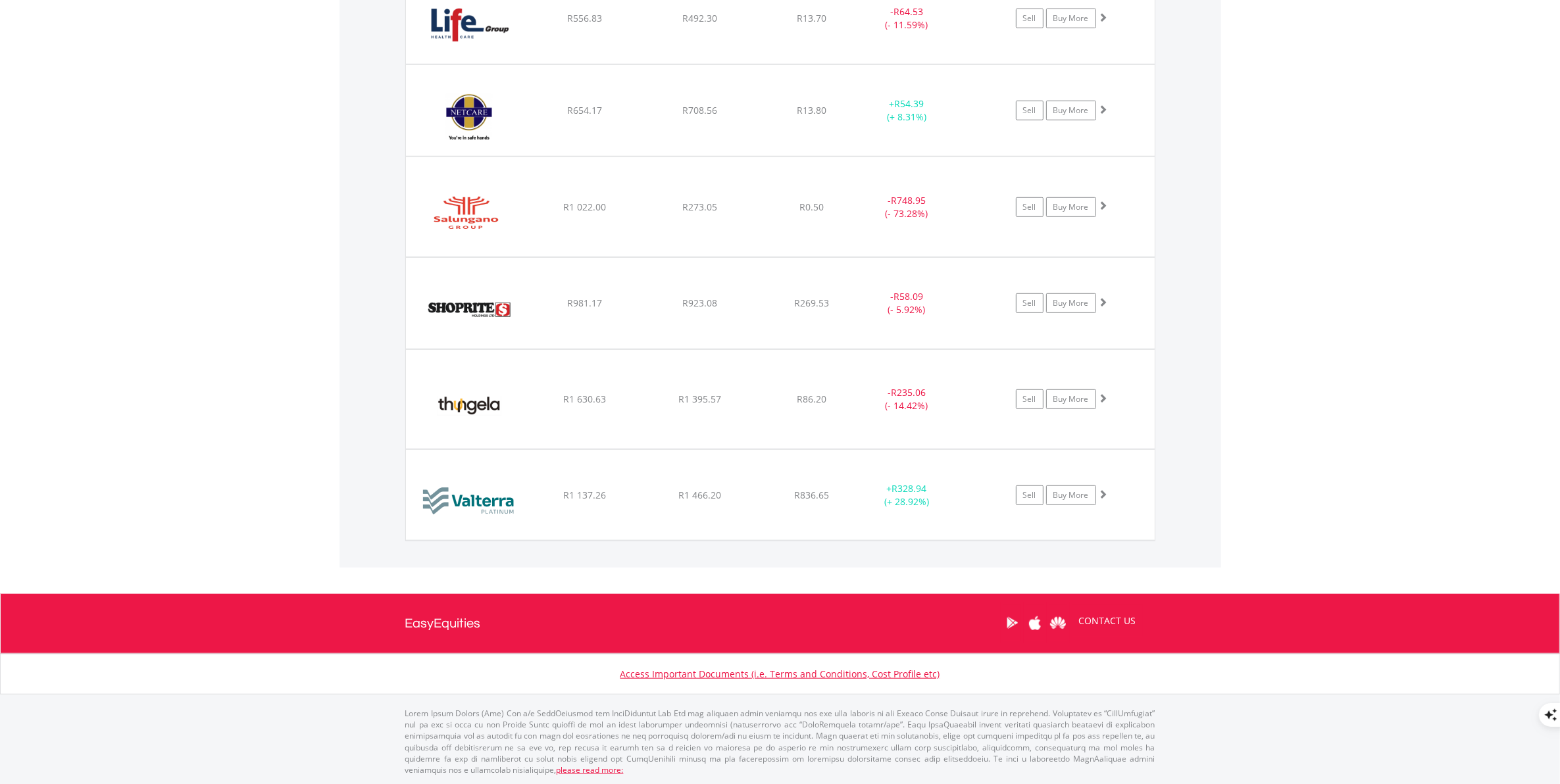
scroll to position [126, 250]
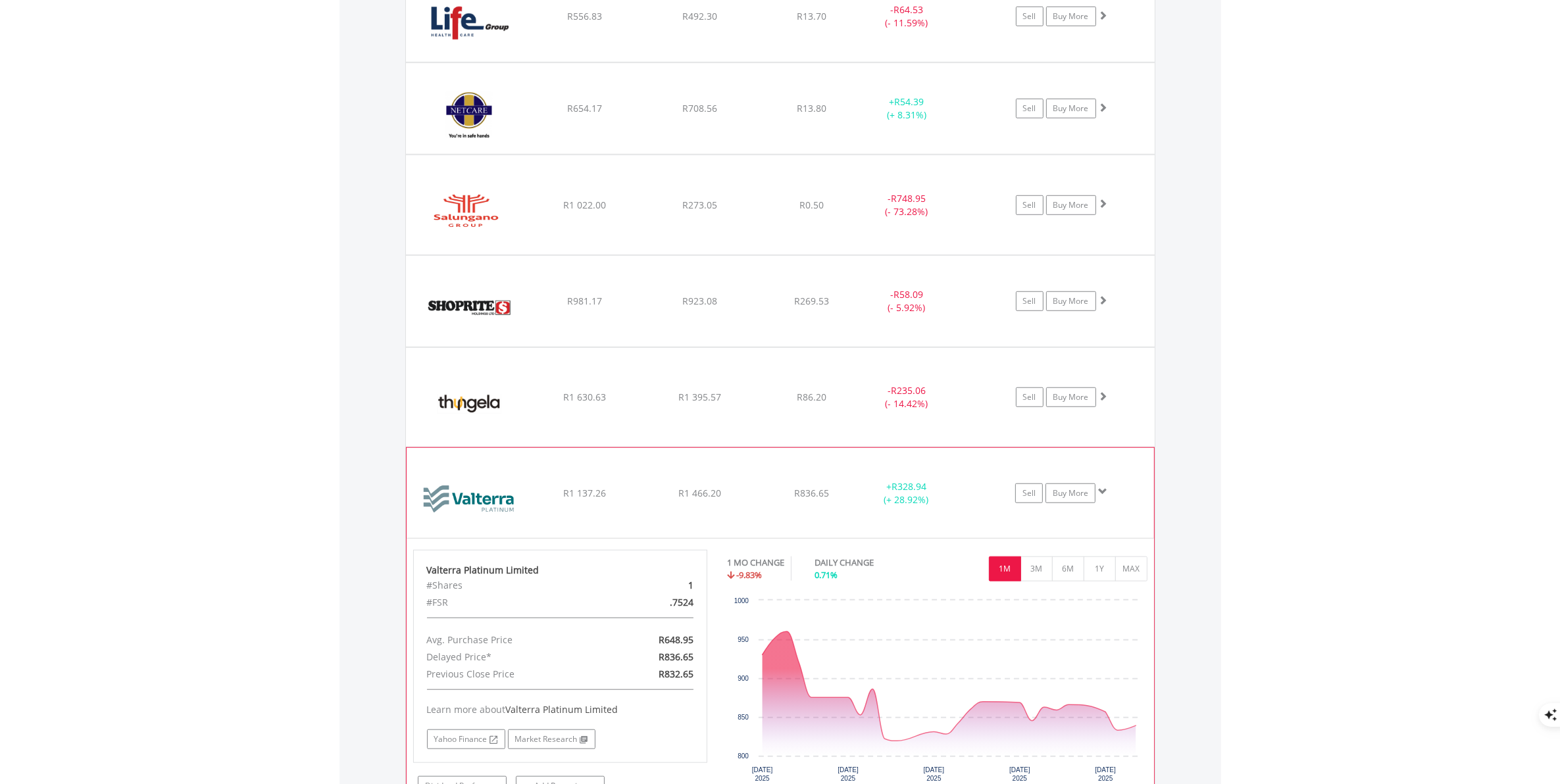
scroll to position [1563, 0]
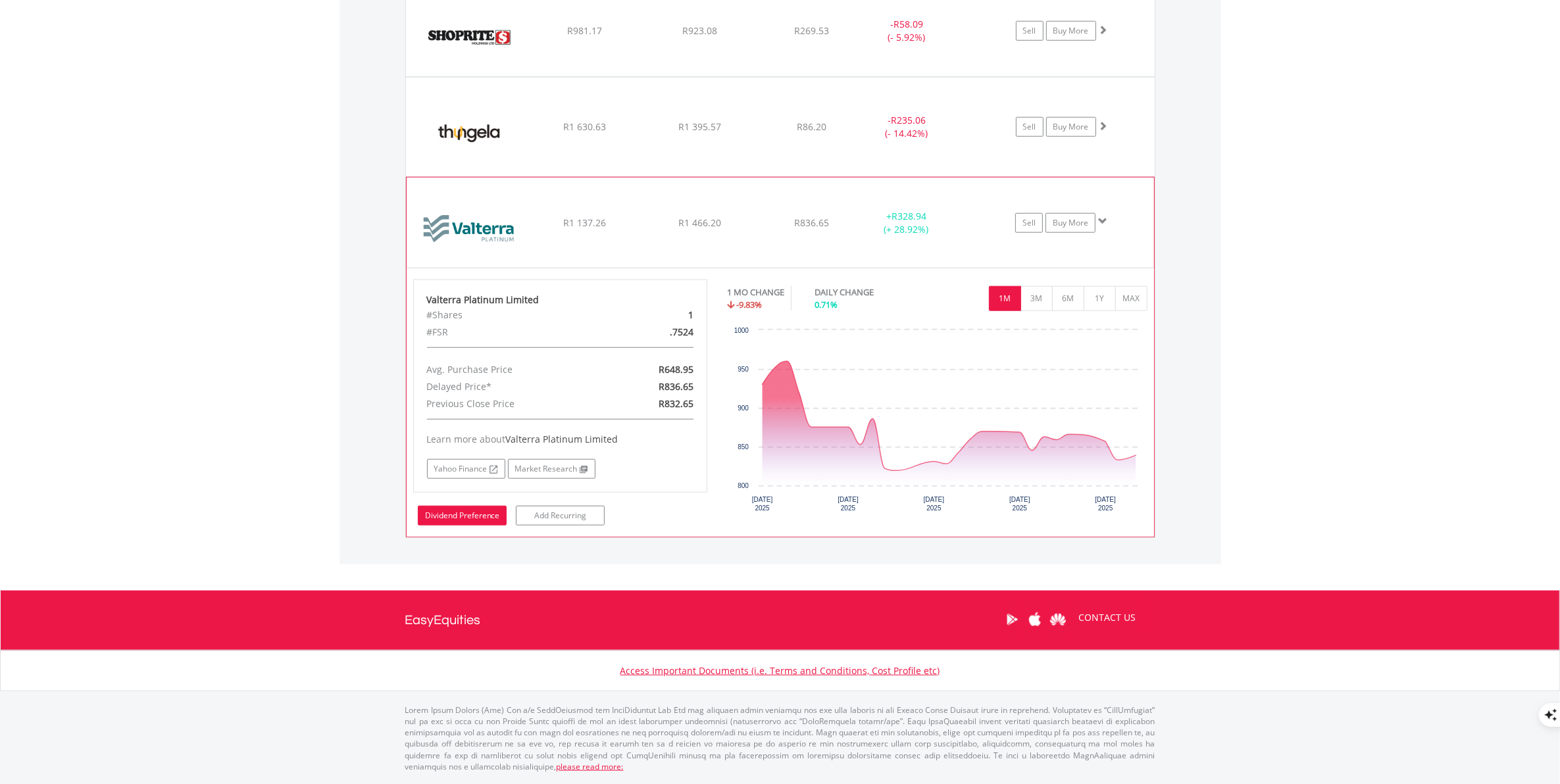
click at [466, 523] on link "Dividend Preference" at bounding box center [463, 515] width 89 height 19
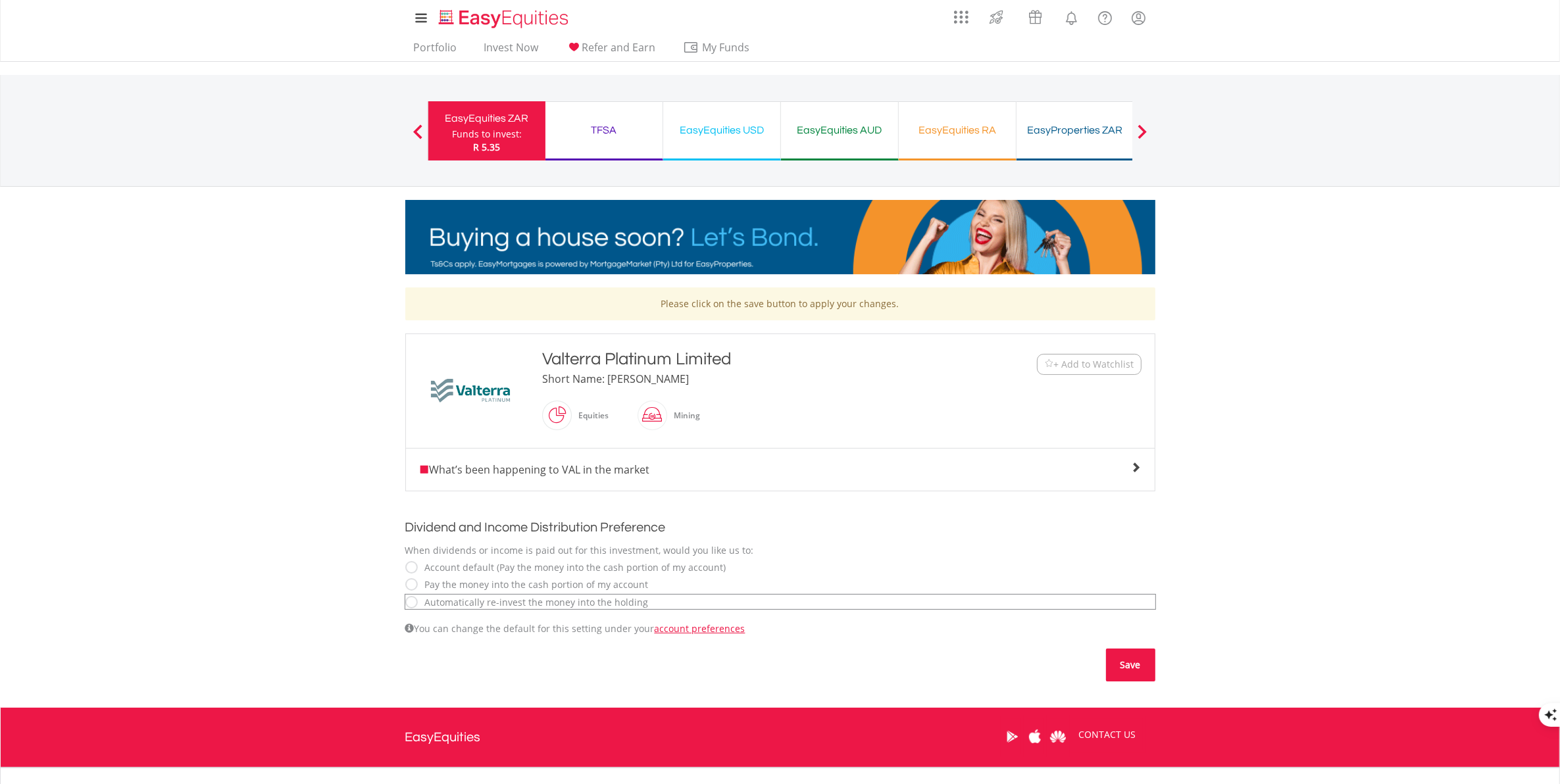
click at [1132, 663] on button "Save" at bounding box center [1130, 664] width 49 height 32
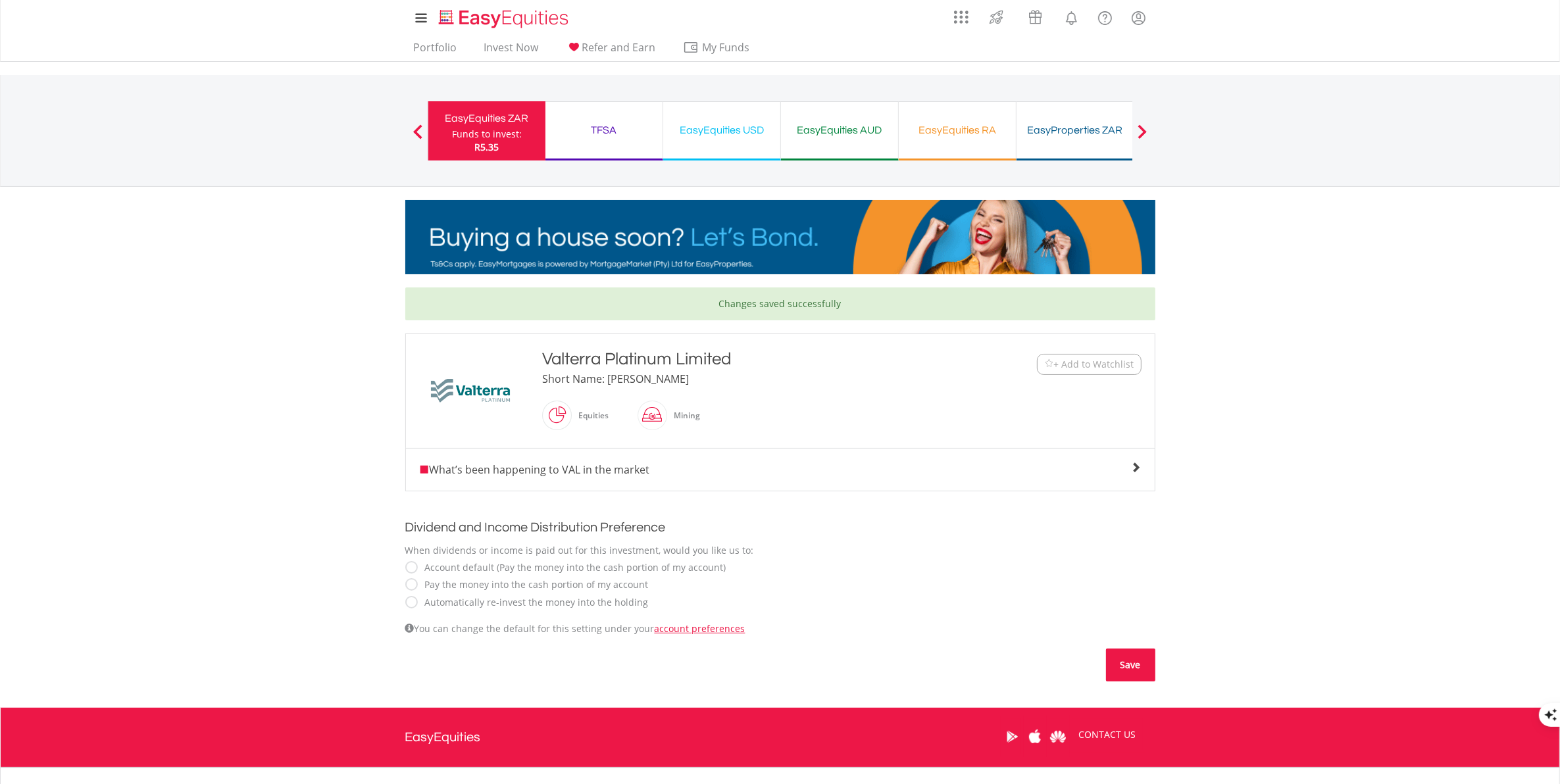
click at [1132, 664] on button "Save" at bounding box center [1130, 664] width 49 height 32
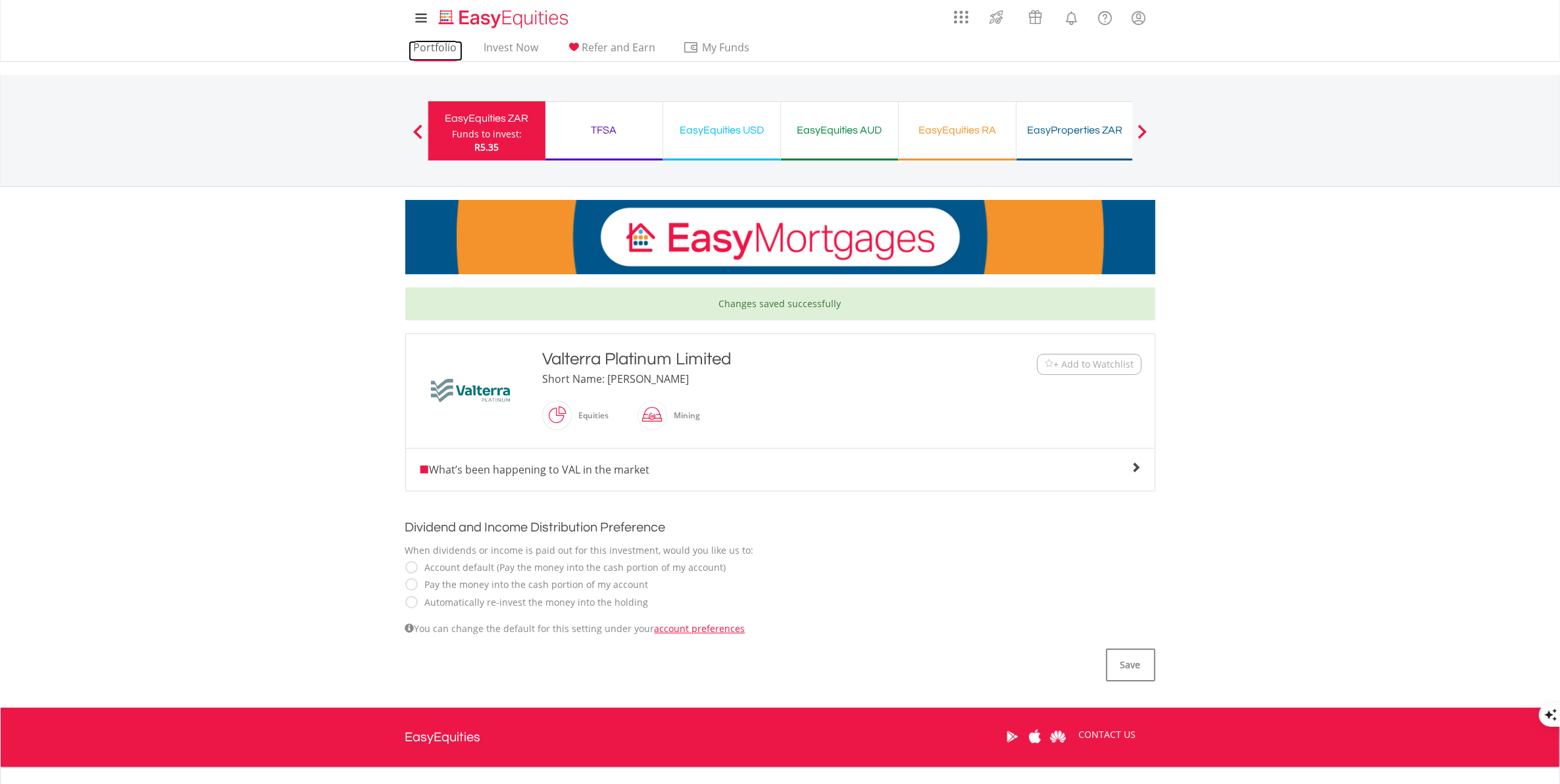
click at [428, 49] on link "Portfolio" at bounding box center [436, 51] width 54 height 20
